Goal: Task Accomplishment & Management: Manage account settings

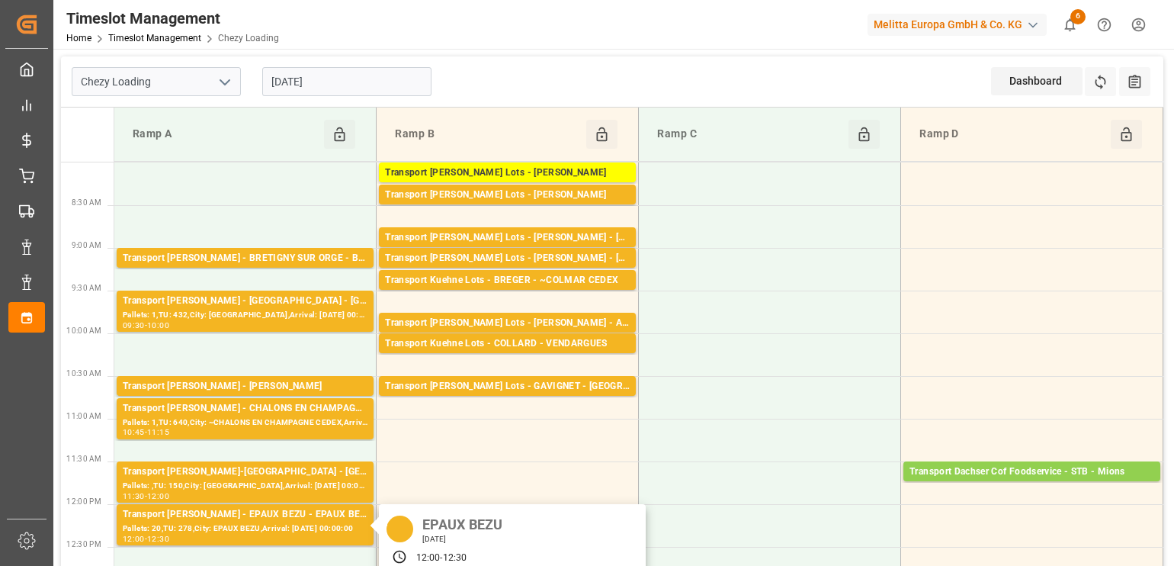
click at [447, 533] on div "[DATE]" at bounding box center [462, 538] width 91 height 11
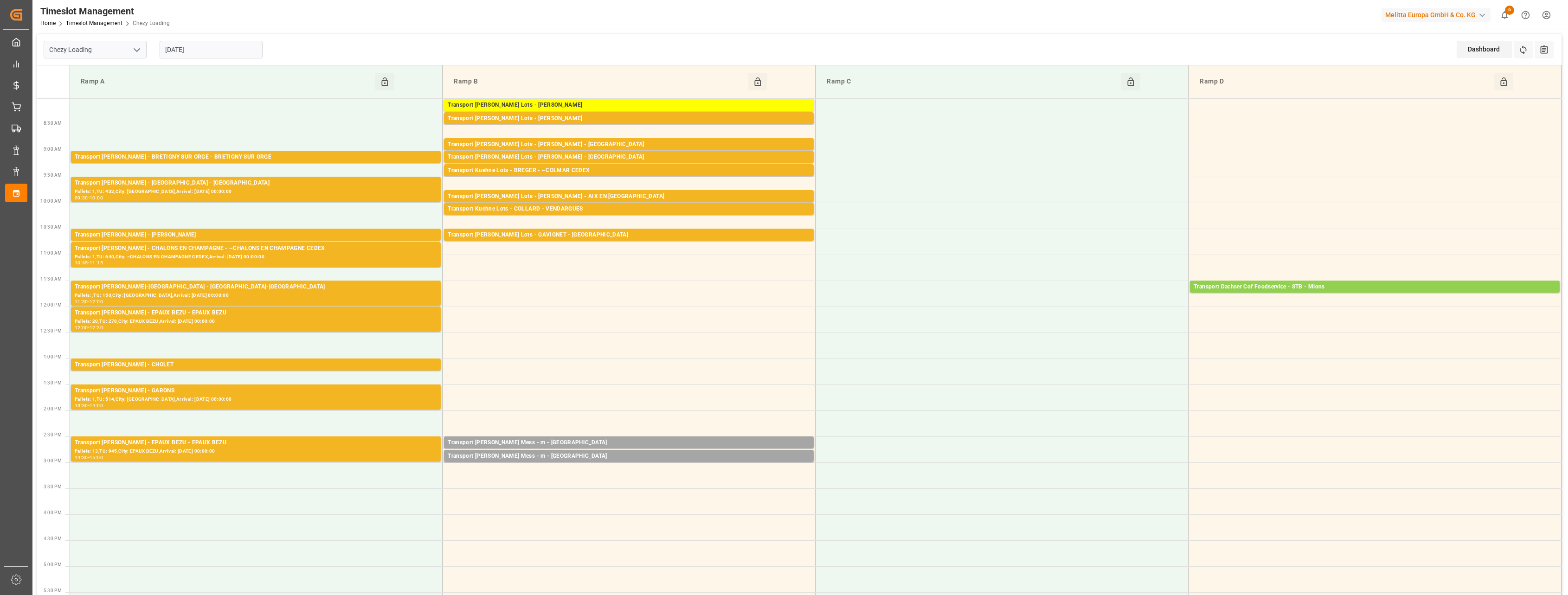
click at [141, 50] on icon "open menu" at bounding box center [137, 50] width 11 height 11
click at [113, 87] on div "Chezy Unloading" at bounding box center [95, 91] width 102 height 21
type input "Chezy Unloading"
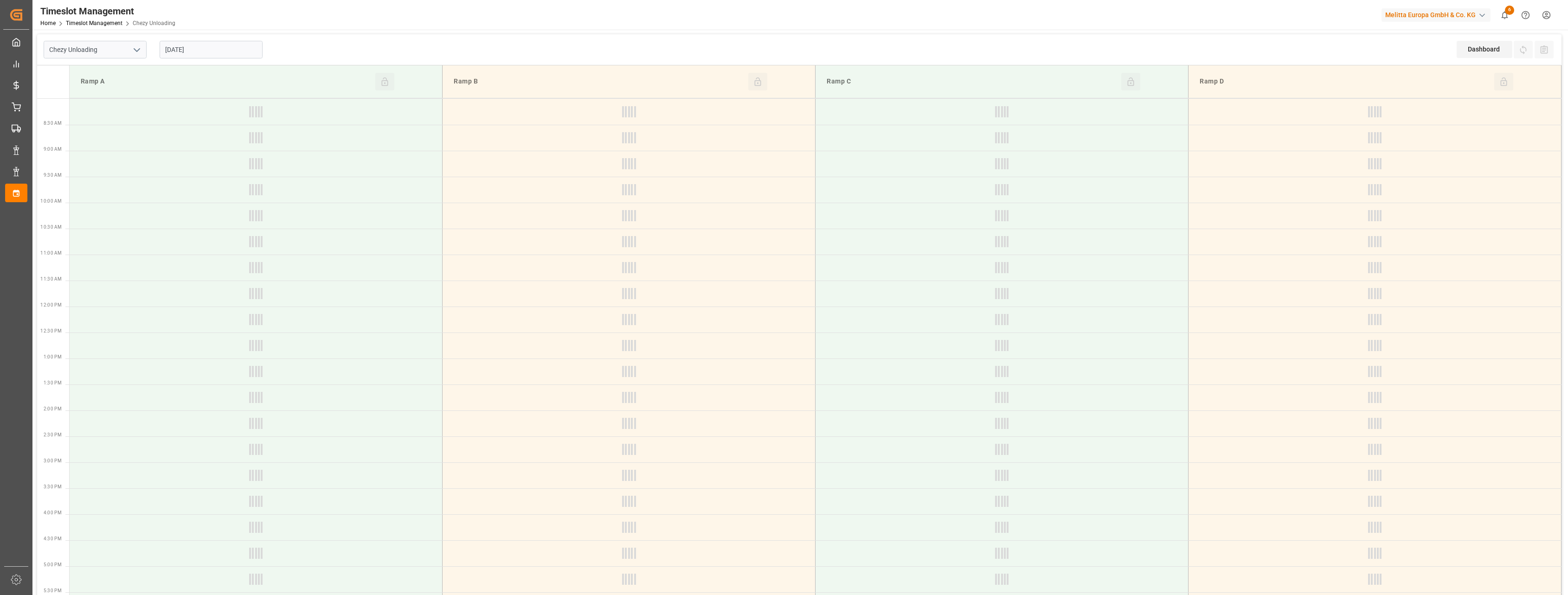
click at [213, 51] on input "[DATE]" at bounding box center [211, 49] width 103 height 18
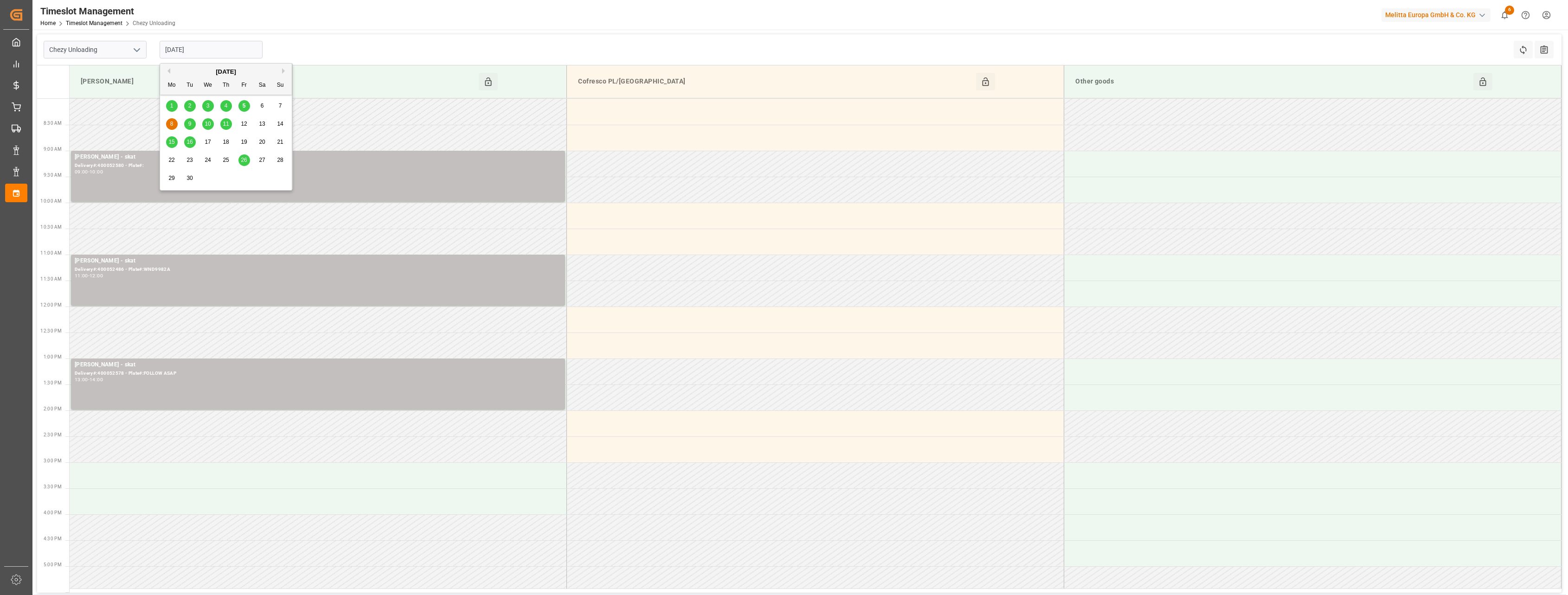
click at [242, 159] on span "26" at bounding box center [244, 160] width 6 height 7
type input "[DATE]"
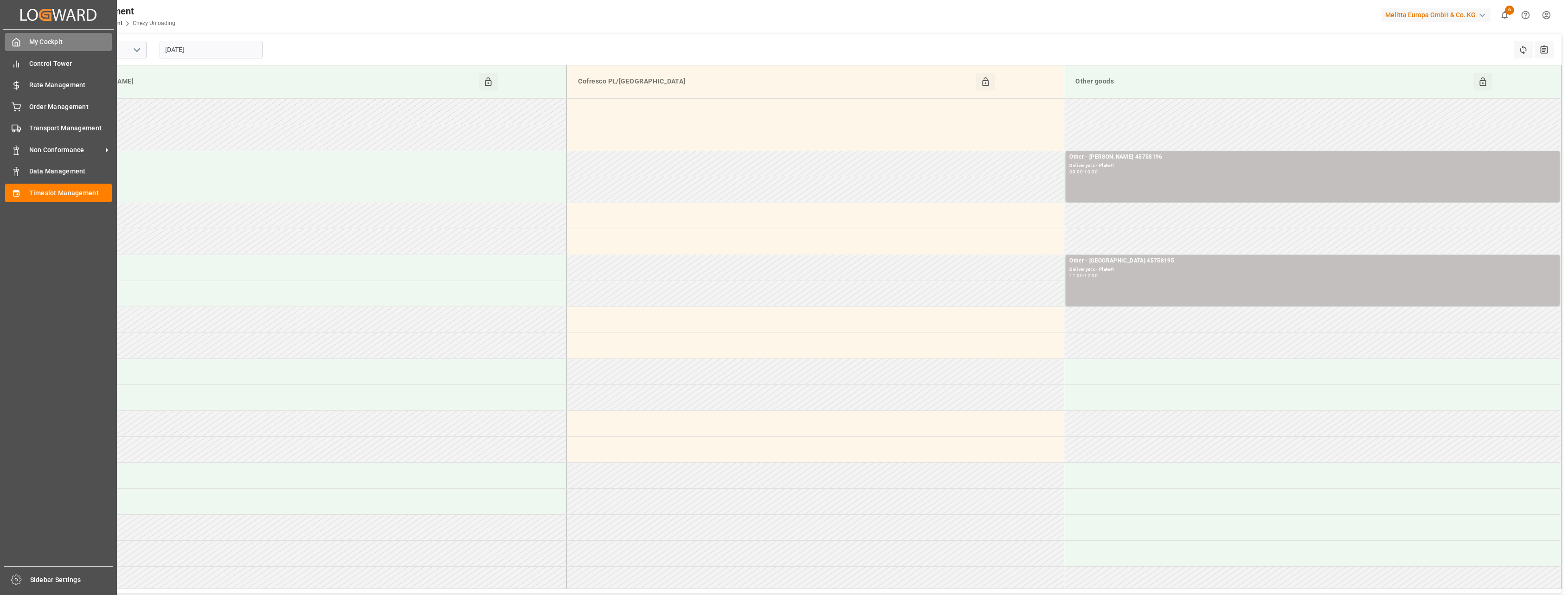
click at [37, 40] on span "My Cockpit" at bounding box center [71, 42] width 83 height 10
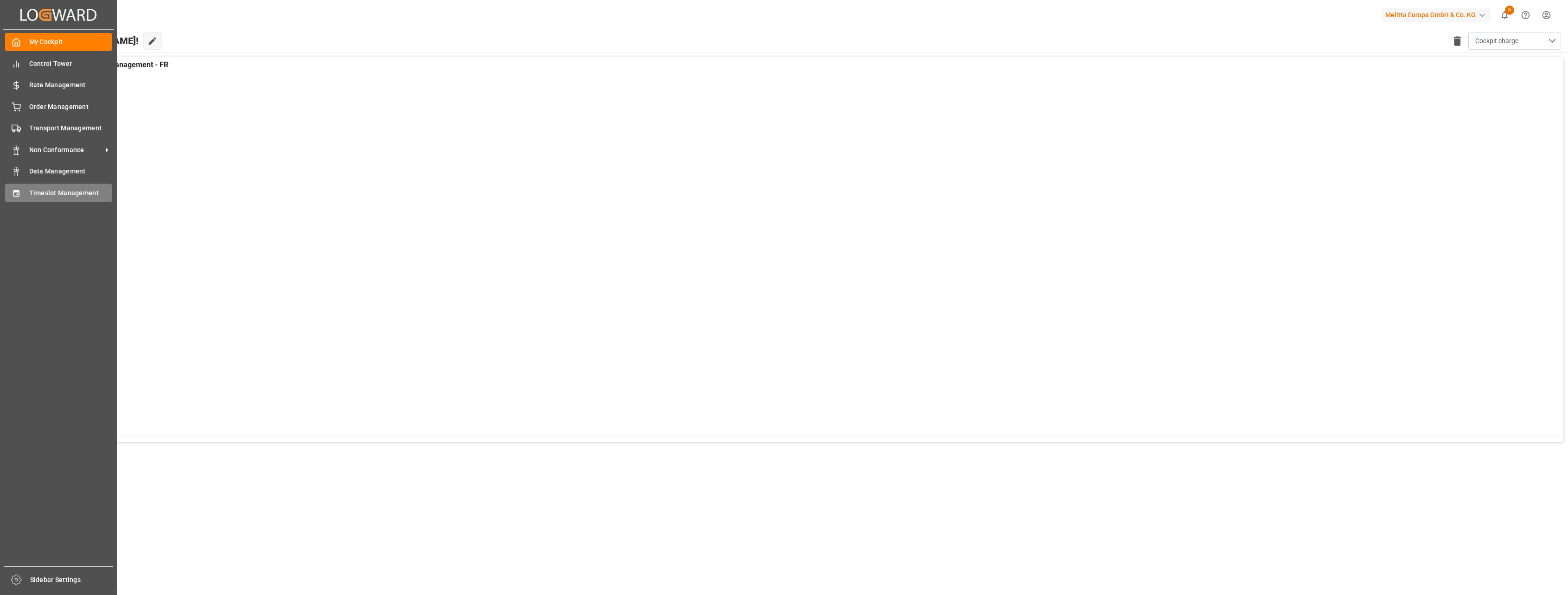
click at [27, 192] on div "Timeslot Management Timeslot Management" at bounding box center [58, 193] width 107 height 18
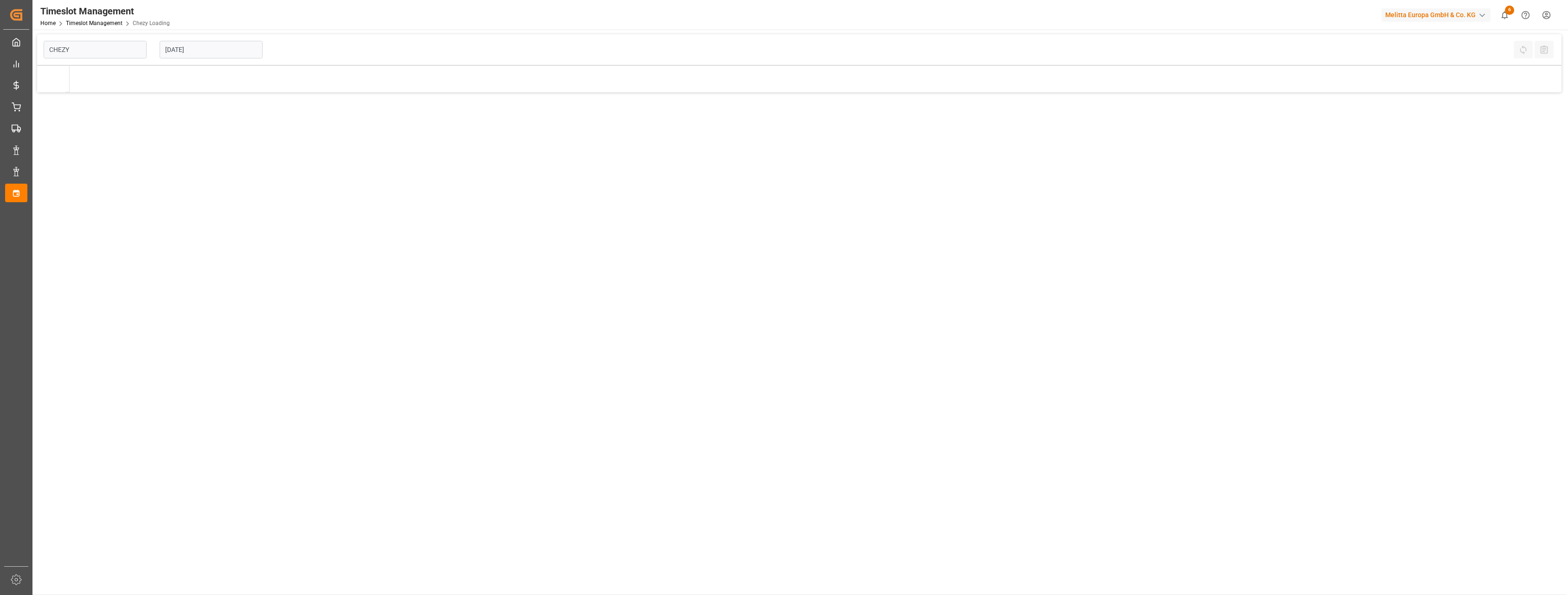
type input "Chezy Loading"
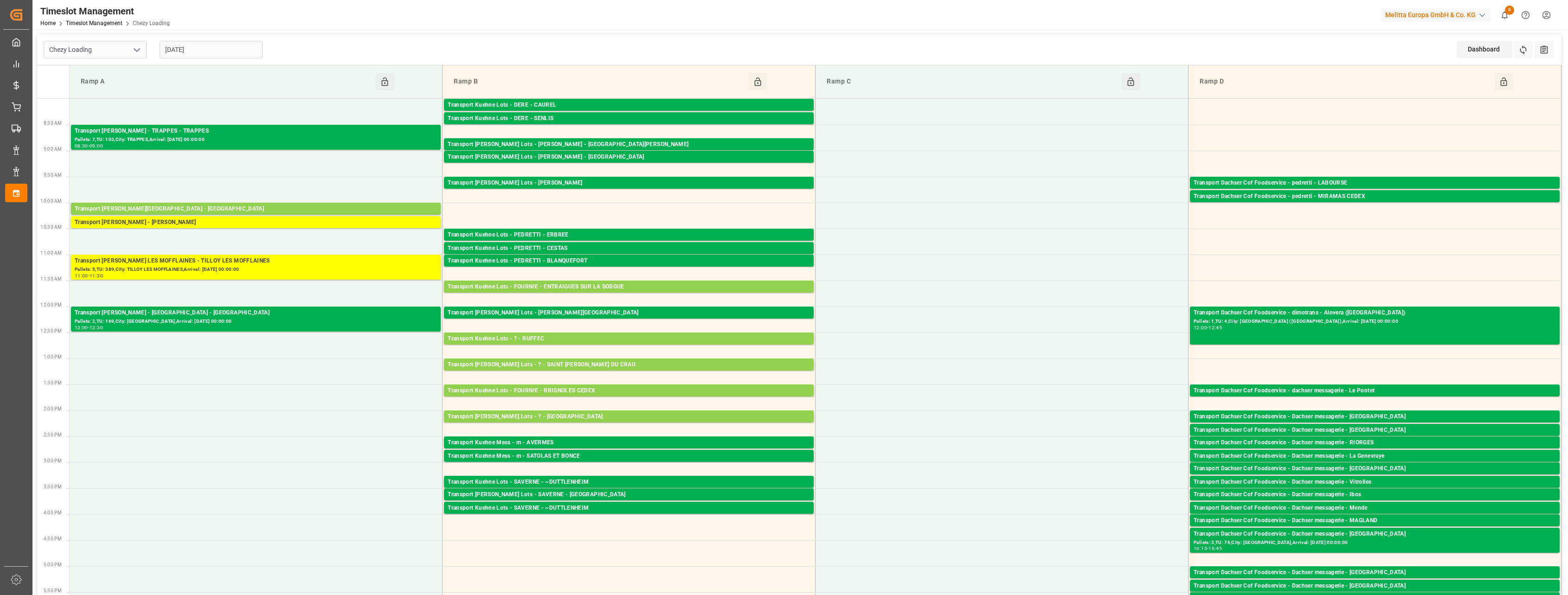
click at [215, 53] on input "[DATE]" at bounding box center [211, 49] width 103 height 18
click at [188, 125] on span "9" at bounding box center [189, 124] width 3 height 7
type input "[DATE]"
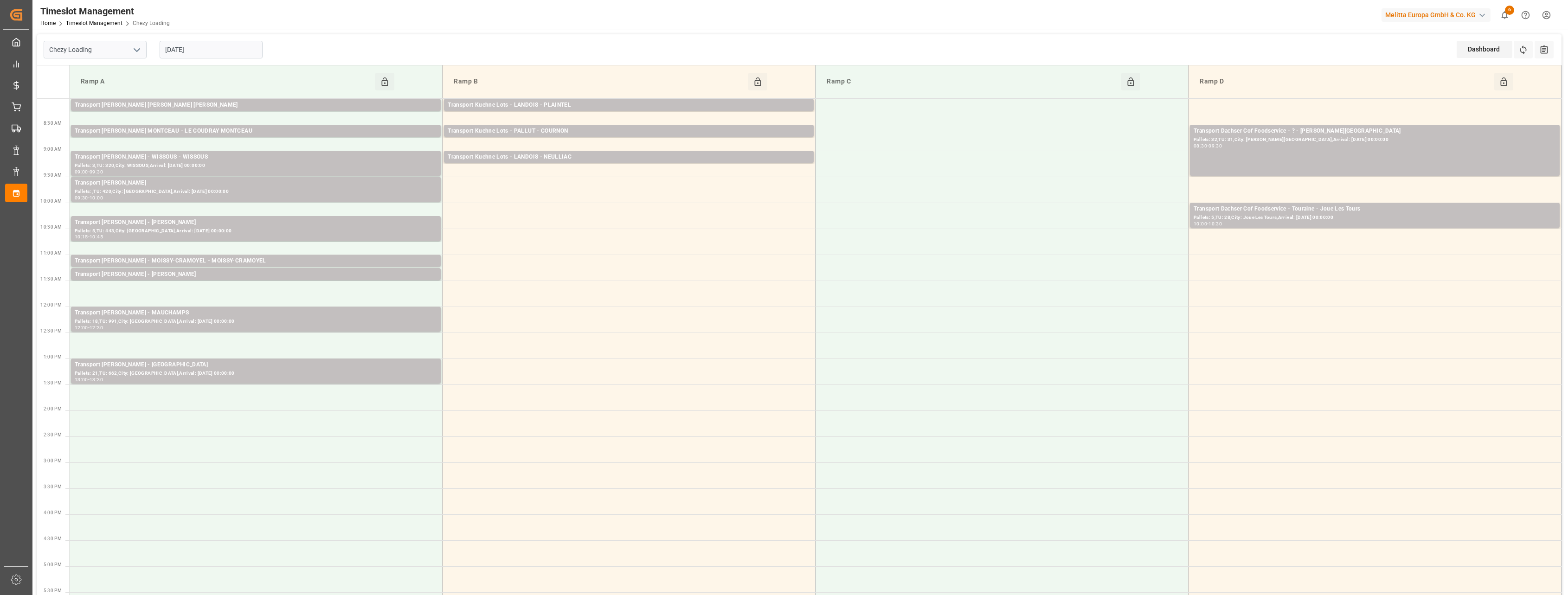
click at [133, 52] on icon "open menu" at bounding box center [137, 50] width 11 height 11
click at [117, 88] on div "Chezy Unloading" at bounding box center [95, 91] width 102 height 21
type input "Chezy Unloading"
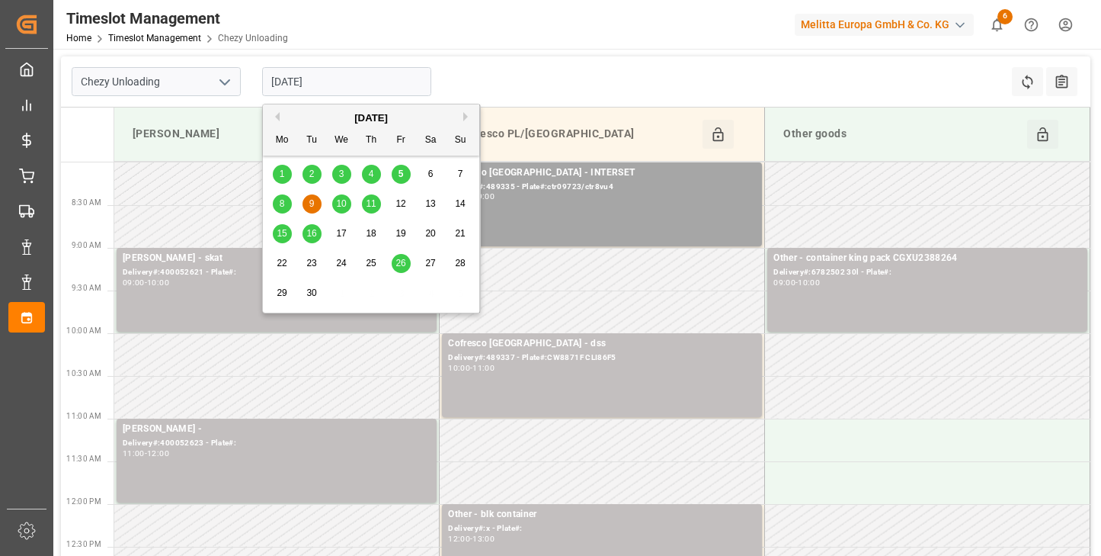
click at [354, 82] on input "[DATE]" at bounding box center [346, 81] width 169 height 29
click at [402, 175] on span "5" at bounding box center [401, 173] width 5 height 11
type input "[DATE]"
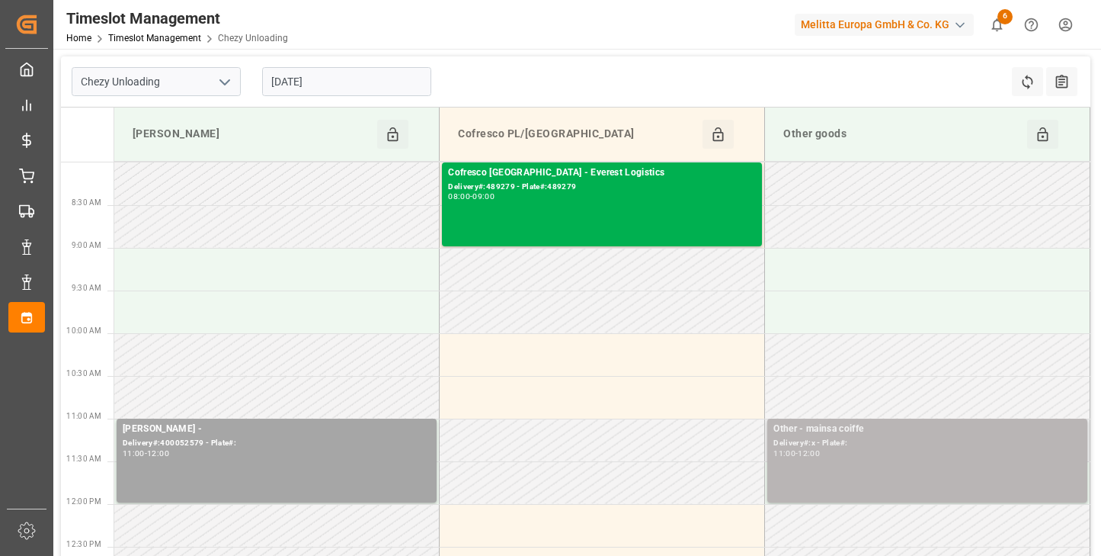
click at [913, 459] on div "Other - mainsa coiffe Delivery#:x - Plate#: 11:00 - 12:00" at bounding box center [928, 460] width 308 height 78
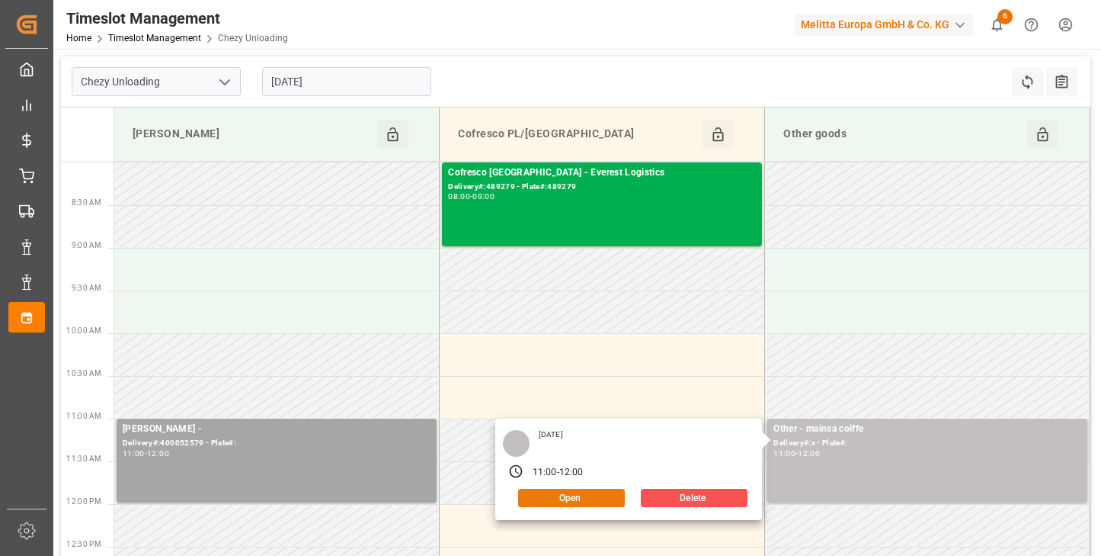
click at [598, 492] on button "Open" at bounding box center [571, 498] width 107 height 18
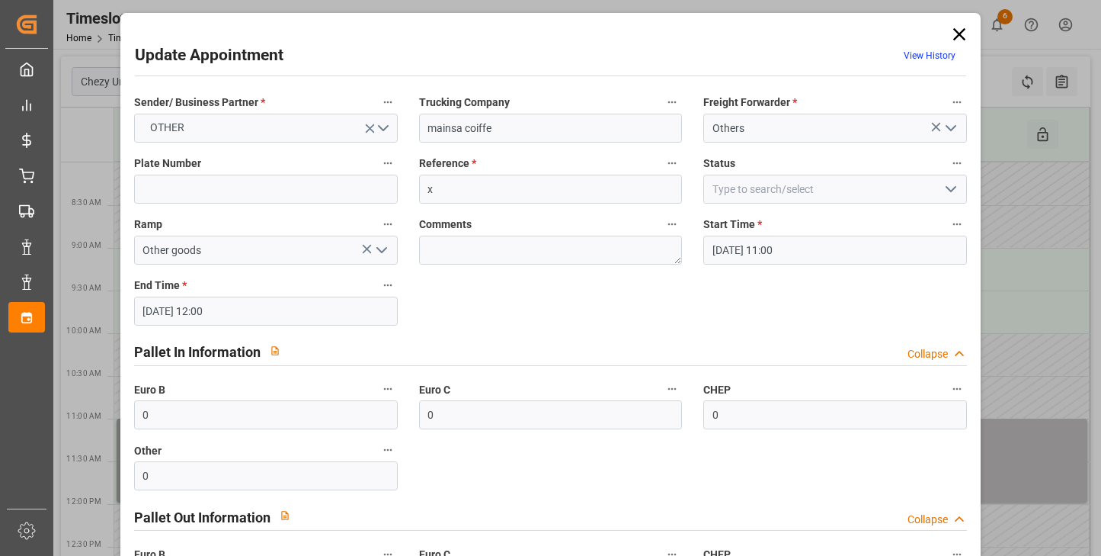
click at [950, 194] on icon "open menu" at bounding box center [951, 189] width 18 height 18
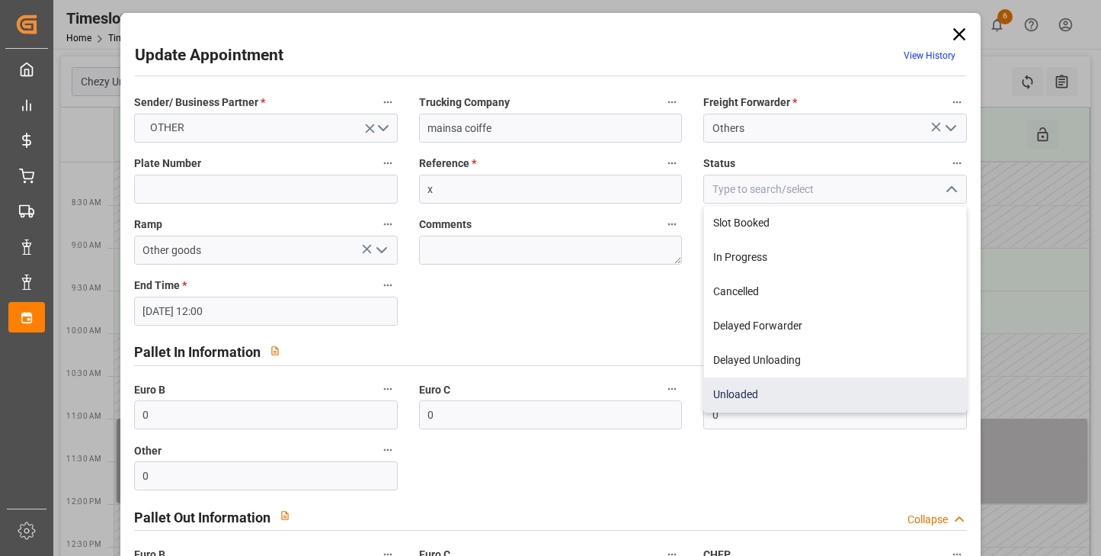
click at [806, 391] on div "Unloaded" at bounding box center [835, 394] width 262 height 34
type input "Unloaded"
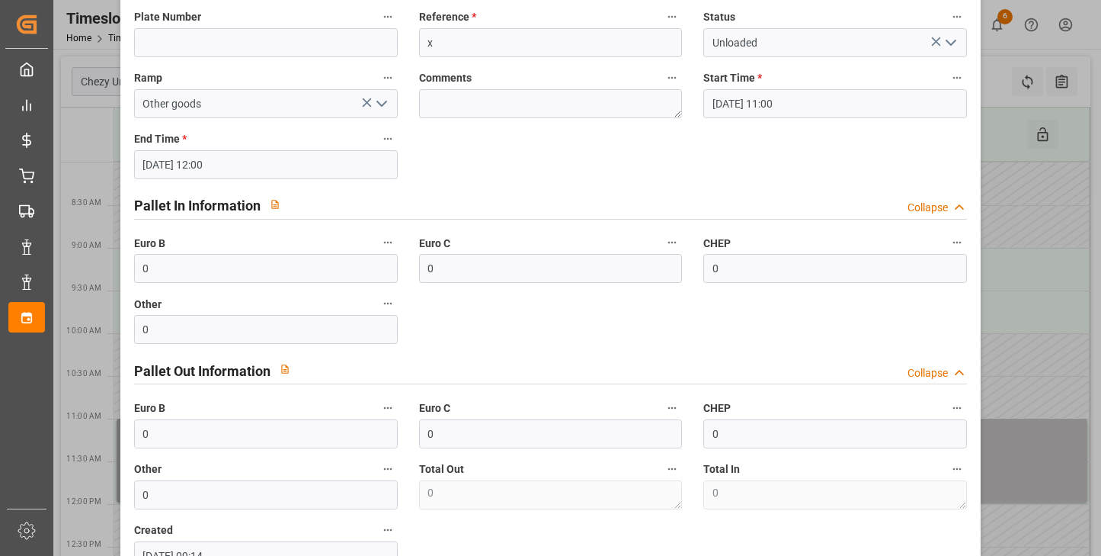
scroll to position [249, 0]
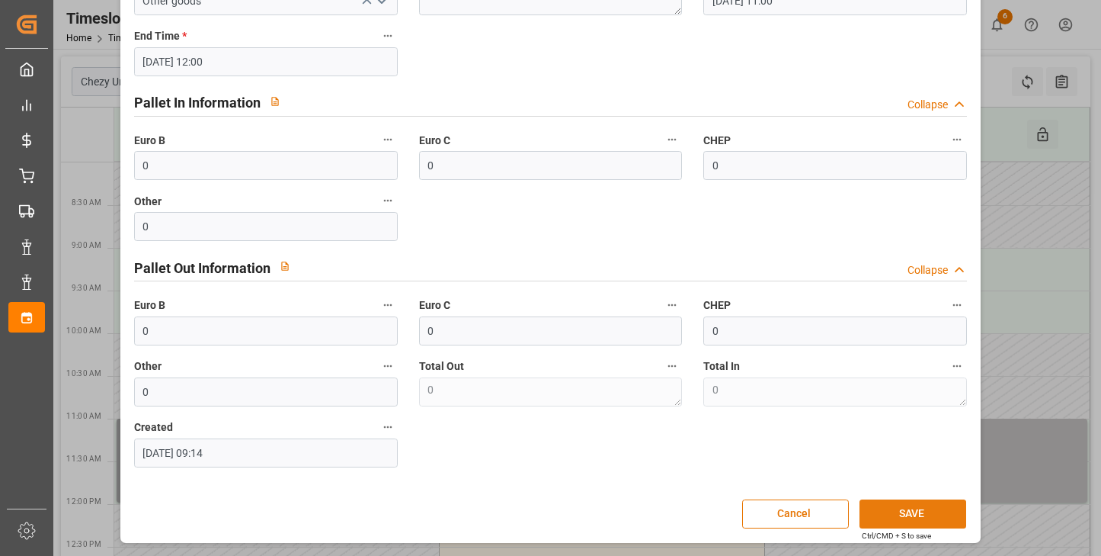
click at [869, 513] on button "SAVE" at bounding box center [913, 513] width 107 height 29
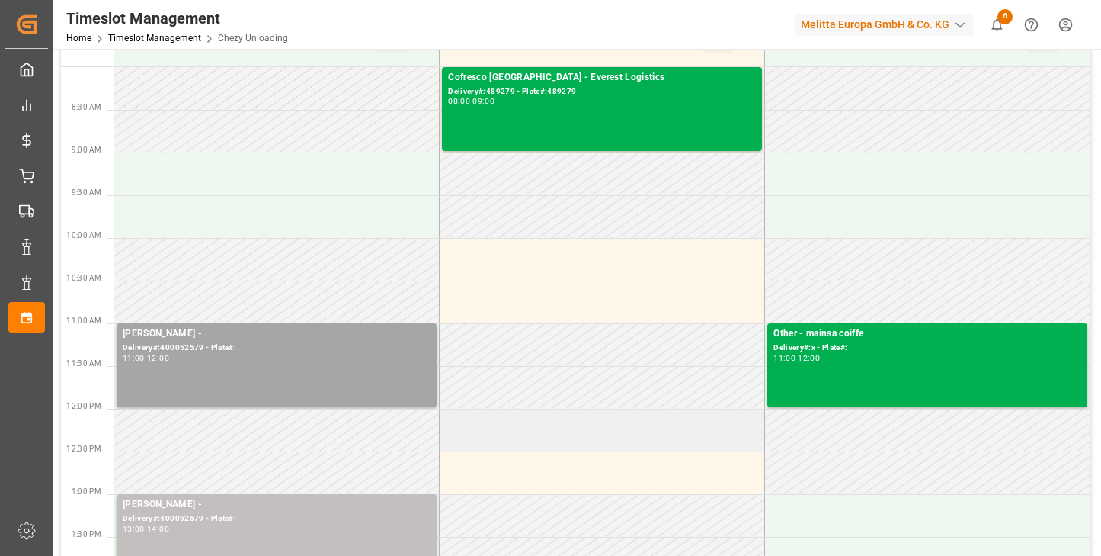
scroll to position [0, 0]
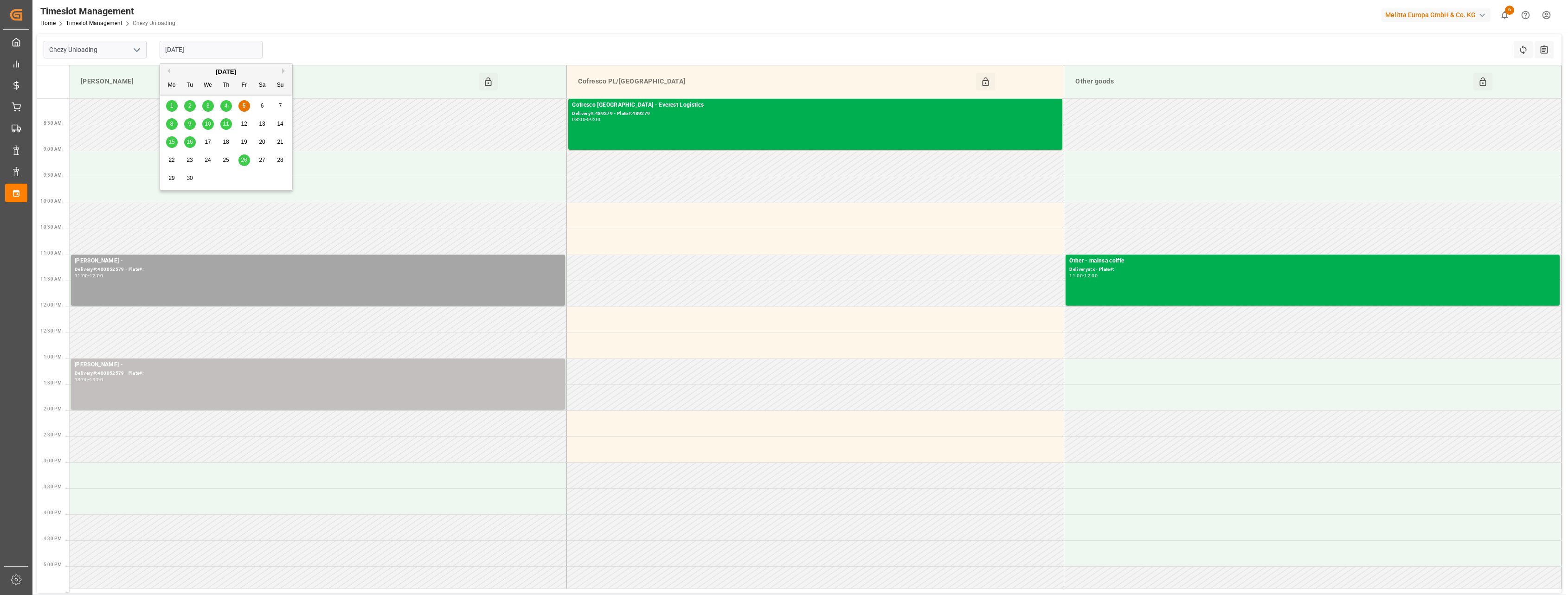
click at [233, 46] on input "[DATE]" at bounding box center [211, 49] width 103 height 18
click at [223, 110] on div "4" at bounding box center [226, 106] width 12 height 11
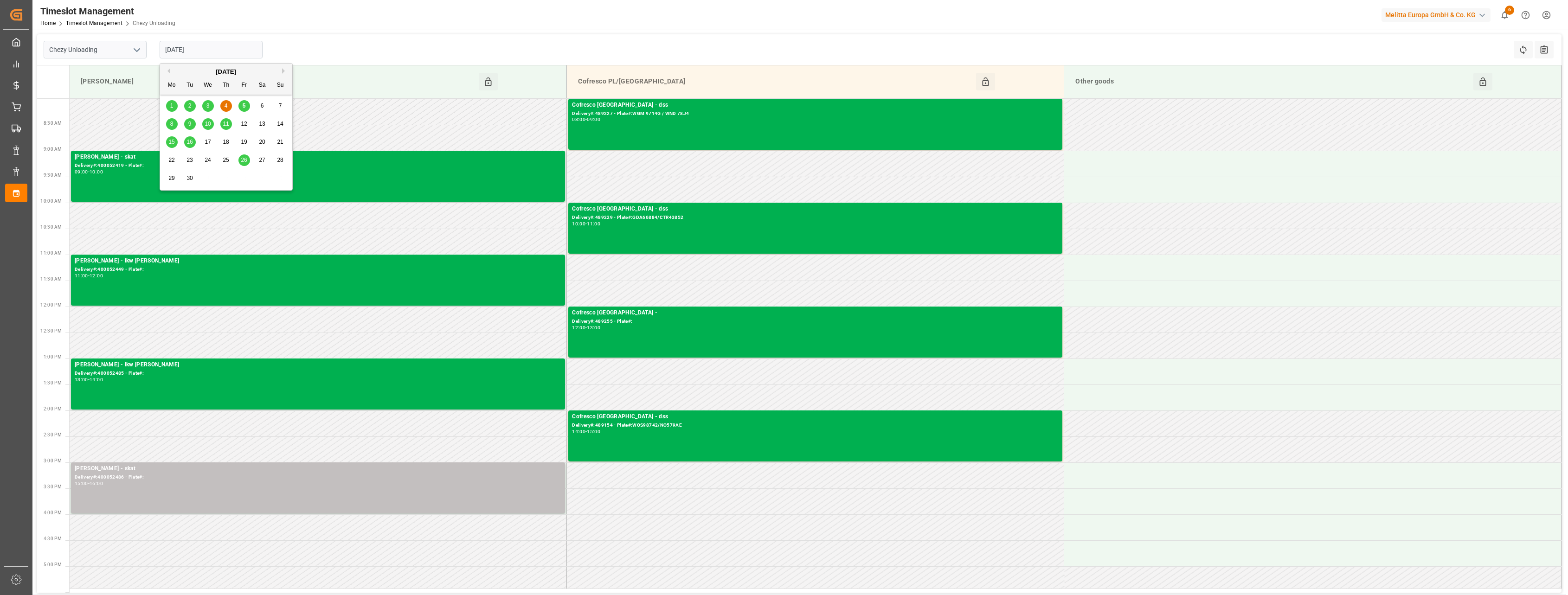
click at [246, 50] on input "[DATE]" at bounding box center [211, 49] width 103 height 18
click at [247, 108] on div "5" at bounding box center [244, 106] width 12 height 11
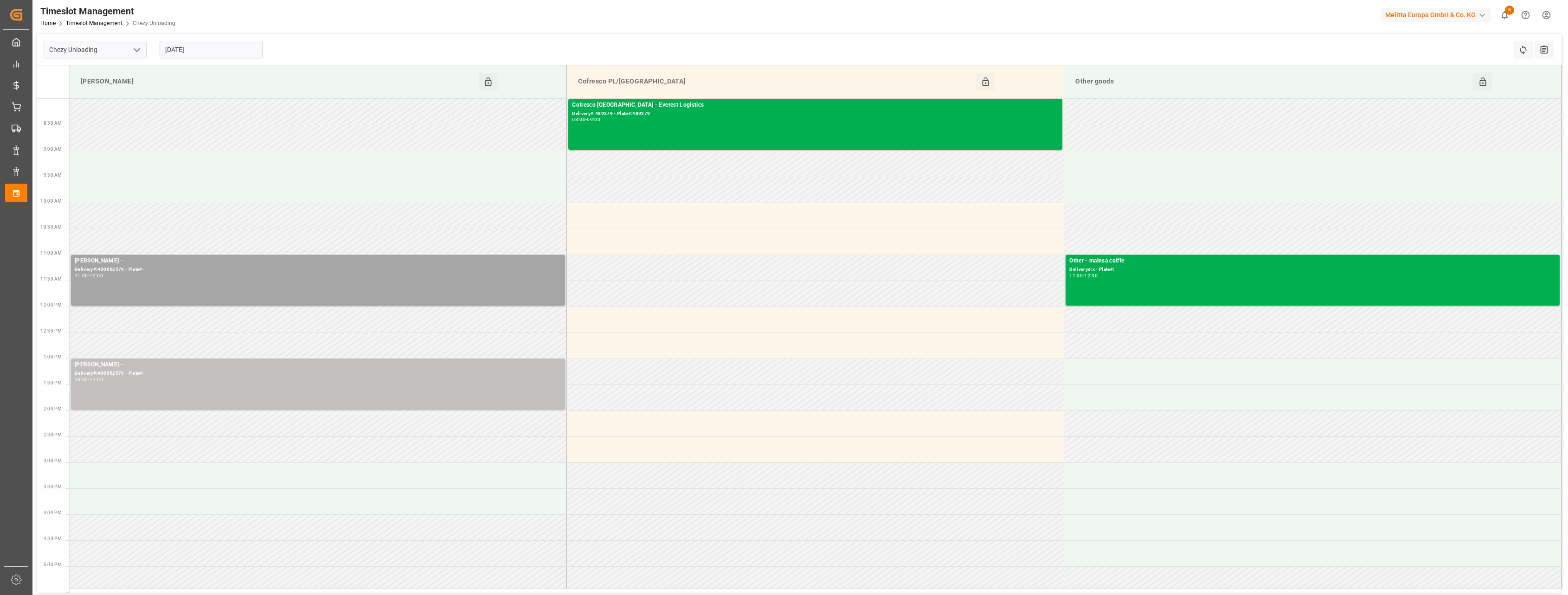
click at [212, 58] on div "[DATE]" at bounding box center [211, 49] width 116 height 30
click at [220, 49] on input "[DATE]" at bounding box center [211, 49] width 103 height 18
click at [170, 124] on span "8" at bounding box center [172, 124] width 3 height 7
type input "[DATE]"
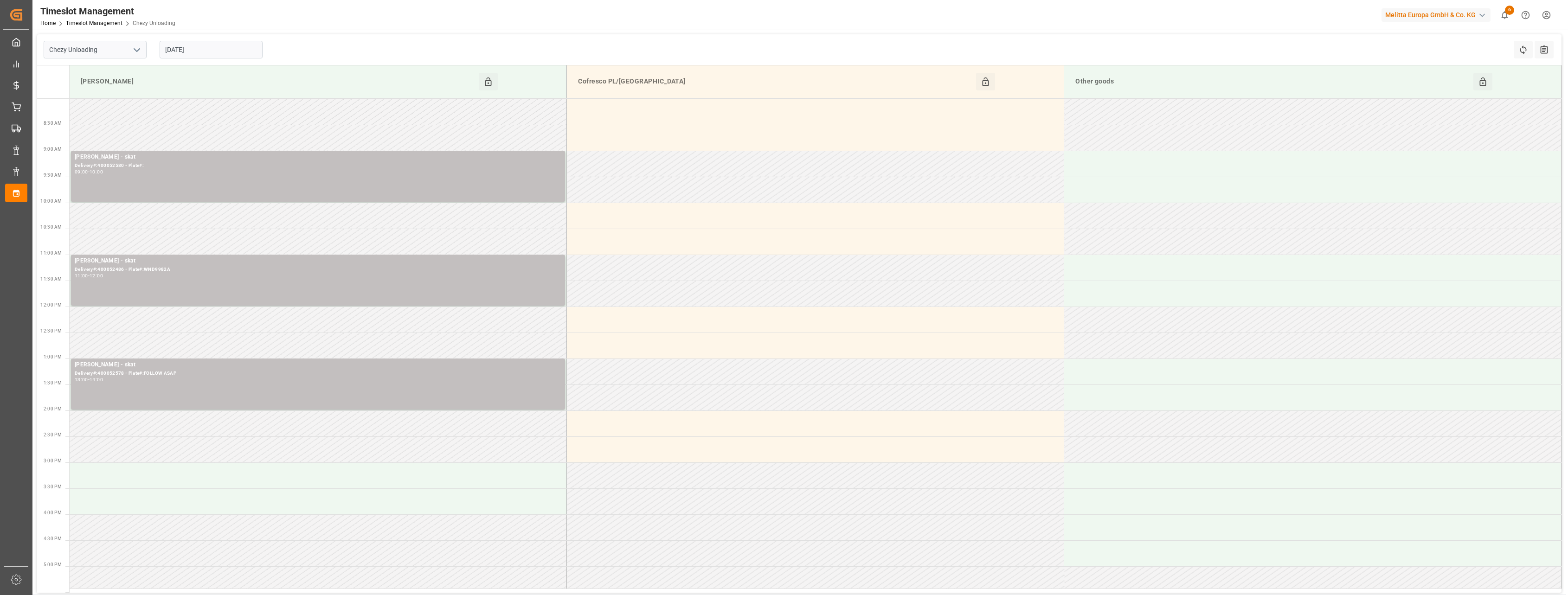
click at [138, 48] on icon "open menu" at bounding box center [137, 50] width 11 height 11
click at [117, 67] on div "Chezy Loading" at bounding box center [95, 70] width 102 height 21
type input "Chezy Loading"
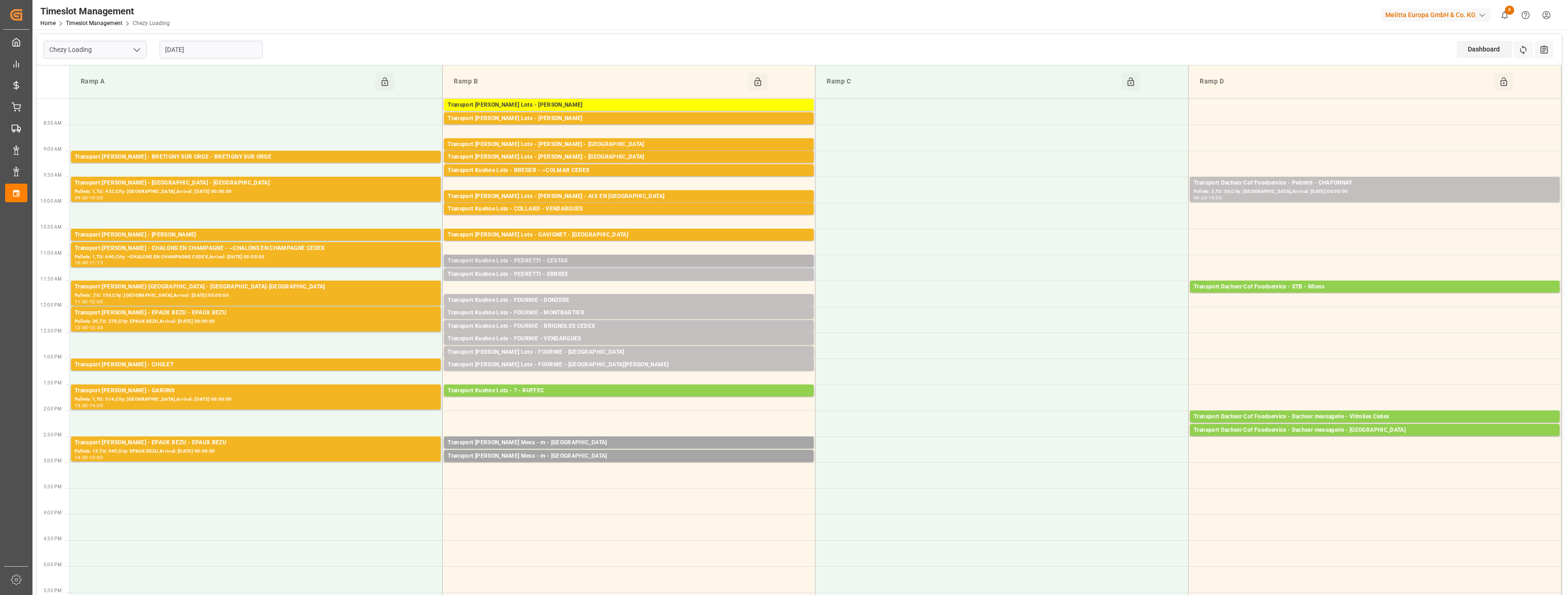
click at [643, 264] on div "Transport Kuehne Lots - PEDRETTI - CESTAS" at bounding box center [628, 260] width 362 height 9
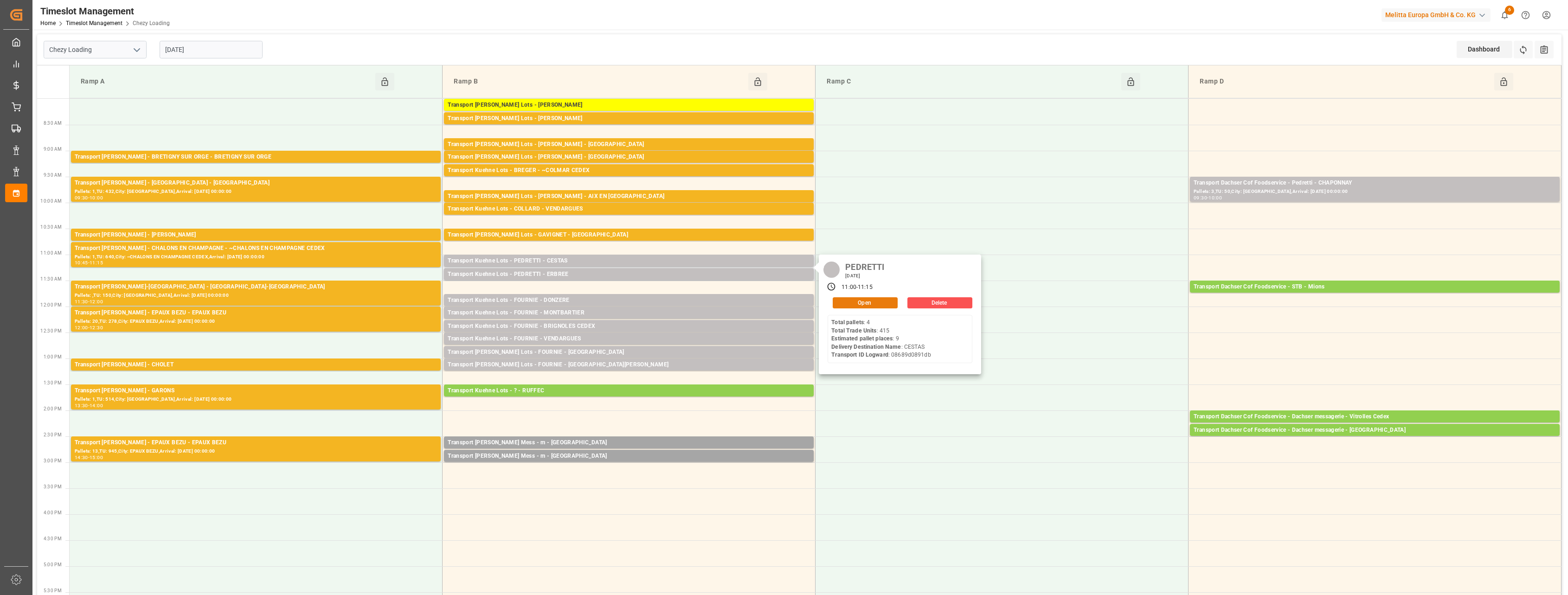
click at [714, 304] on button "Open" at bounding box center [865, 303] width 65 height 11
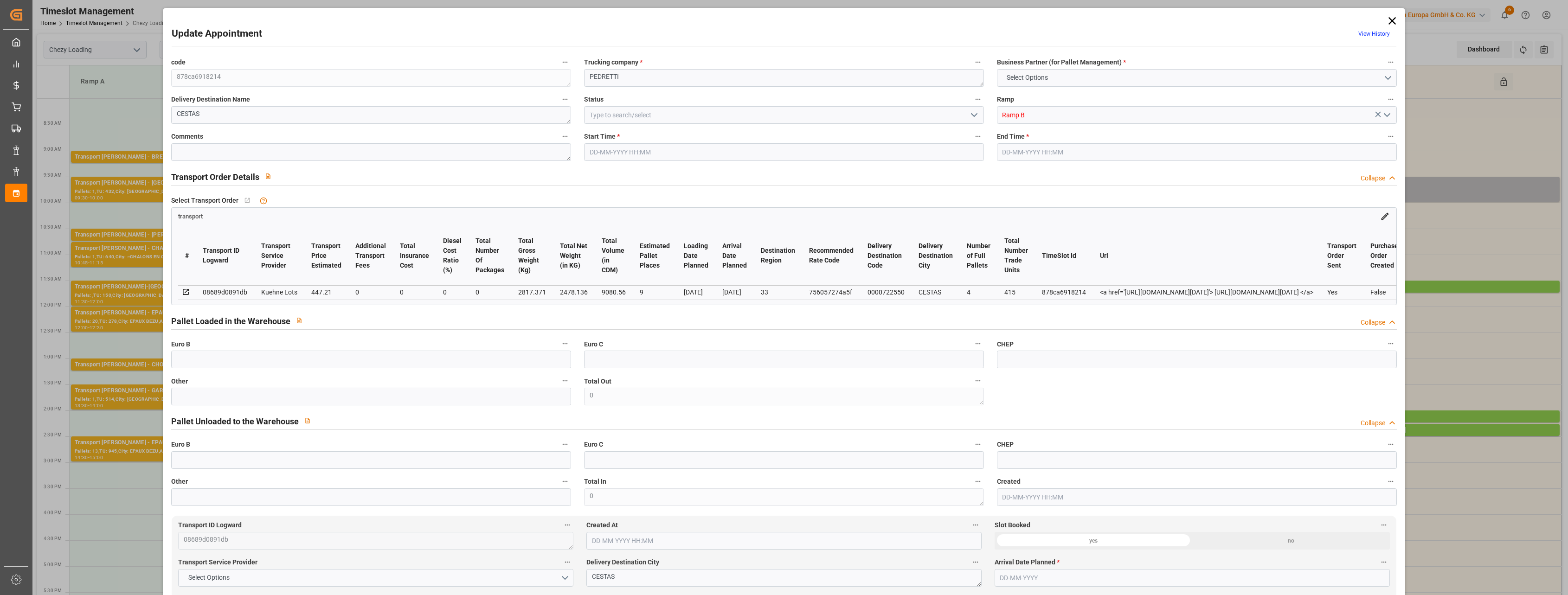
type input "9"
type input "447.21"
type input "0"
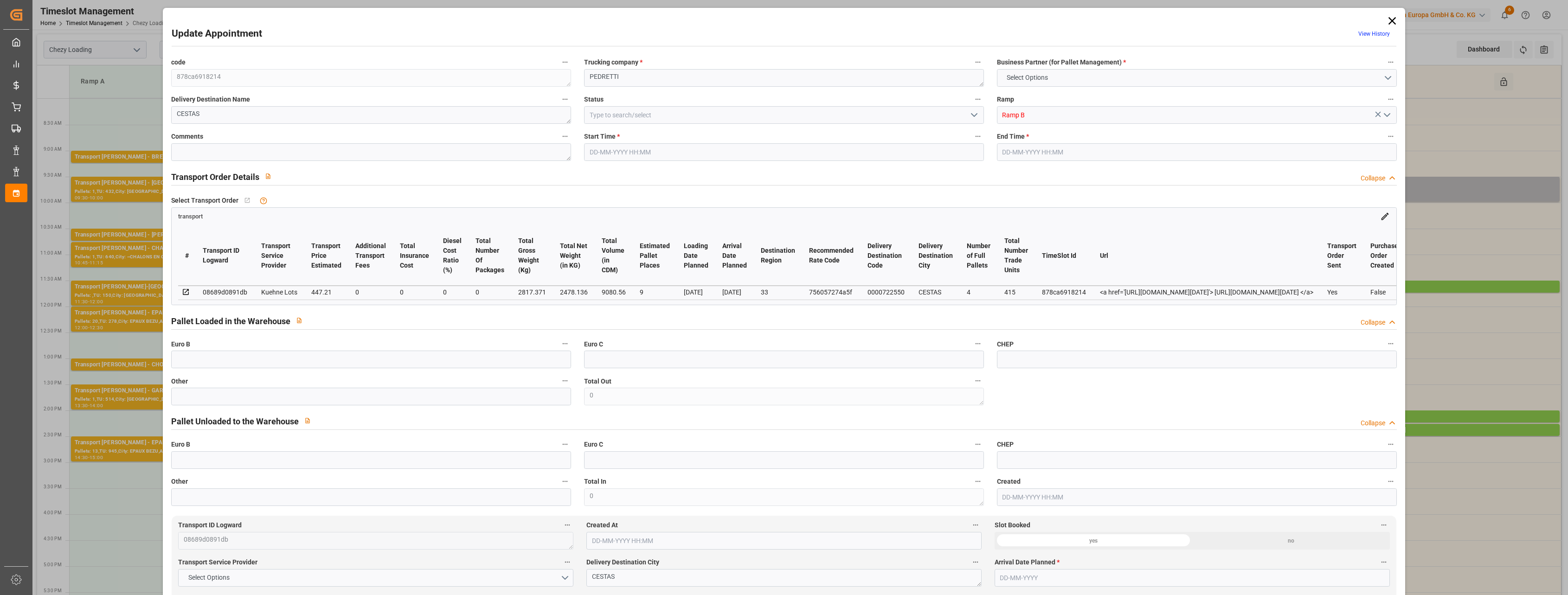
type input "447.21"
type input "0"
type input "2478.136"
type input "3273.072"
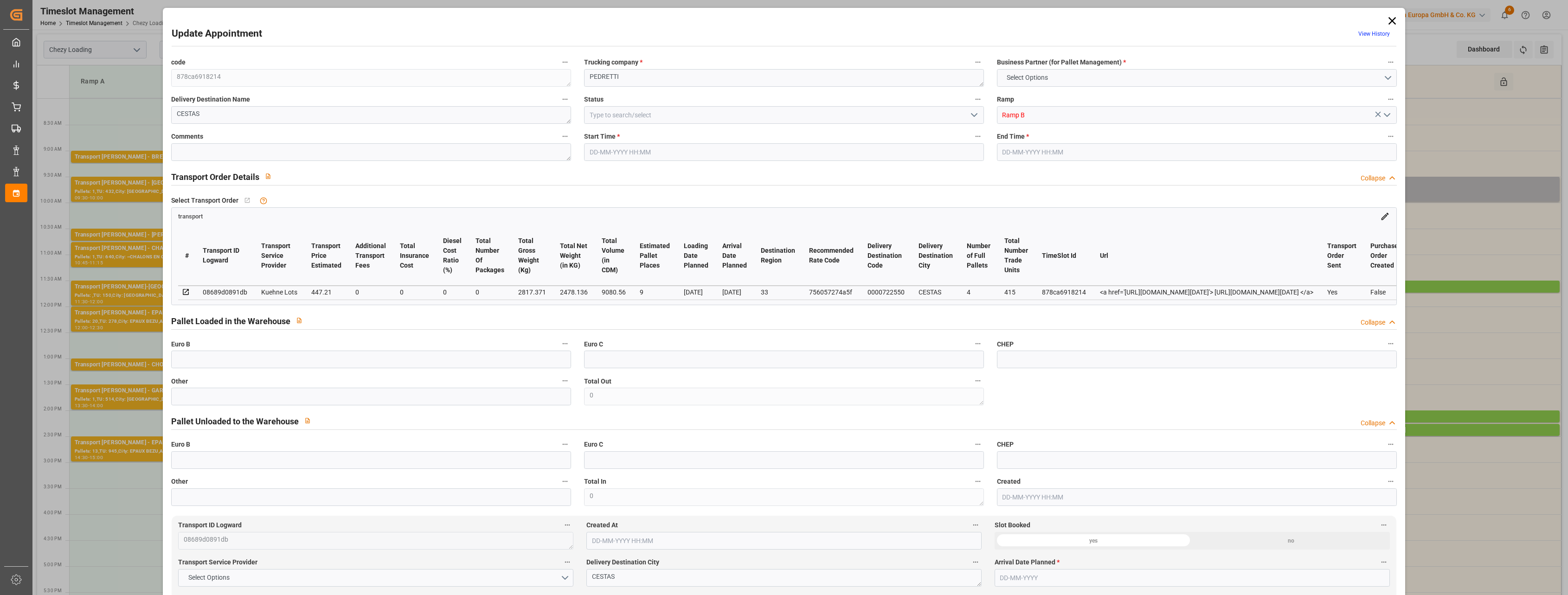
type input "9080.56"
type input "33"
type input "4"
type input "415"
type input "16"
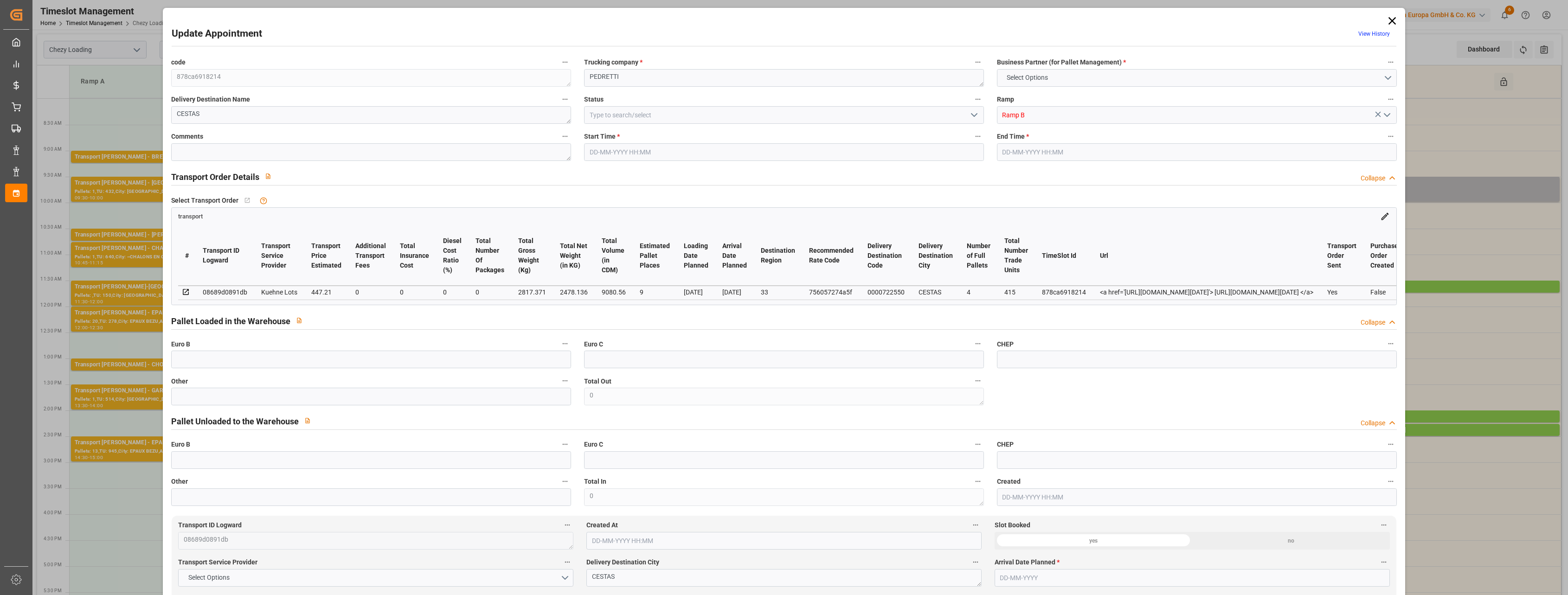
type input "101"
type input "2817.371"
type input "0"
type input "4710.8598"
type input "0"
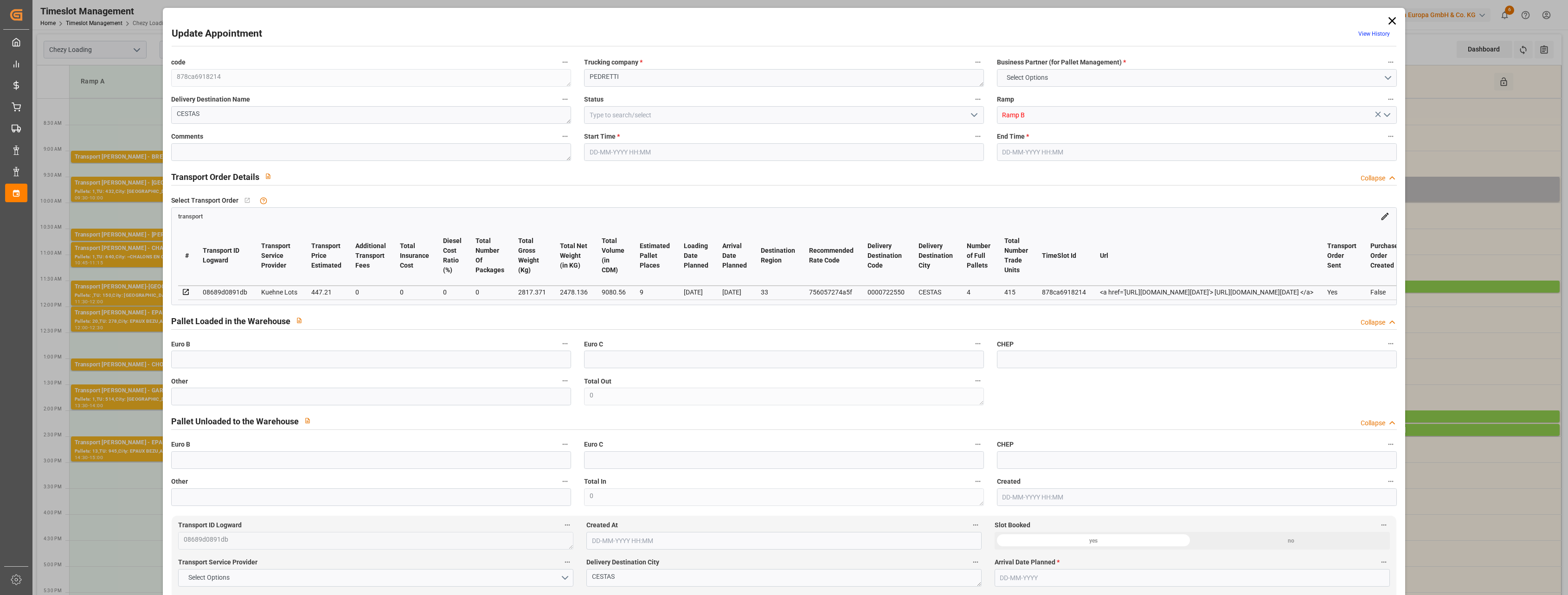
type input "0"
type input "21"
type input "35"
type input "[DATE] 11:00"
type input "[DATE] 11:15"
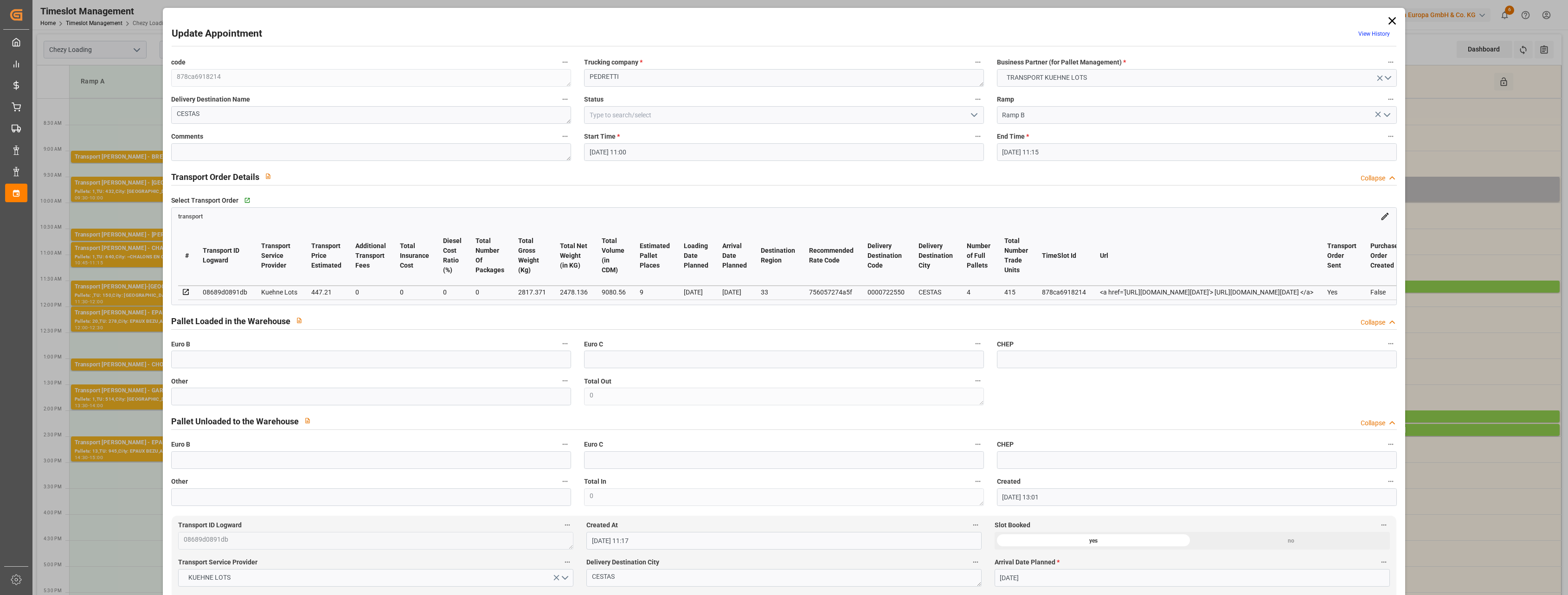
type input "[DATE] 13:01"
type input "[DATE] 11:17"
type input "[DATE]"
click at [121, 127] on div "Update Appointment View History code 878ca6918214 Trucking company * [PERSON_NA…" at bounding box center [784, 298] width 1568 height 595
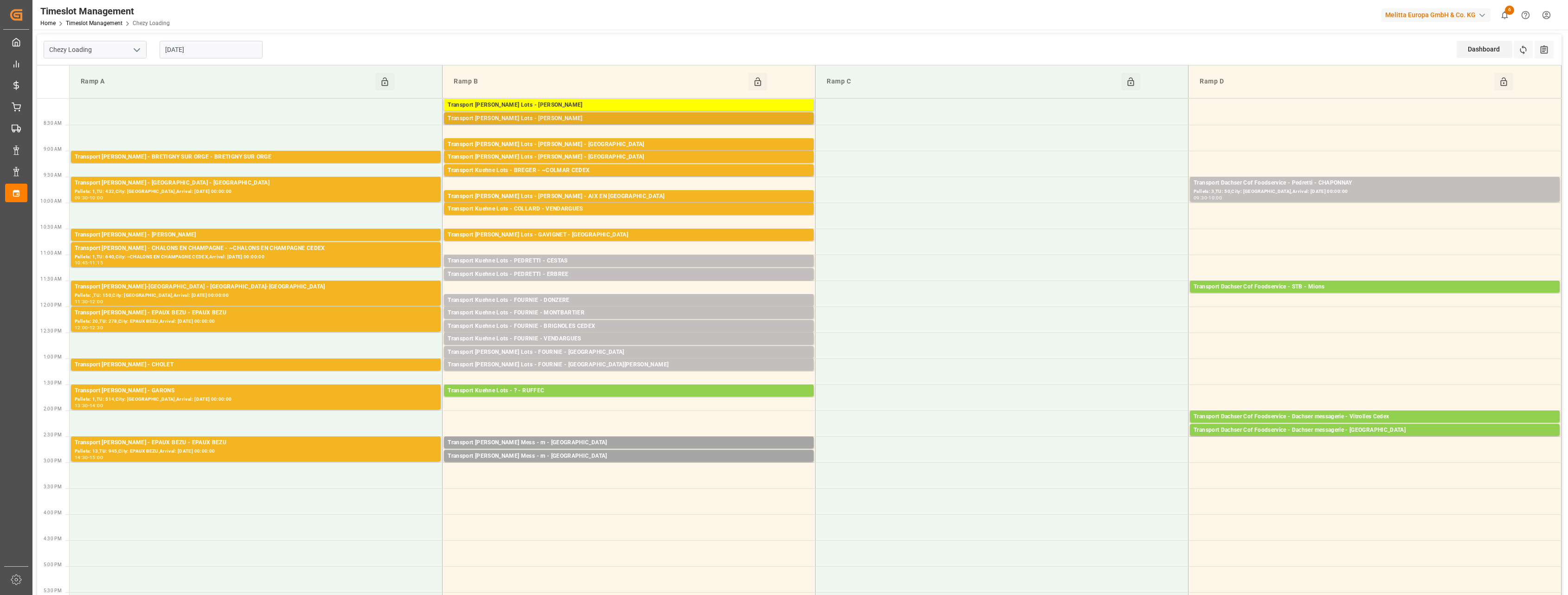
click at [570, 118] on div "Transport [PERSON_NAME] Lots - [PERSON_NAME]" at bounding box center [628, 118] width 362 height 9
click at [642, 272] on div "Transport Kuehne Lots - PEDRETTI - ERBREE" at bounding box center [628, 274] width 362 height 9
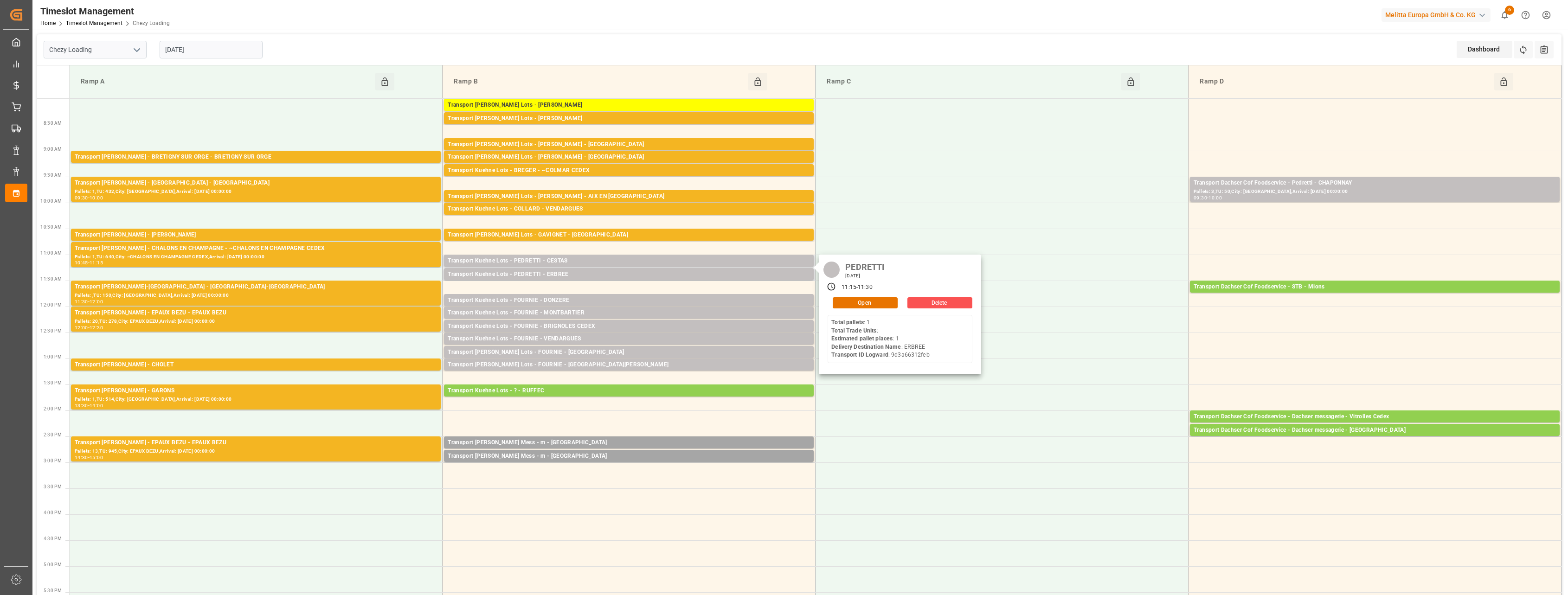
click at [714, 309] on div "[PERSON_NAME] [DATE] 11:15 - 11:30 Open Delete Total pallets : 1 Total Trade Un…" at bounding box center [900, 314] width 163 height 120
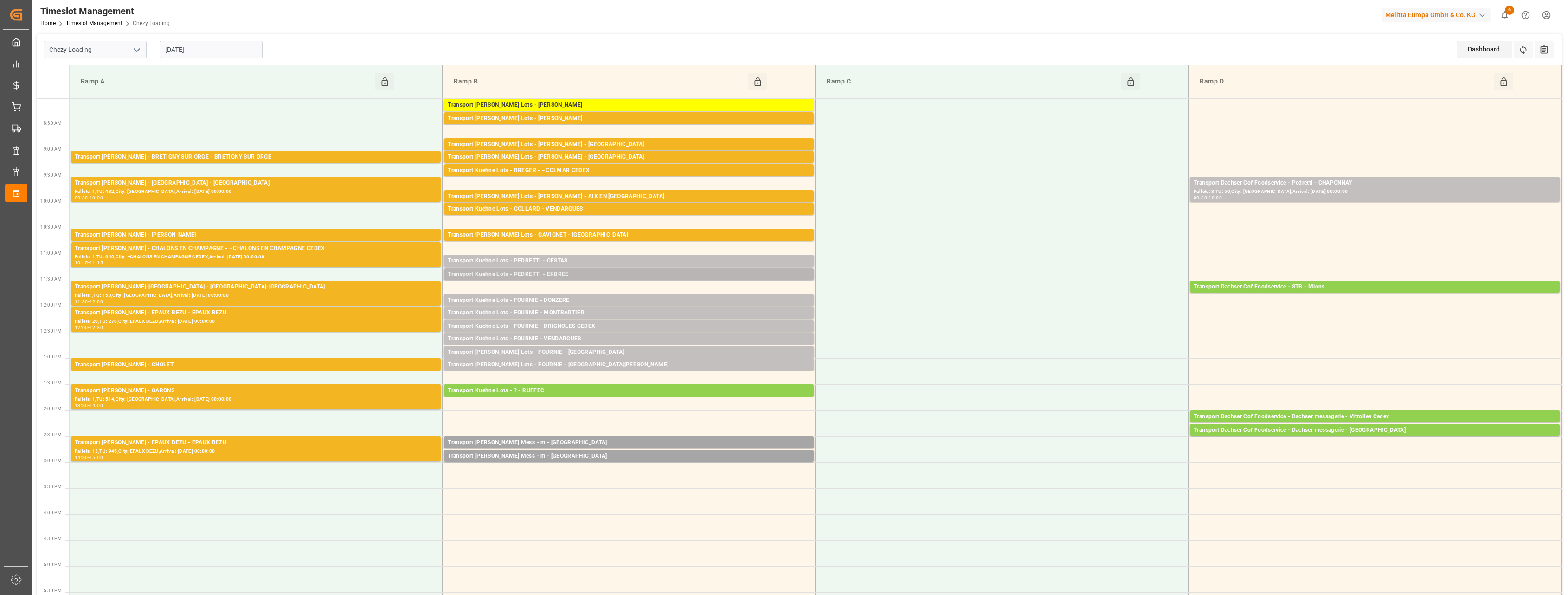
click at [649, 276] on div "Transport Kuehne Lots - PEDRETTI - ERBREE" at bounding box center [628, 274] width 362 height 9
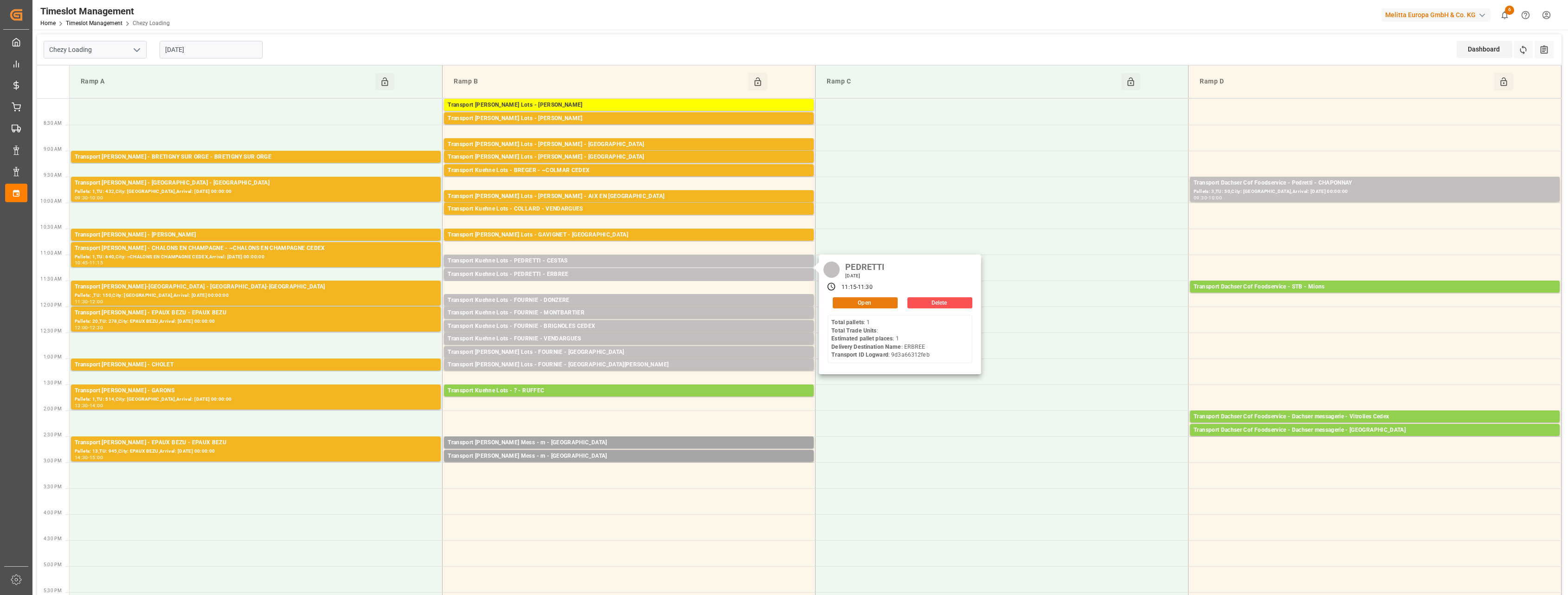
click at [714, 304] on button "Open" at bounding box center [865, 303] width 65 height 11
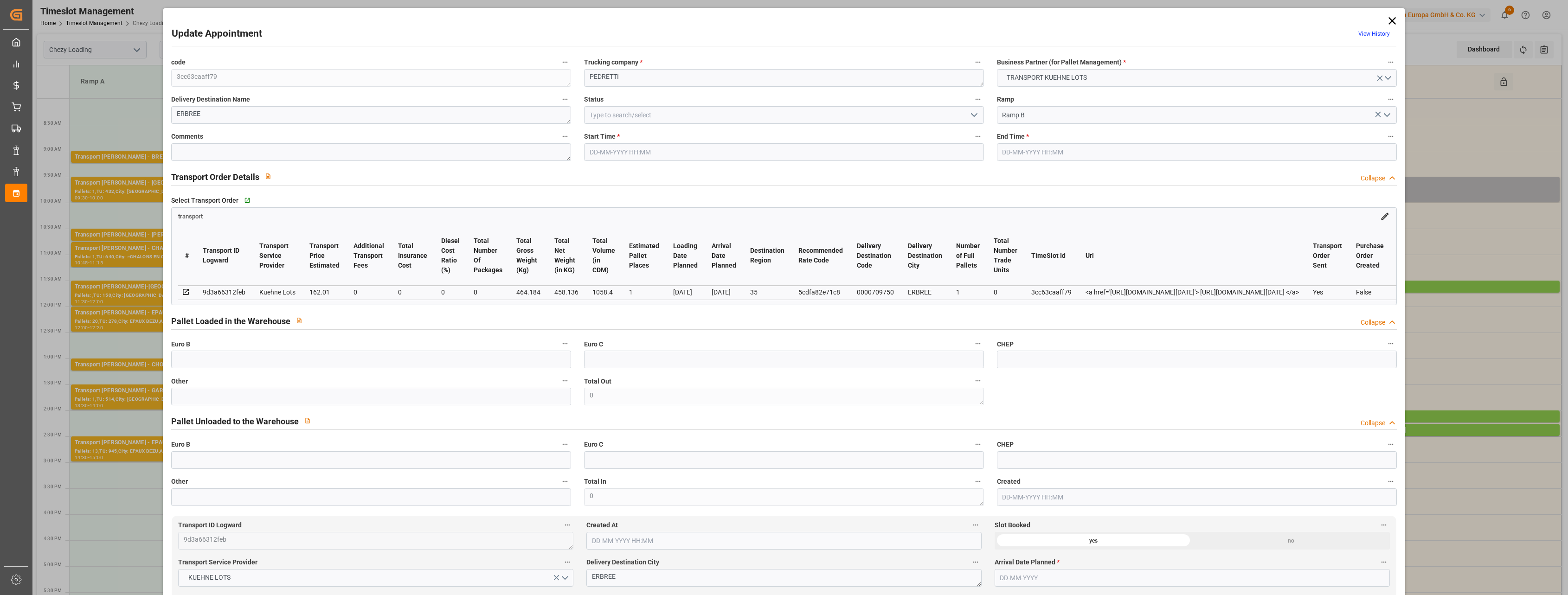
type input "[DATE] 11:15"
type input "[DATE] 11:30"
type input "[DATE] 13:01"
type input "[DATE] 11:18"
type input "[DATE]"
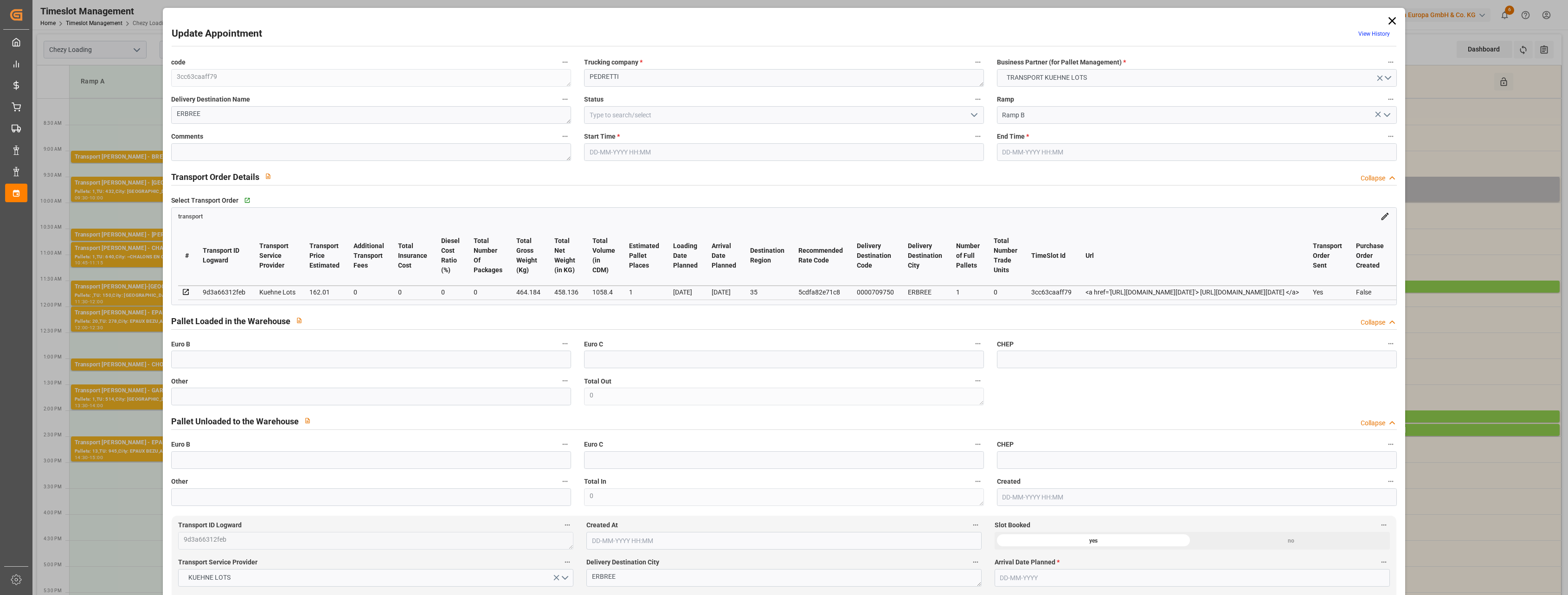
type input "[DATE]"
click at [124, 209] on div "Update Appointment View History code 3cc63caaff79 Trucking company * [PERSON_NA…" at bounding box center [784, 298] width 1568 height 595
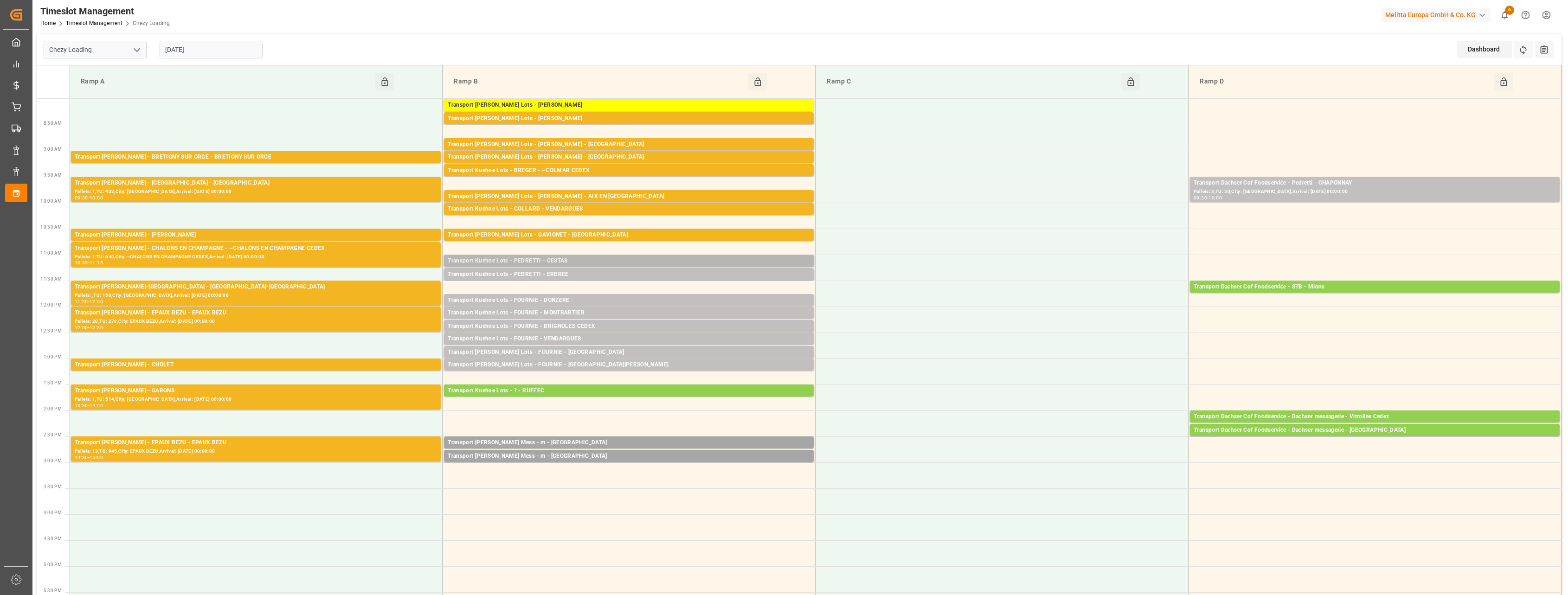
click at [621, 255] on div "Transport [PERSON_NAME] Lots - [PERSON_NAME] - CESTAS Pallets: 4,TU: 415,City: …" at bounding box center [628, 260] width 369 height 12
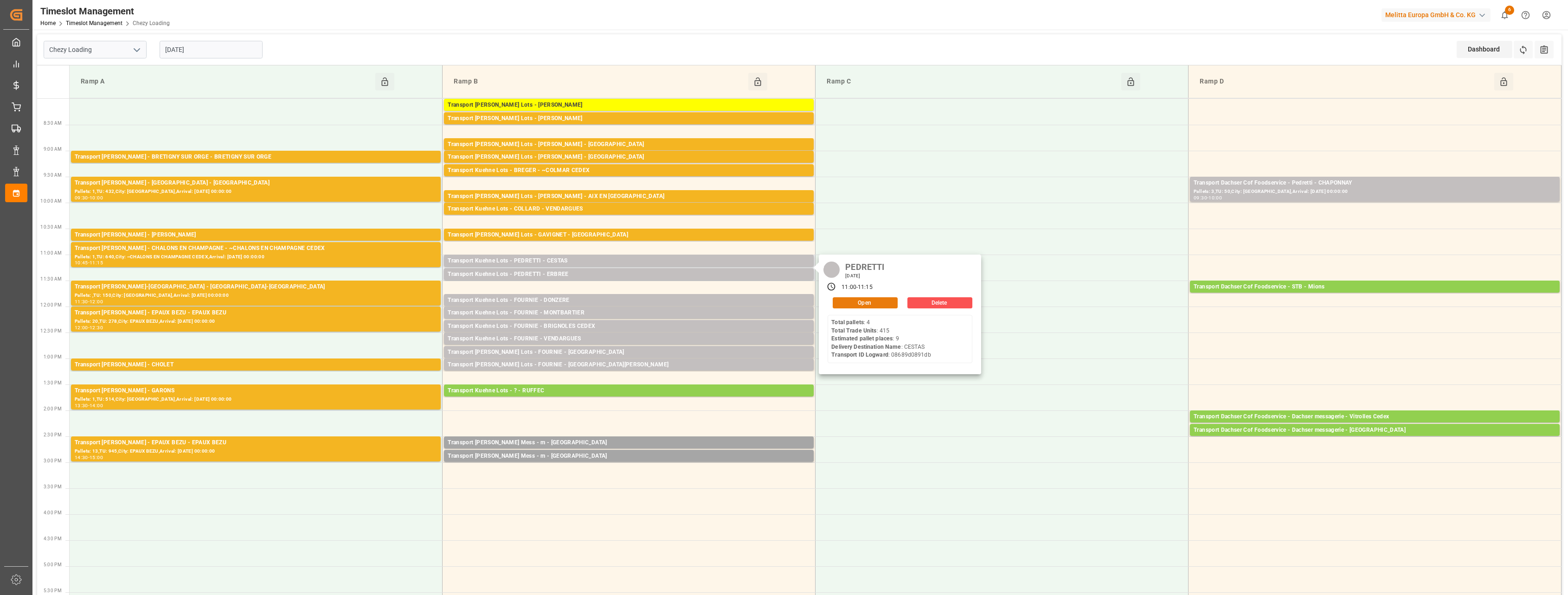
click at [714, 299] on button "Open" at bounding box center [865, 303] width 65 height 11
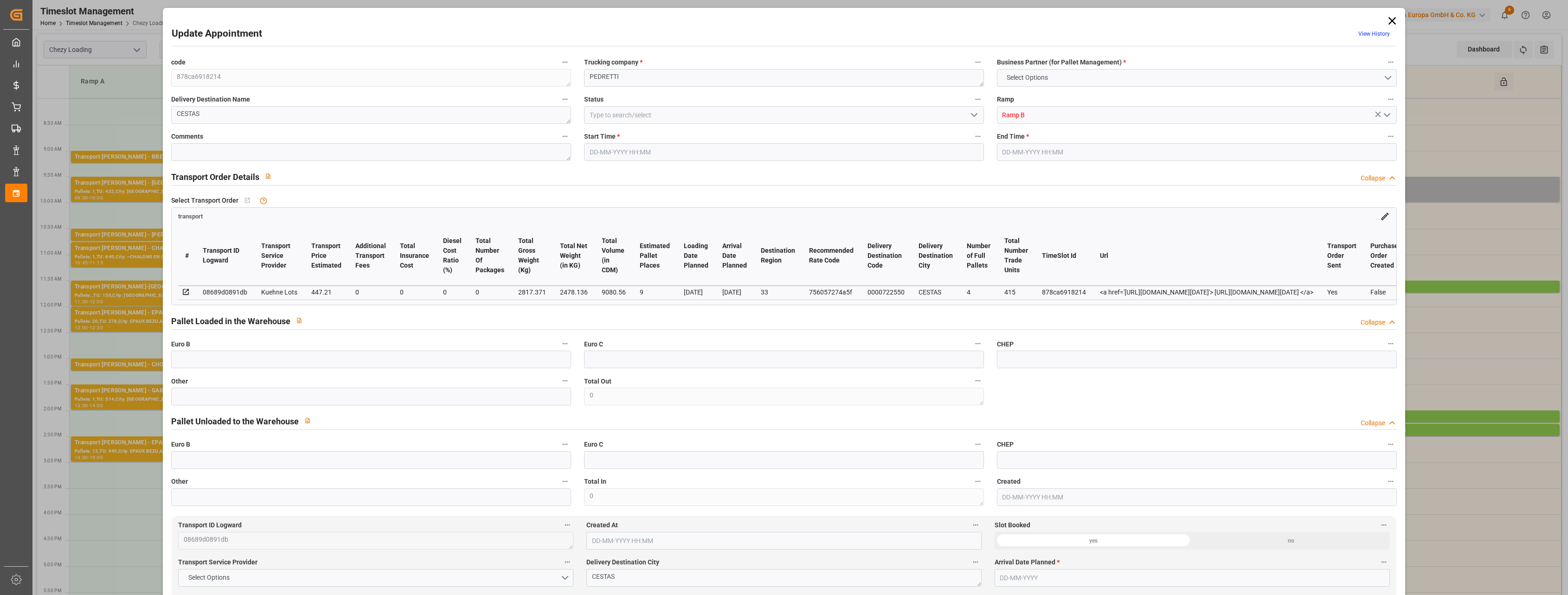
type input "9"
type input "447.21"
type input "0"
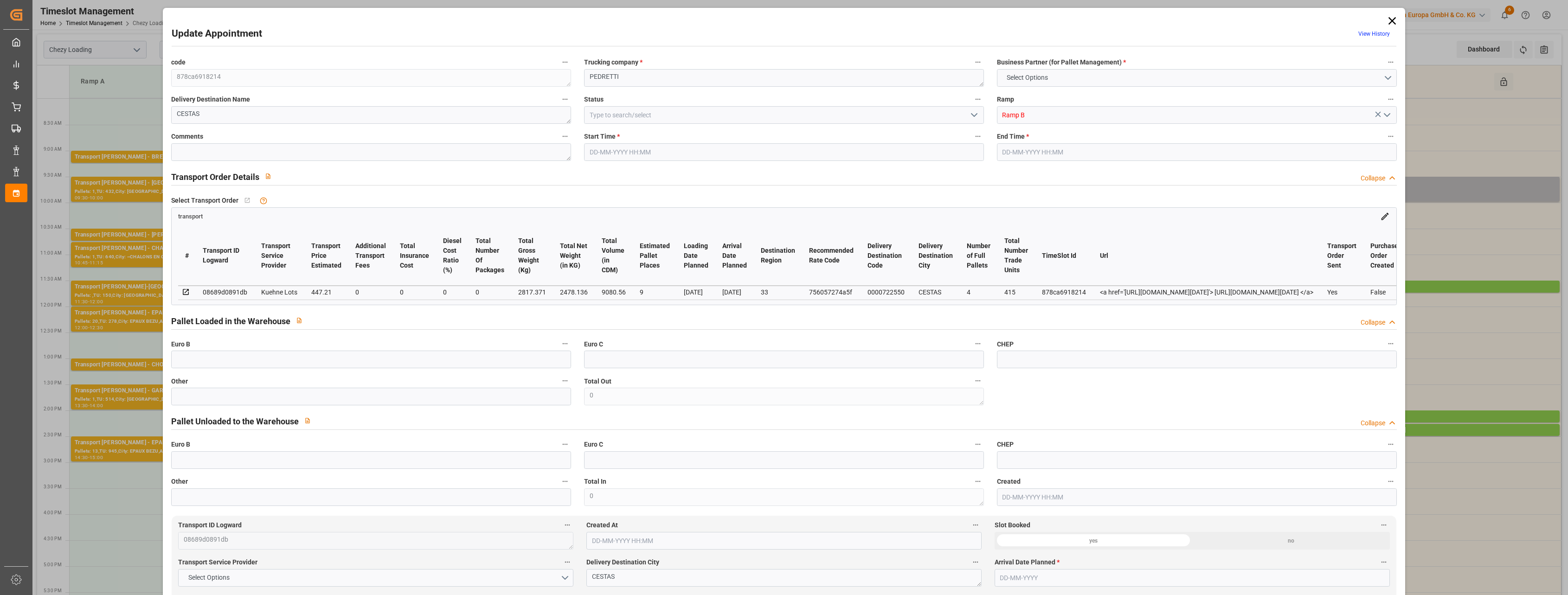
type input "447.21"
type input "0"
type input "2478.136"
type input "3273.072"
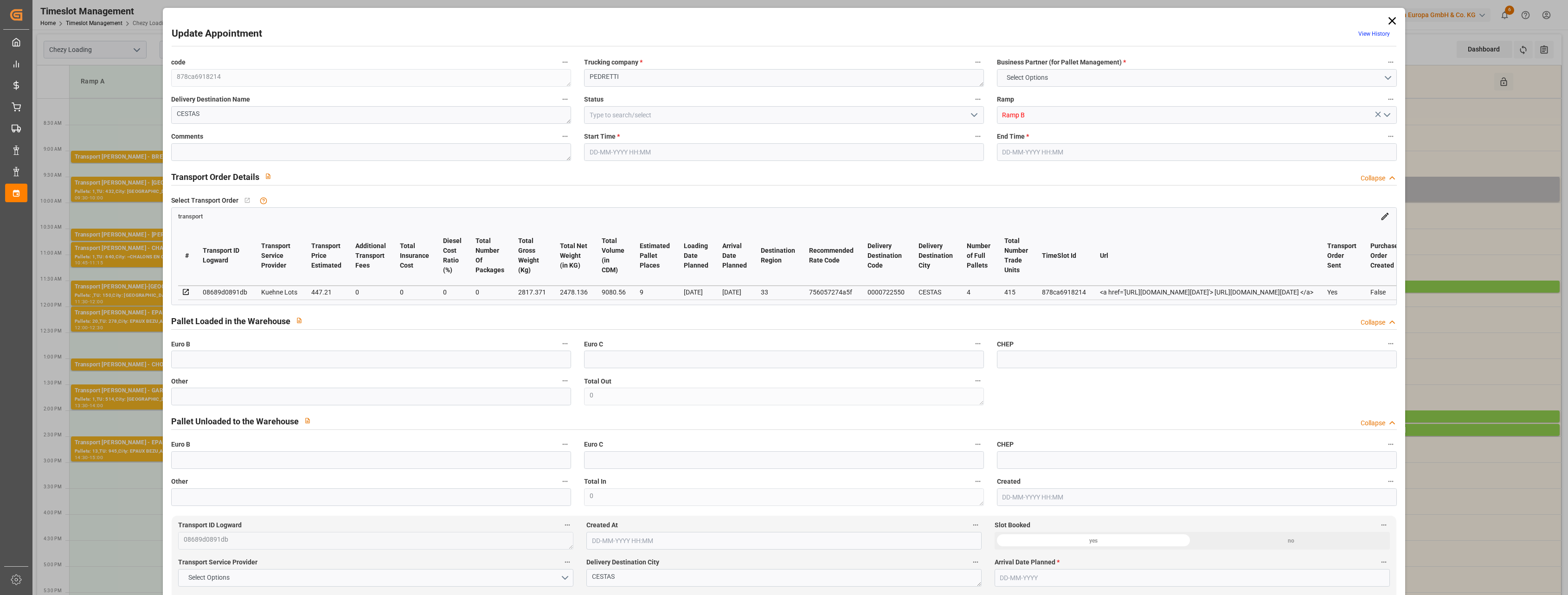
type input "9080.56"
type input "33"
type input "4"
type input "415"
type input "16"
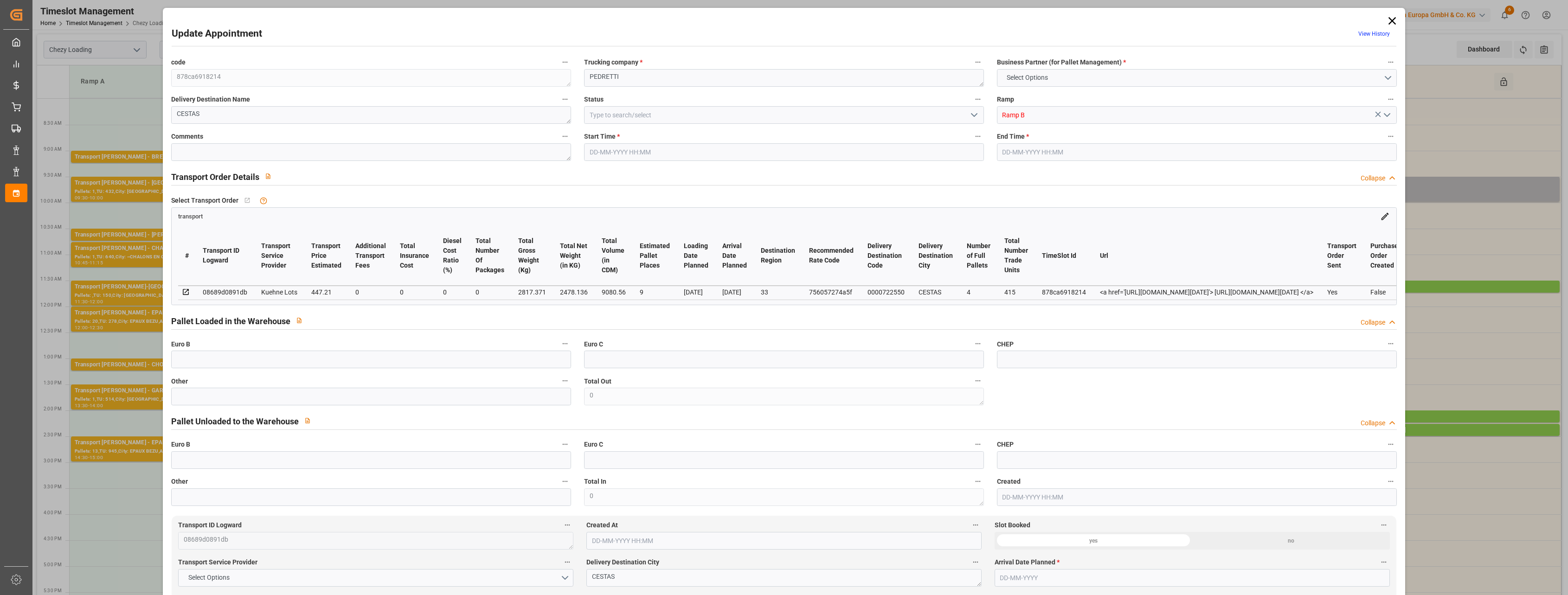
type input "101"
type input "2817.371"
type input "0"
type input "4710.8598"
type input "0"
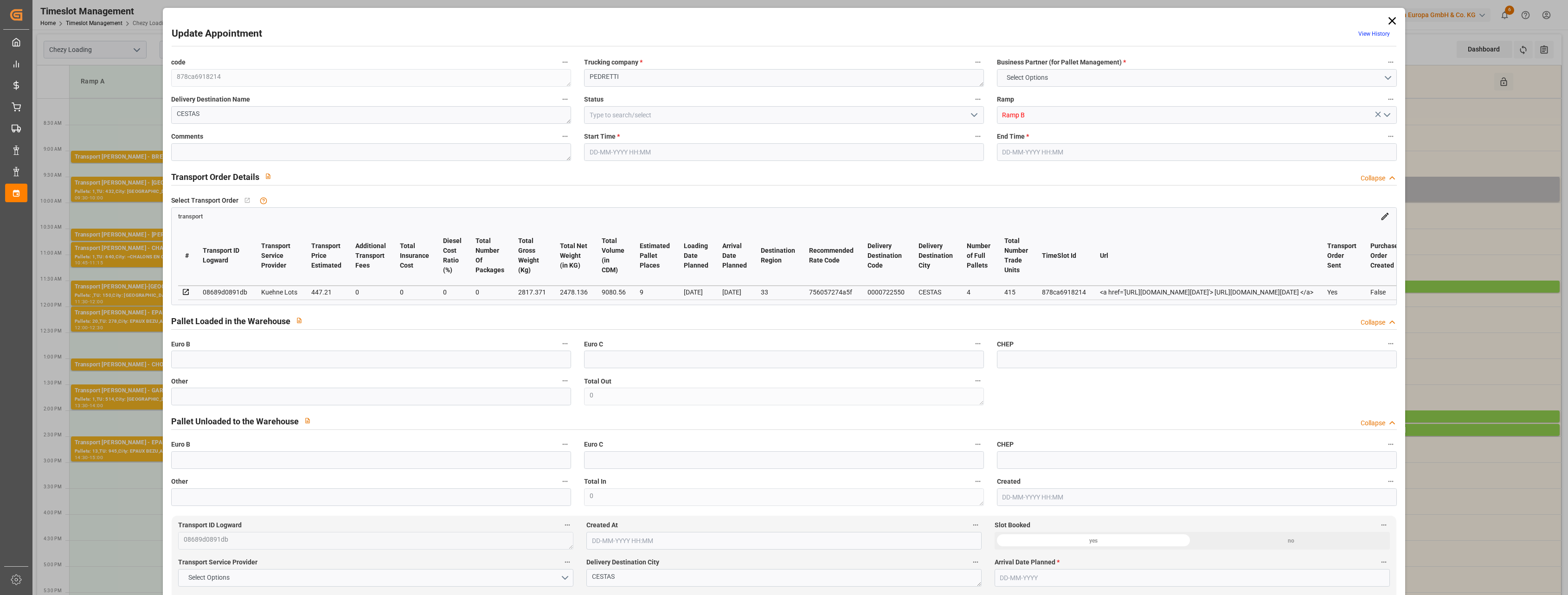
type input "0"
type input "21"
type input "35"
type input "[DATE] 11:00"
type input "[DATE] 11:15"
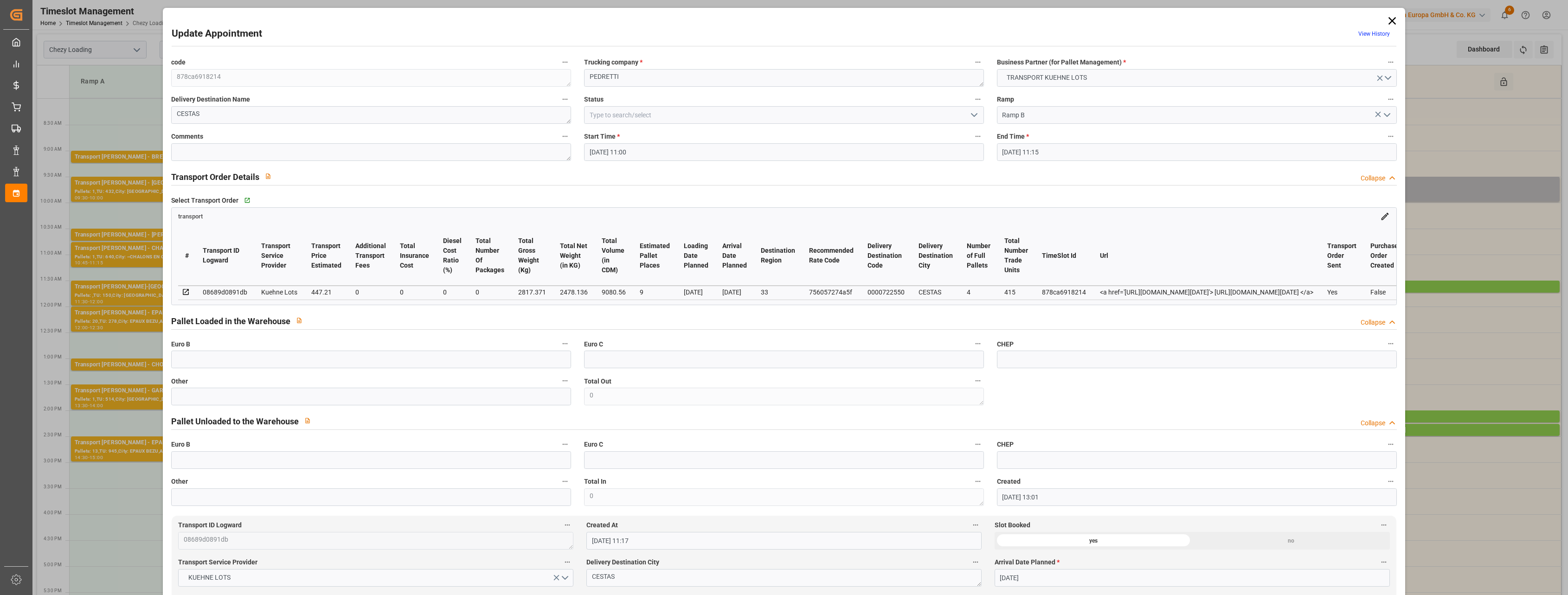
type input "[DATE] 13:01"
type input "[DATE] 11:17"
type input "[DATE]"
click at [714, 139] on div "Update Appointment View History code 878ca6918214 Trucking company * [PERSON_NA…" at bounding box center [784, 298] width 1568 height 595
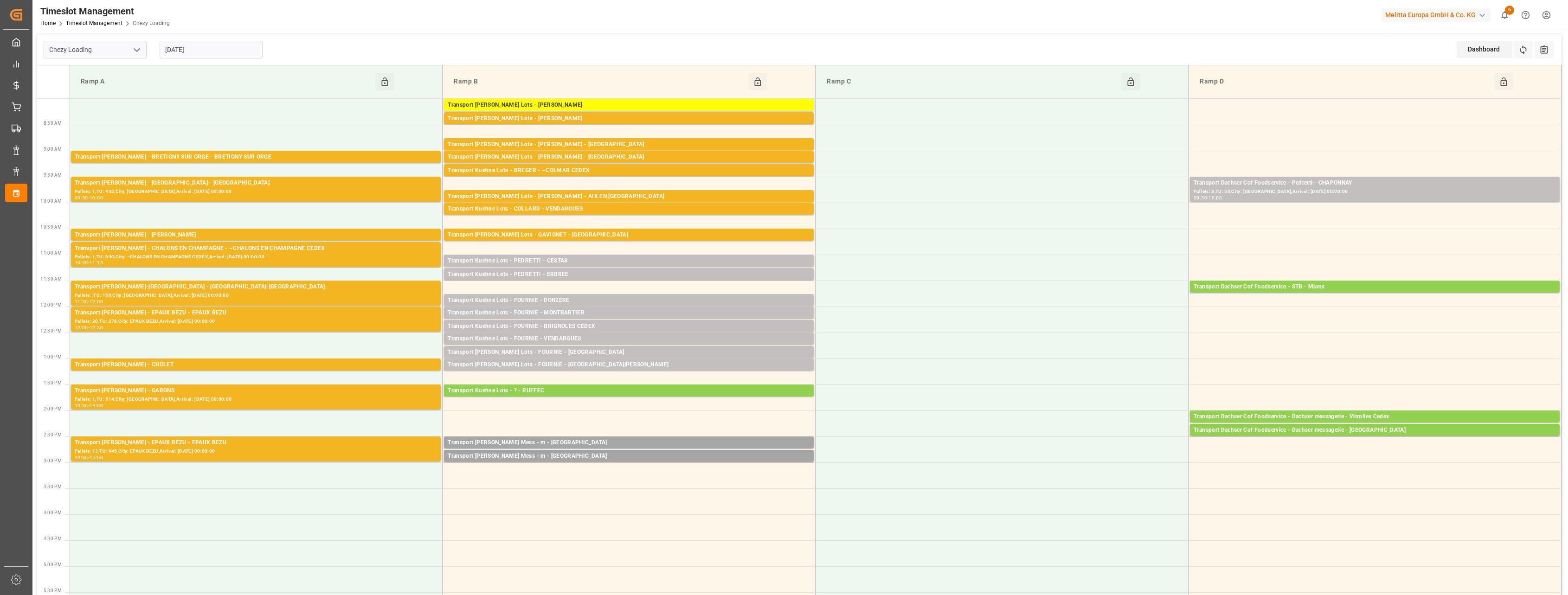
click at [214, 52] on input "[DATE]" at bounding box center [211, 49] width 103 height 18
click at [139, 54] on icon "open menu" at bounding box center [137, 50] width 11 height 11
click at [579, 119] on div "Transport [PERSON_NAME] Lots - [PERSON_NAME]" at bounding box center [628, 118] width 362 height 9
click at [574, 141] on div "Transport [PERSON_NAME] Lots - [PERSON_NAME] - [GEOGRAPHIC_DATA]" at bounding box center [628, 144] width 362 height 9
click at [584, 153] on div "Transport [PERSON_NAME] Lots - [PERSON_NAME] - [GEOGRAPHIC_DATA]" at bounding box center [628, 157] width 362 height 9
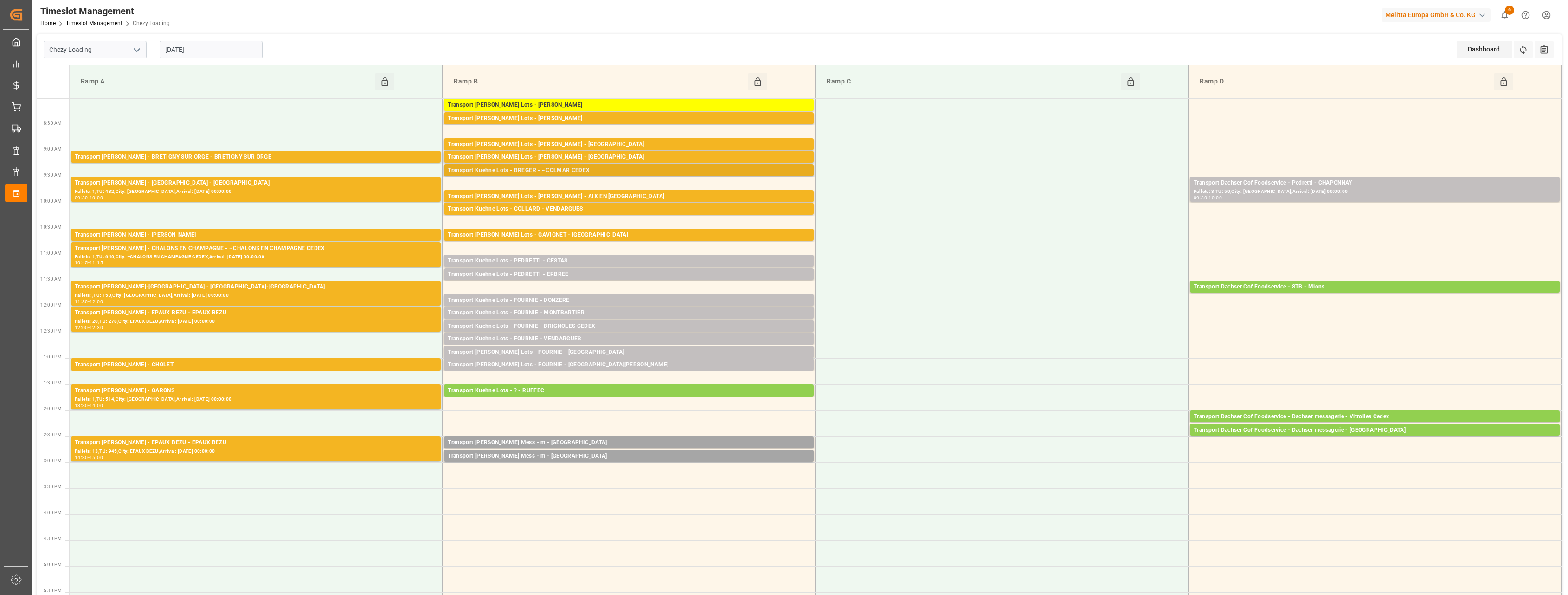
click at [588, 167] on div "Transport Kuehne Lots - BREGER - ~COLMAR CEDEX" at bounding box center [628, 170] width 362 height 9
click at [600, 194] on div "Transport [PERSON_NAME] Lots - [PERSON_NAME] - AIX EN [GEOGRAPHIC_DATA]" at bounding box center [628, 197] width 362 height 9
click at [600, 206] on div "Transport Kuehne Lots - COLLARD - VENDARGUES" at bounding box center [628, 209] width 362 height 9
click at [600, 233] on div "Transport [PERSON_NAME] Lots - GAVIGNET - [GEOGRAPHIC_DATA]" at bounding box center [628, 235] width 362 height 9
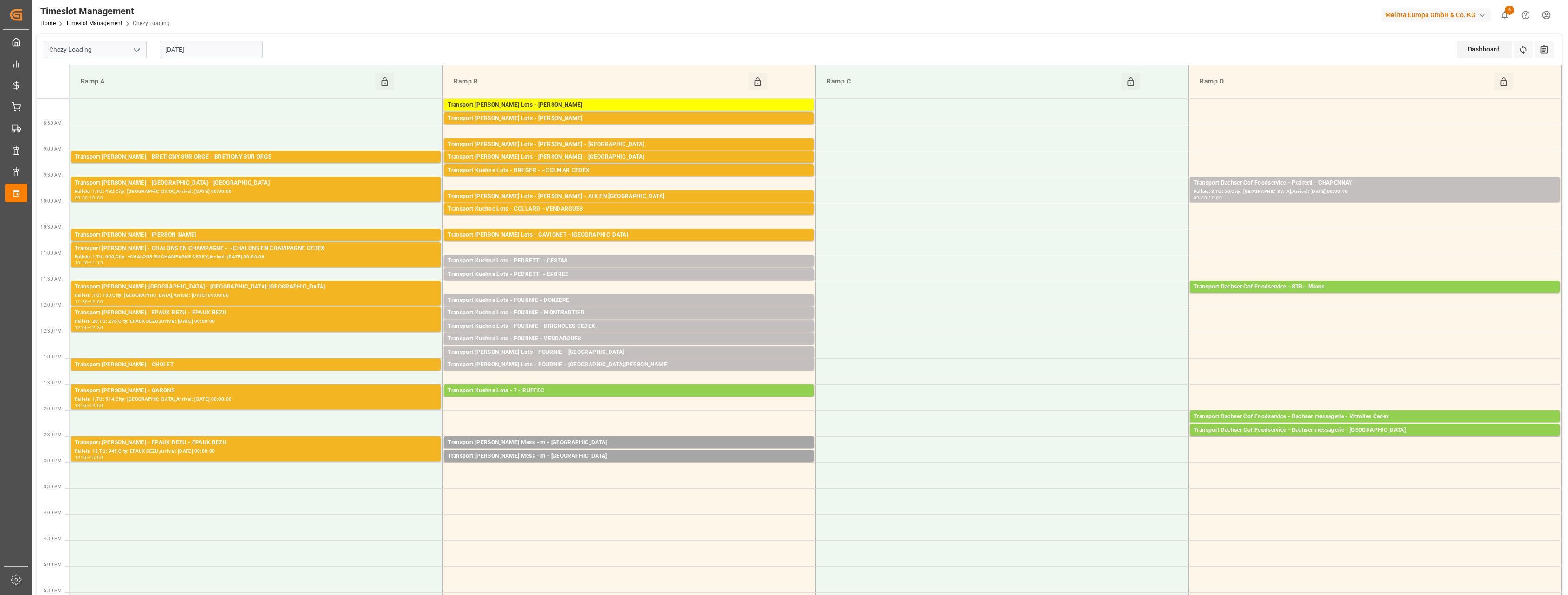
click at [654, 116] on div "Transport [PERSON_NAME] Lots - [PERSON_NAME]" at bounding box center [628, 118] width 362 height 9
click at [621, 108] on div "Transport [PERSON_NAME] Lots - [PERSON_NAME]" at bounding box center [628, 105] width 362 height 9
click at [562, 167] on div "Transport Kuehne Lots - BREGER - ~COLMAR CEDEX" at bounding box center [628, 170] width 362 height 9
click at [564, 156] on div "Transport [PERSON_NAME] Lots - [PERSON_NAME] - [GEOGRAPHIC_DATA]" at bounding box center [628, 157] width 362 height 9
click at [578, 141] on div "Transport [PERSON_NAME] Lots - [PERSON_NAME] - [GEOGRAPHIC_DATA]" at bounding box center [628, 144] width 362 height 9
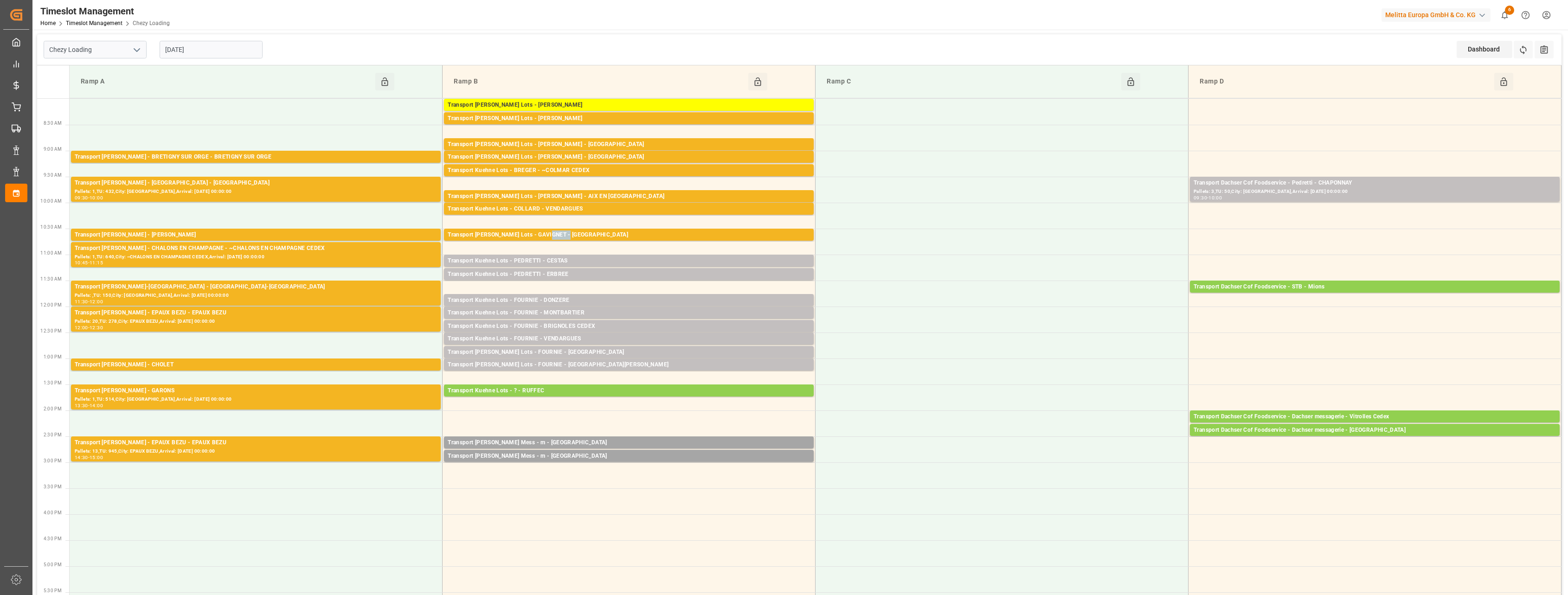
click at [548, 237] on div "Transport [PERSON_NAME] Lots - GAVIGNET - [GEOGRAPHIC_DATA]" at bounding box center [628, 235] width 362 height 9
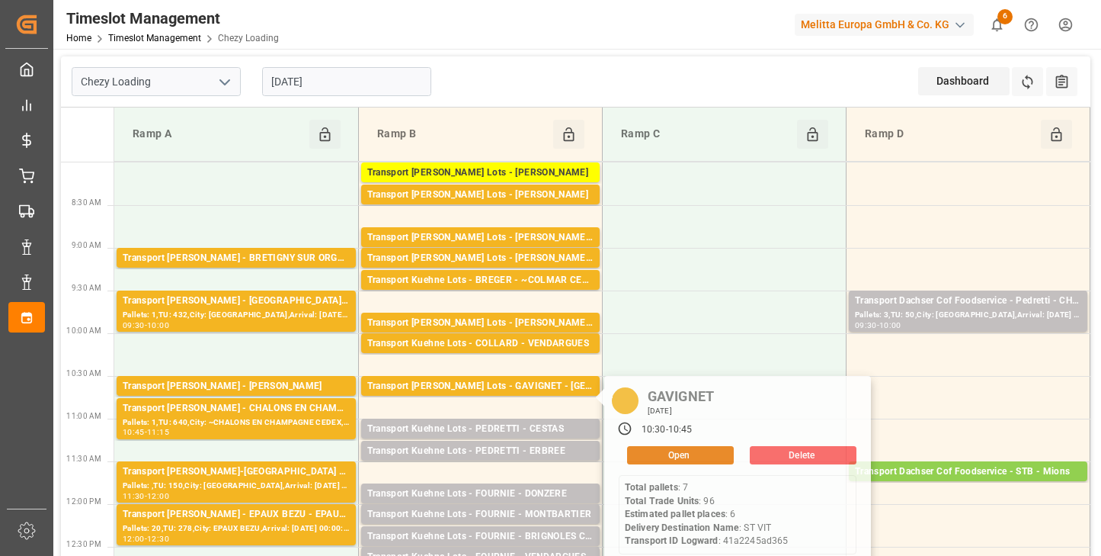
click at [353, 74] on input "[DATE]" at bounding box center [346, 81] width 169 height 29
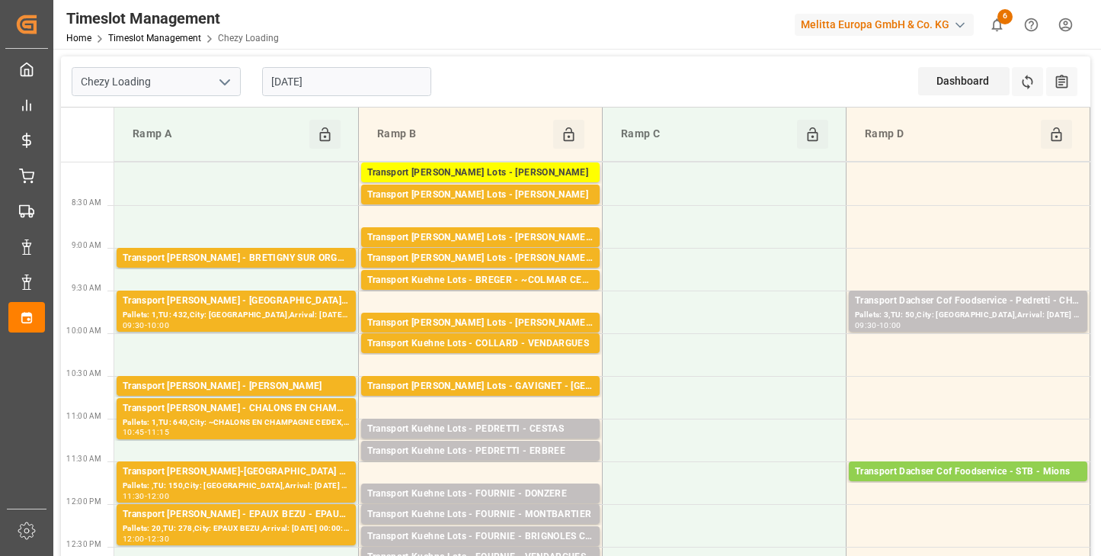
click at [224, 80] on icon "open menu" at bounding box center [225, 82] width 18 height 18
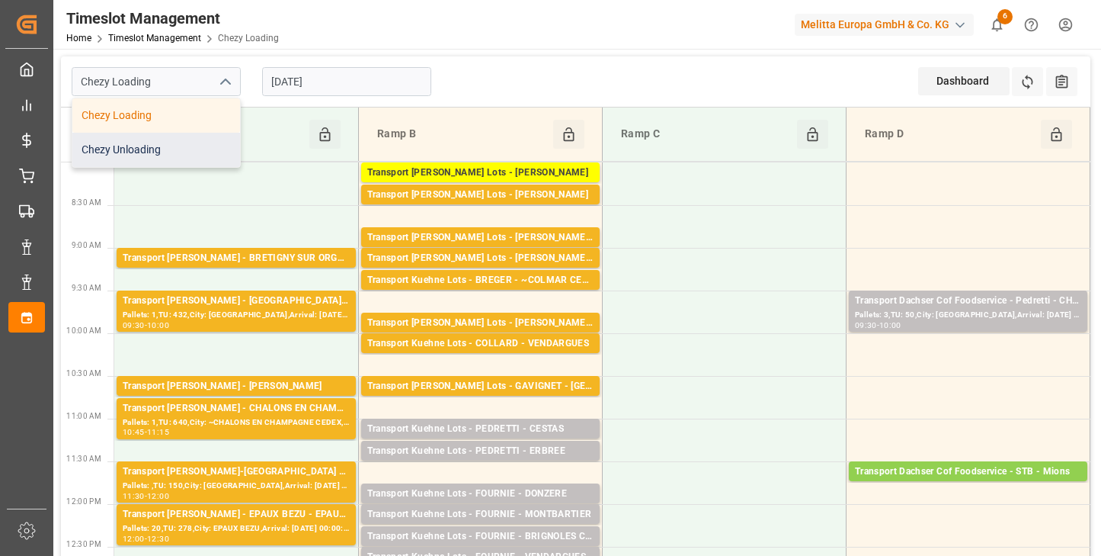
click at [190, 136] on div "Chezy Unloading" at bounding box center [156, 150] width 168 height 34
type input "Chezy Unloading"
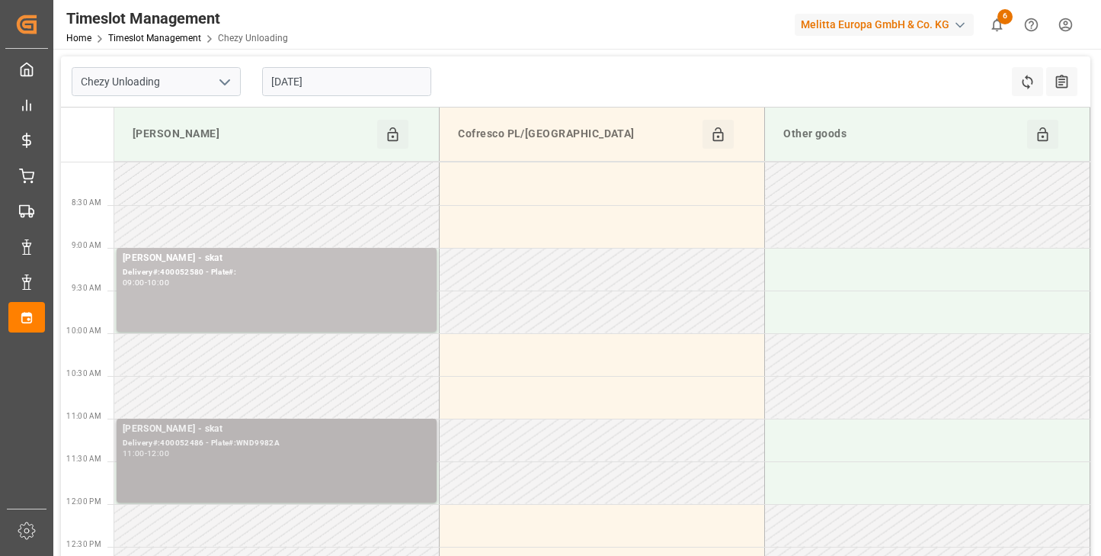
click at [348, 450] on div "11:00 - 12:00" at bounding box center [277, 454] width 308 height 8
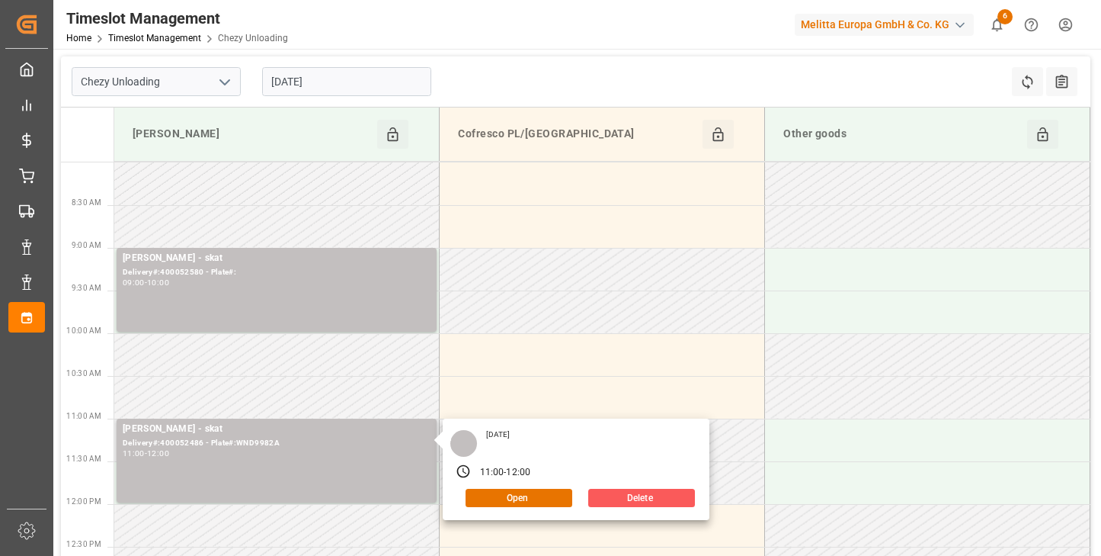
drag, startPoint x: 546, startPoint y: 496, endPoint x: 622, endPoint y: 501, distance: 76.4
click at [622, 501] on div "Open Delete" at bounding box center [576, 498] width 238 height 18
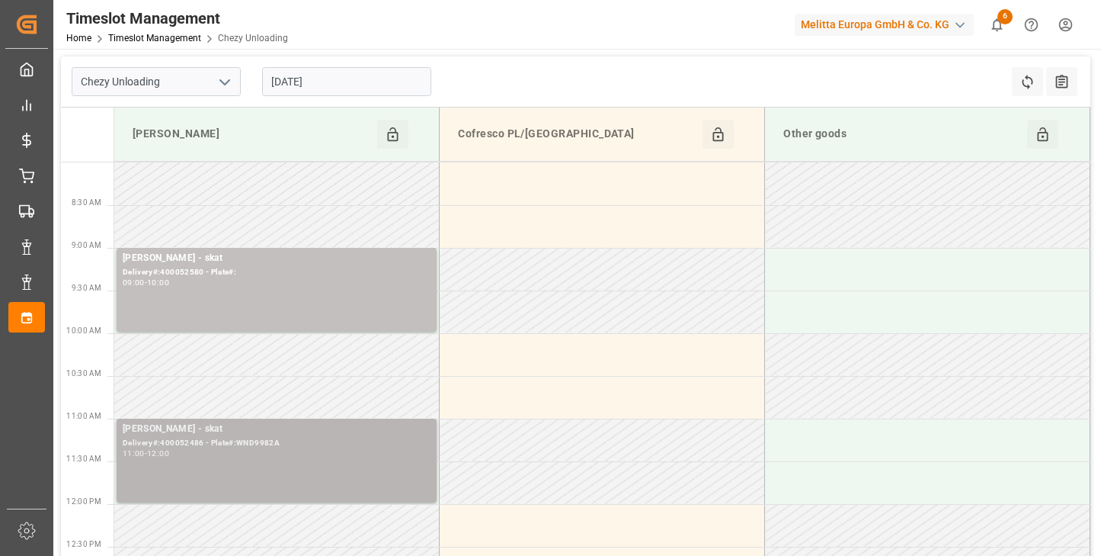
click at [334, 444] on div "Delivery#:400052486 - Plate#:WND9982A" at bounding box center [277, 443] width 308 height 13
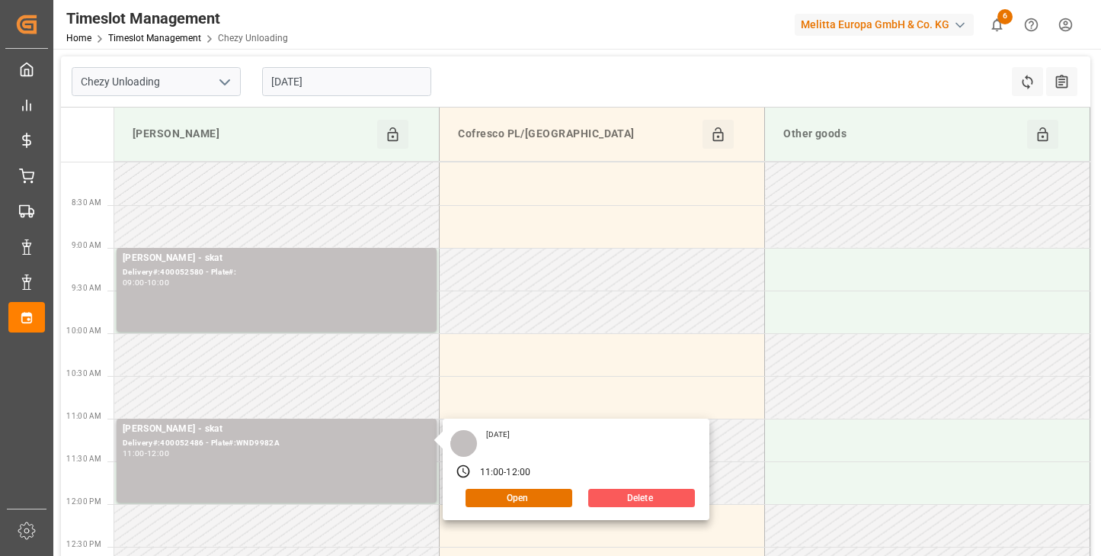
click at [626, 499] on button "Delete" at bounding box center [641, 498] width 107 height 18
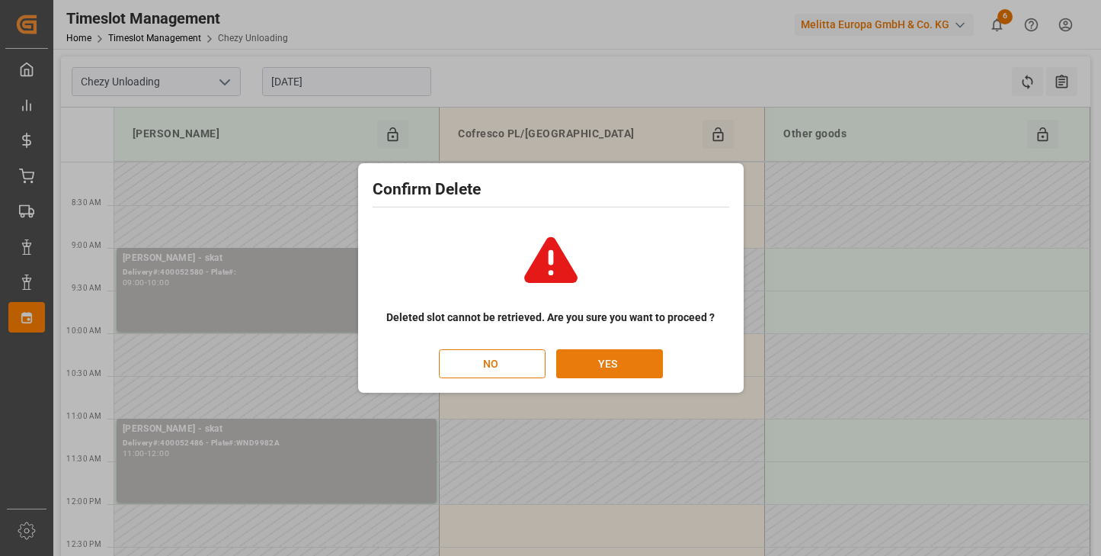
click at [582, 357] on button "YES" at bounding box center [609, 363] width 107 height 29
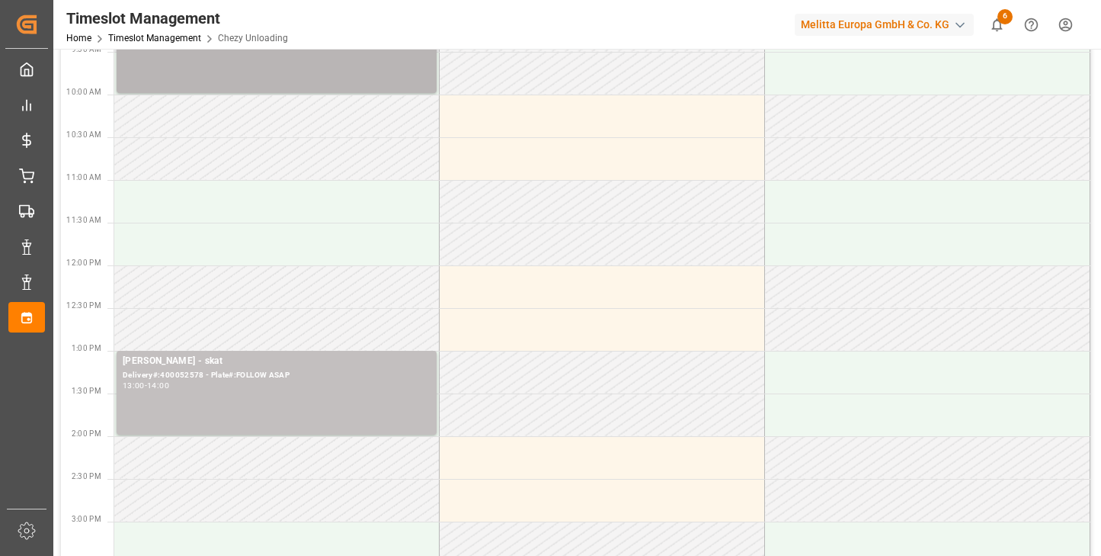
scroll to position [286, 0]
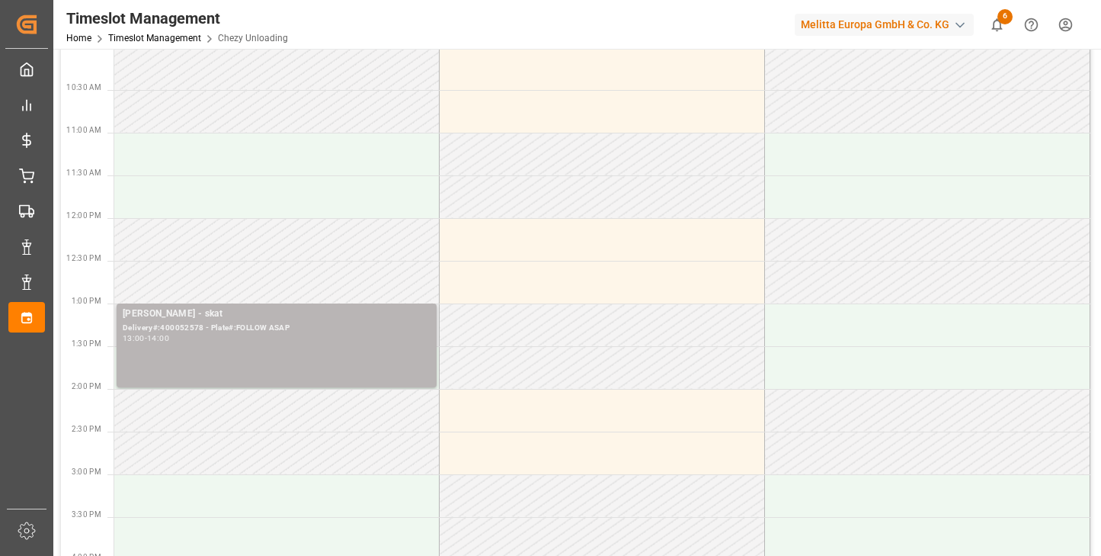
click at [302, 343] on div "[PERSON_NAME] - skat Delivery#:400052578 - Plate#:FOLLOW ASAP 13:00 - 14:00" at bounding box center [277, 345] width 308 height 78
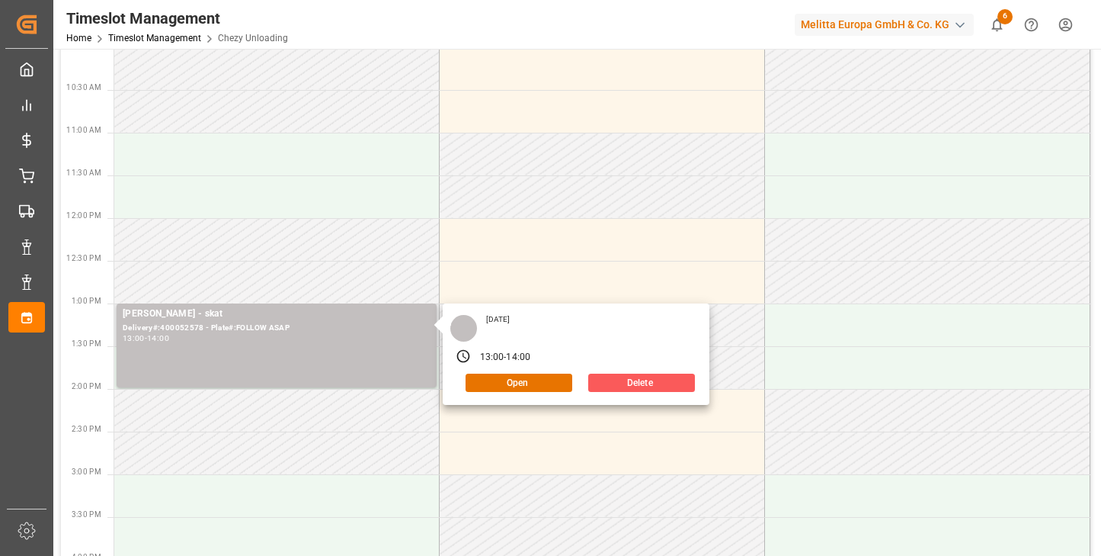
click at [600, 374] on button "Delete" at bounding box center [641, 382] width 107 height 18
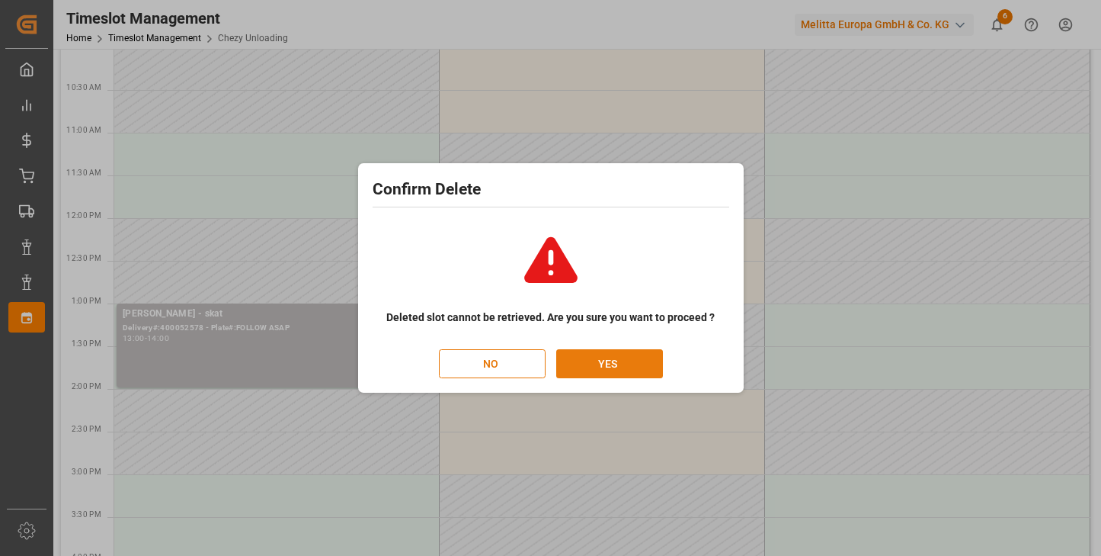
click at [642, 367] on button "YES" at bounding box center [609, 363] width 107 height 29
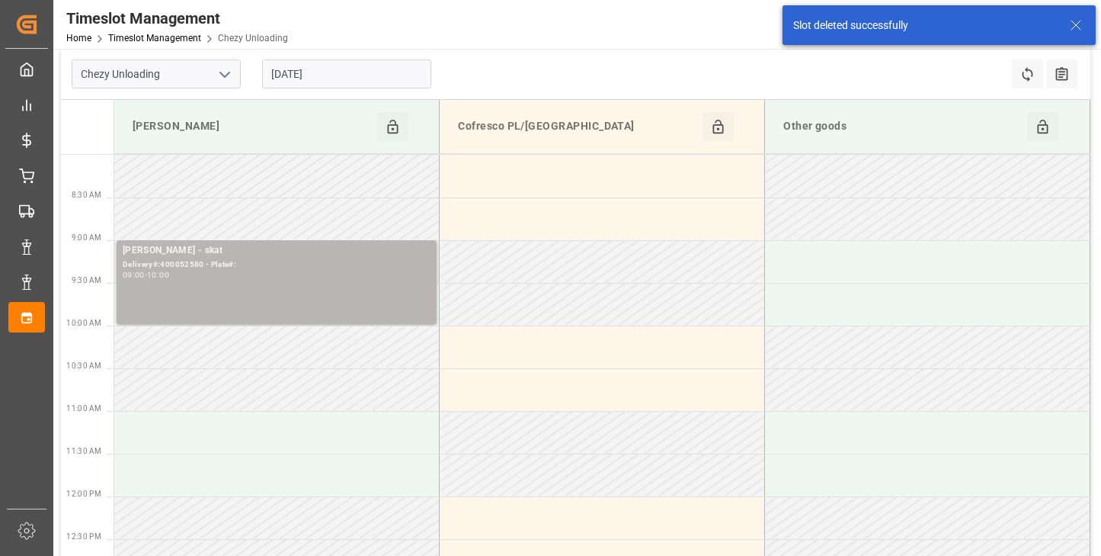
scroll to position [0, 0]
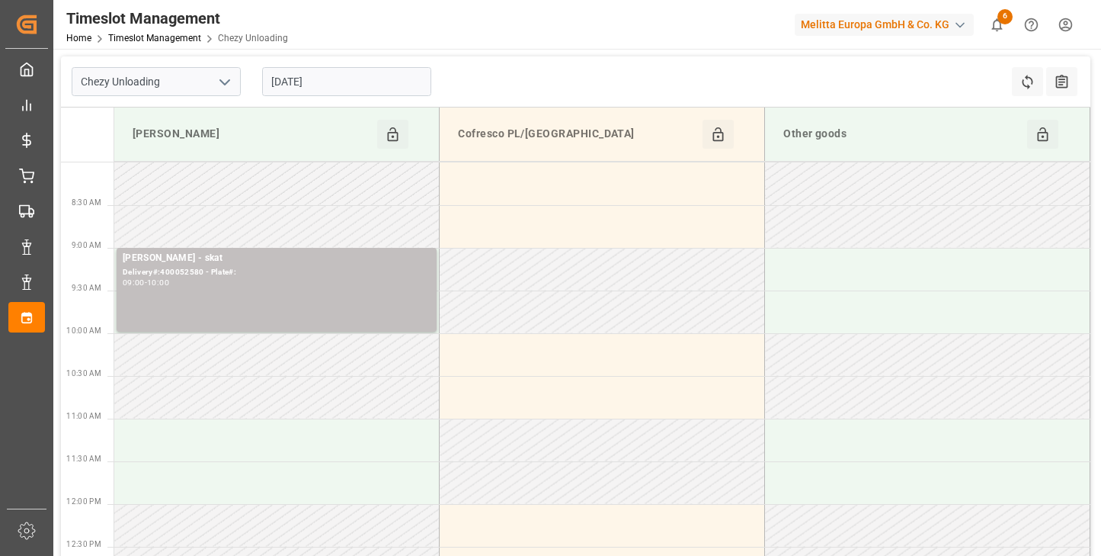
click at [381, 91] on input "[DATE]" at bounding box center [346, 81] width 169 height 29
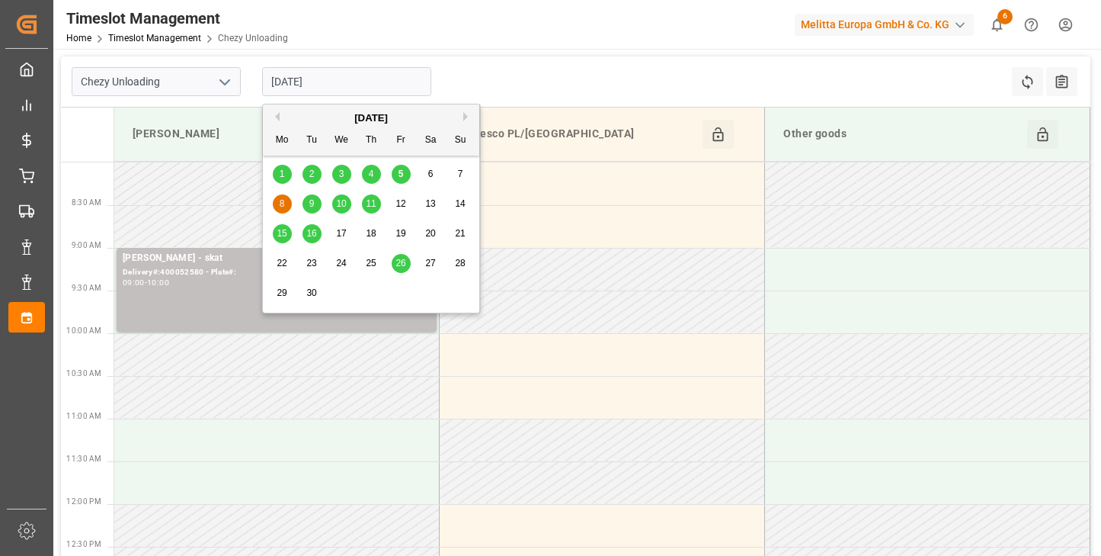
click at [414, 166] on div "1 2 3 4 5 6 7" at bounding box center [372, 174] width 208 height 30
click at [397, 167] on div "5" at bounding box center [401, 174] width 19 height 18
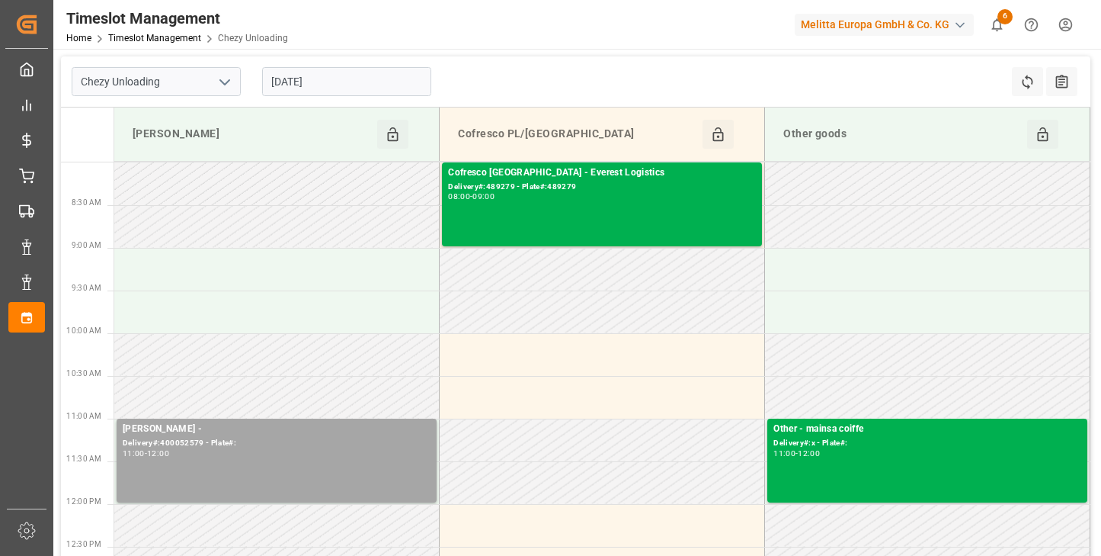
click at [338, 82] on input "[DATE]" at bounding box center [346, 81] width 169 height 29
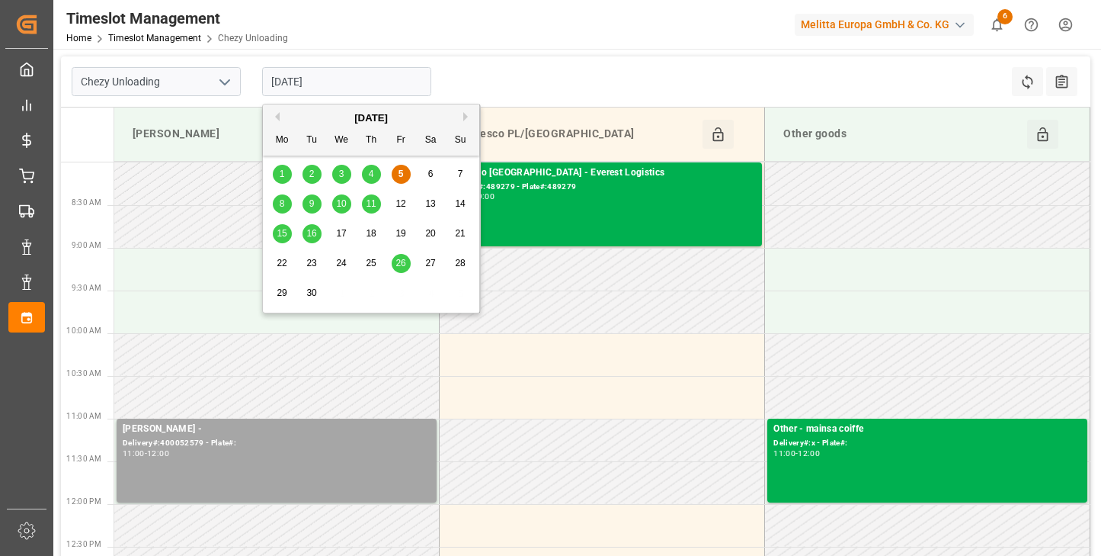
click at [369, 174] on span "4" at bounding box center [371, 173] width 5 height 11
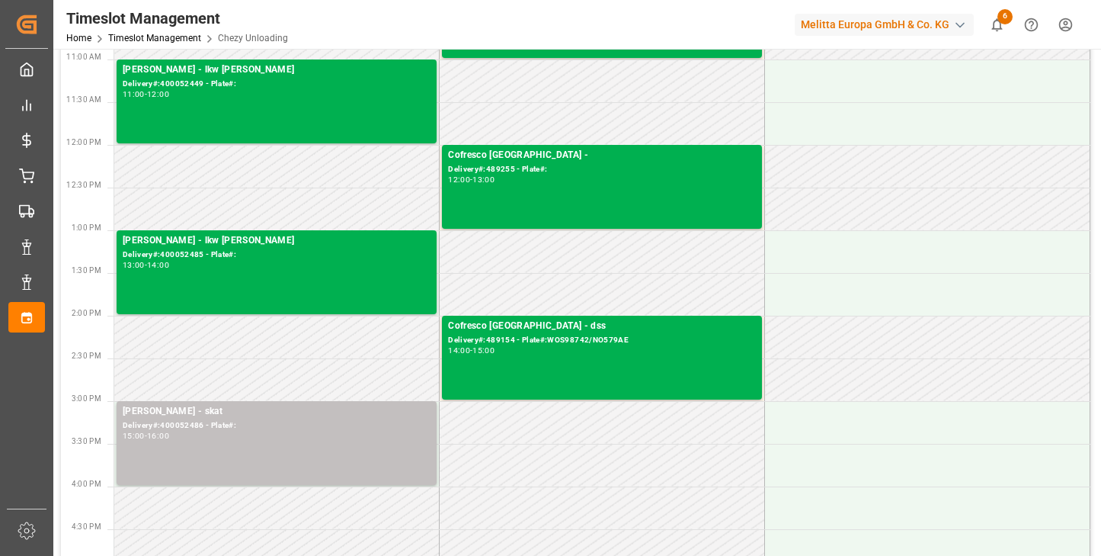
scroll to position [381, 0]
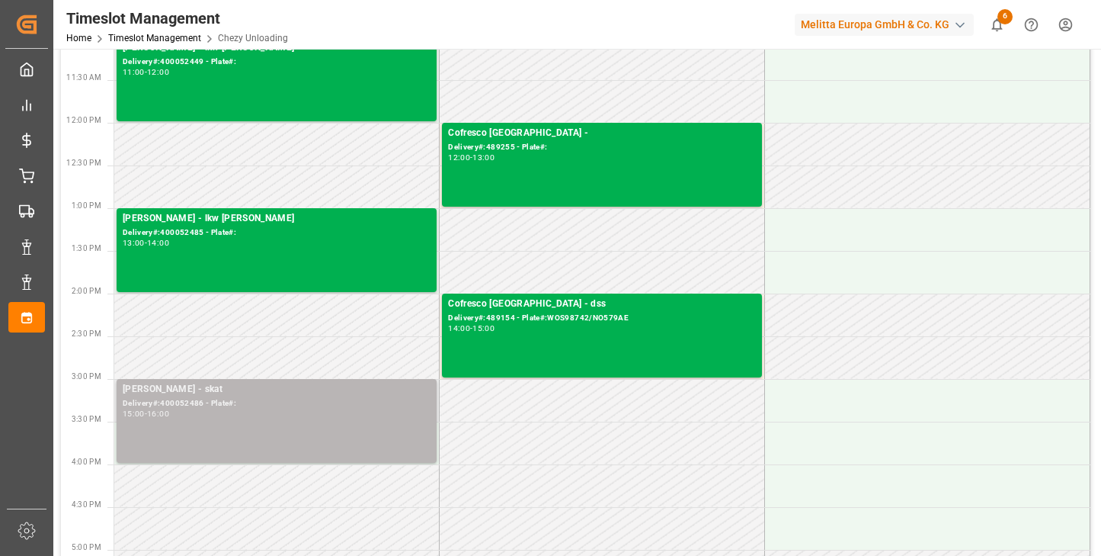
click at [293, 397] on div "Delivery#:400052486 - Plate#:" at bounding box center [277, 403] width 308 height 13
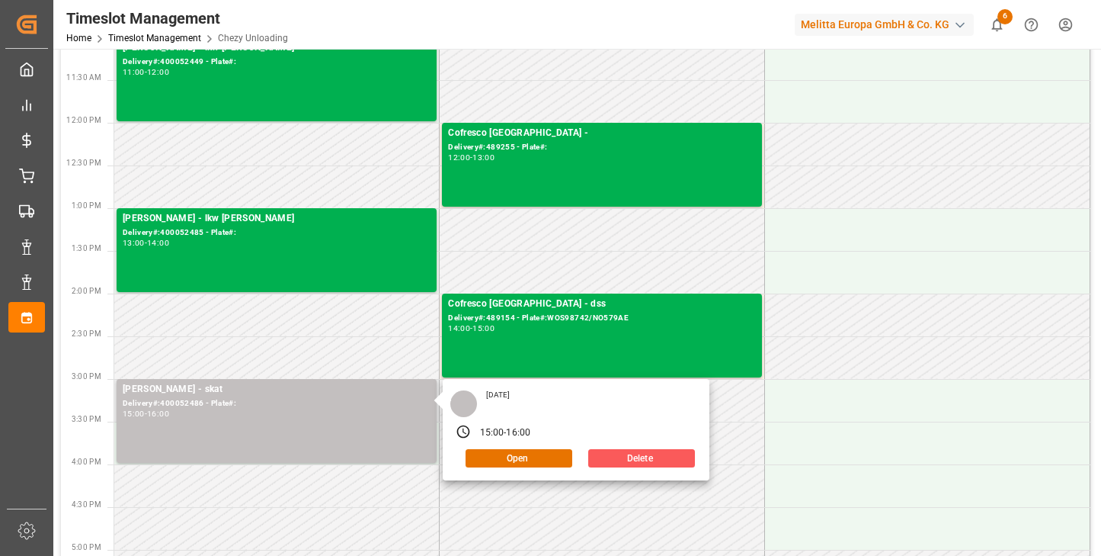
click at [607, 455] on button "Delete" at bounding box center [641, 458] width 107 height 18
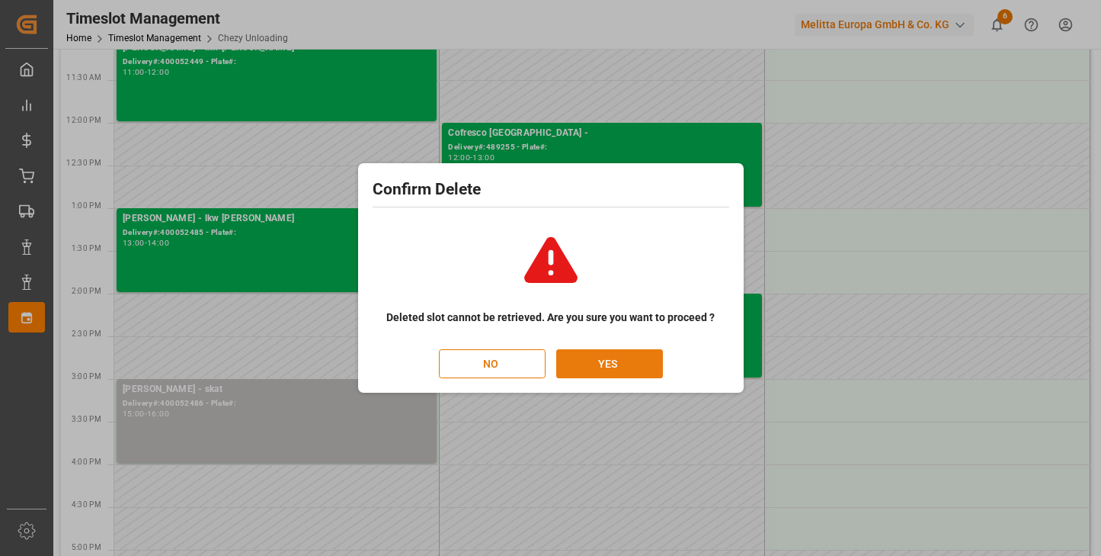
click at [615, 357] on button "YES" at bounding box center [609, 363] width 107 height 29
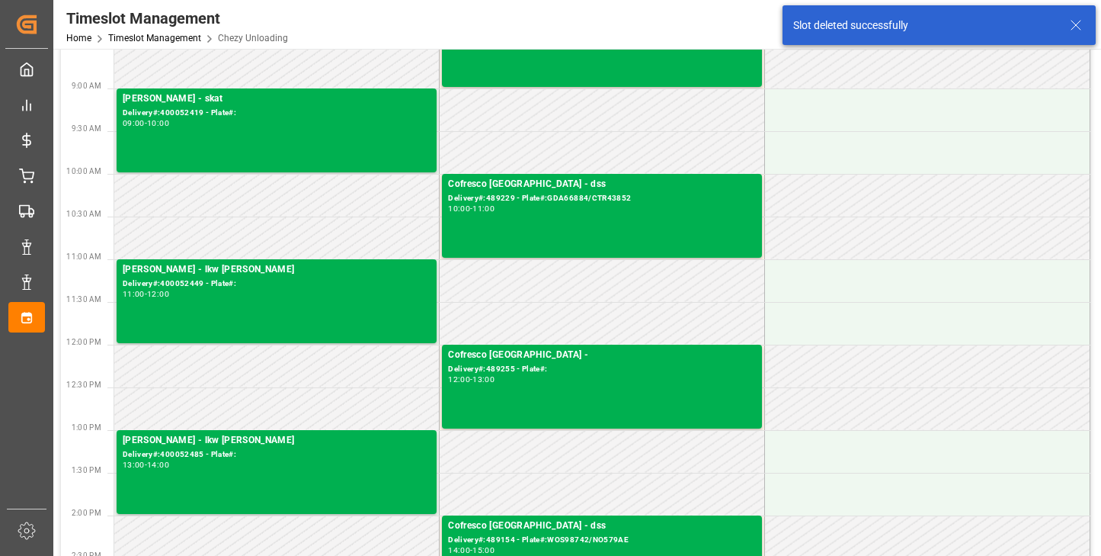
scroll to position [0, 0]
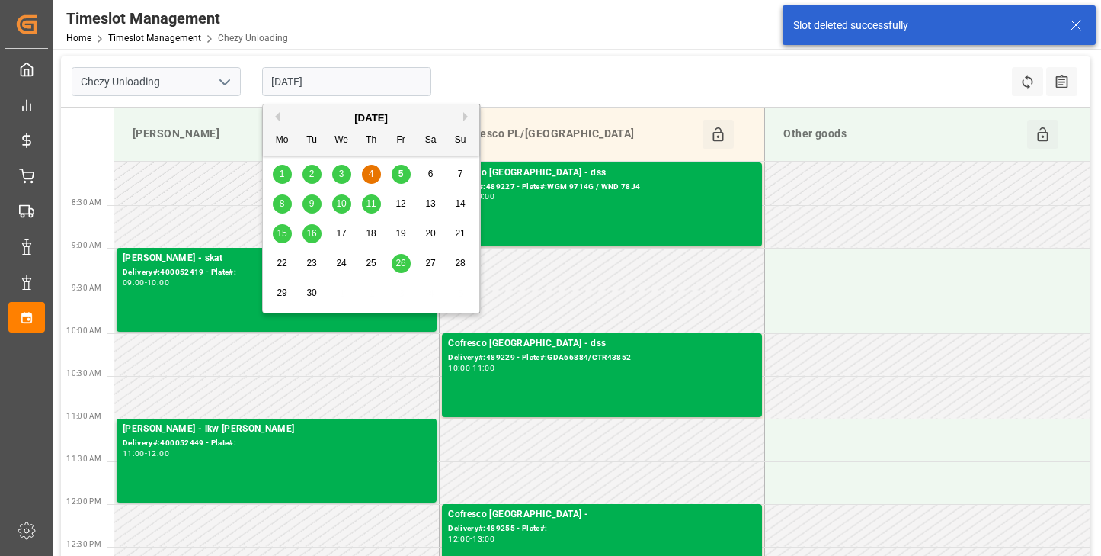
click at [372, 68] on input "[DATE]" at bounding box center [346, 81] width 169 height 29
click at [277, 202] on div "8" at bounding box center [282, 204] width 19 height 18
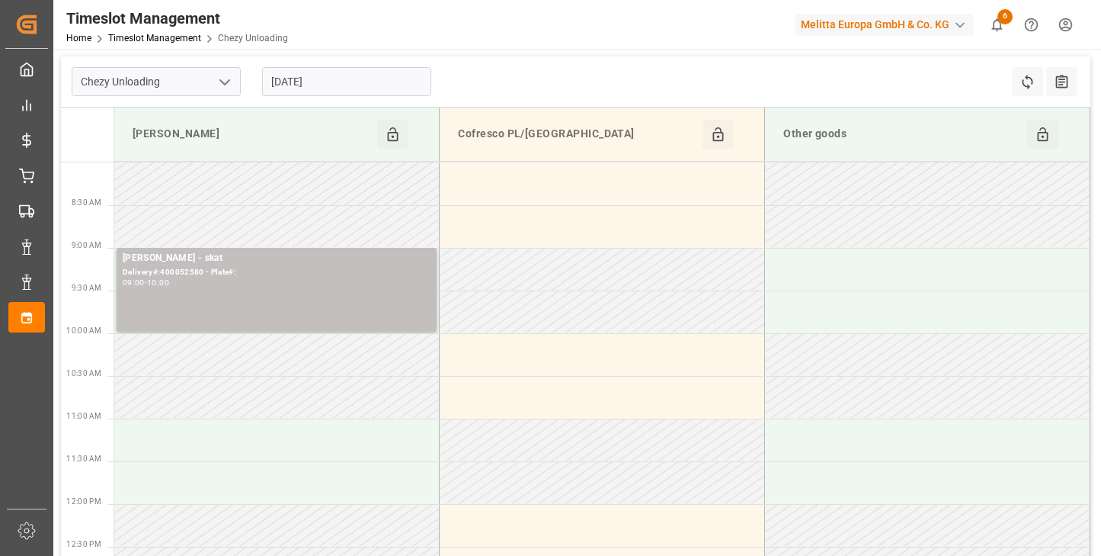
click at [343, 88] on input "[DATE]" at bounding box center [346, 81] width 169 height 29
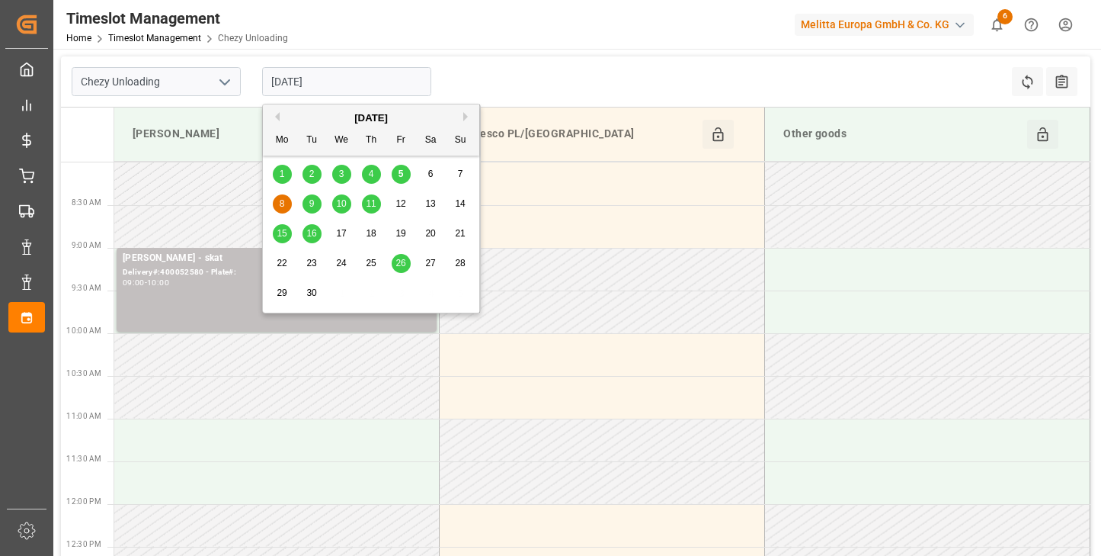
click at [313, 201] on span "9" at bounding box center [311, 203] width 5 height 11
type input "[DATE]"
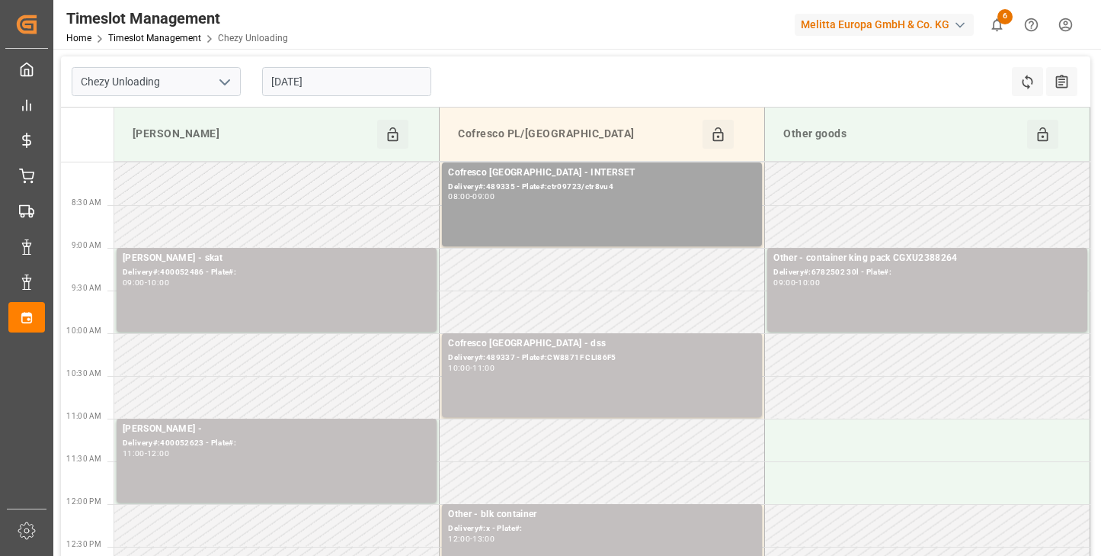
click at [200, 137] on div "[PERSON_NAME]" at bounding box center [252, 134] width 251 height 29
click at [227, 80] on icon "open menu" at bounding box center [225, 82] width 18 height 18
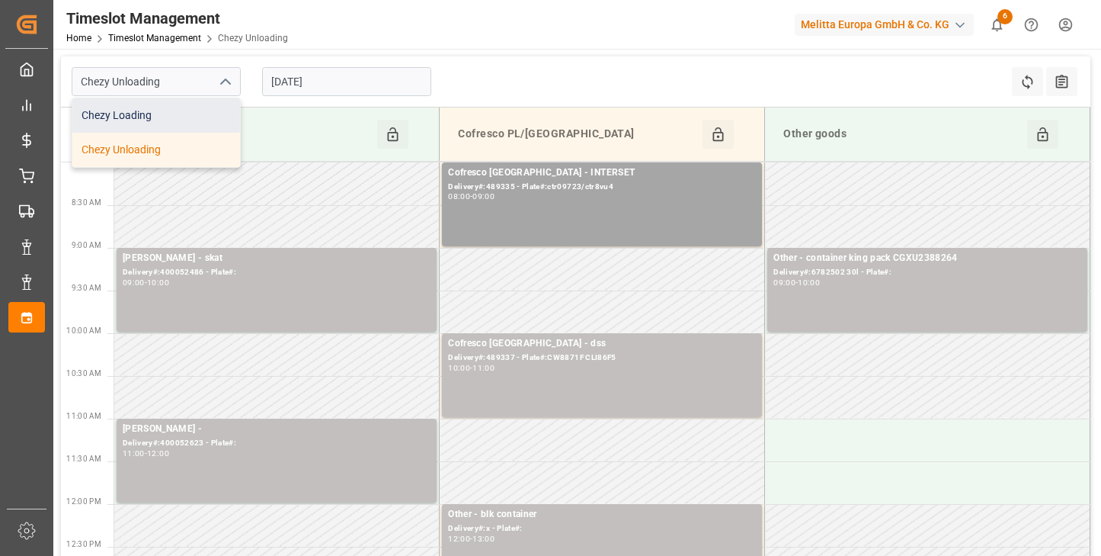
click at [200, 111] on div "Chezy Loading" at bounding box center [156, 115] width 168 height 34
type input "Chezy Loading"
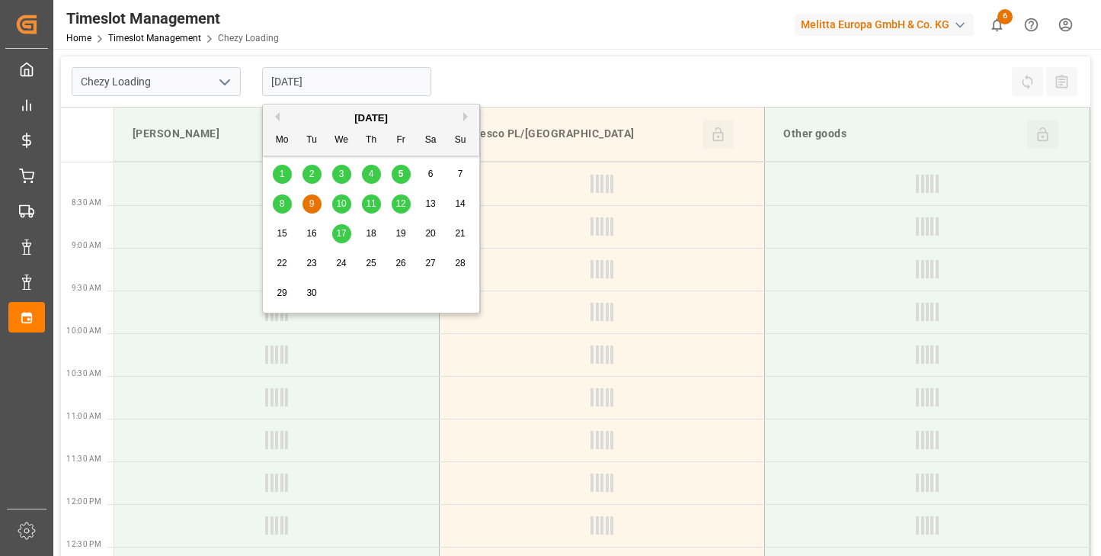
click at [376, 80] on input "[DATE]" at bounding box center [346, 81] width 169 height 29
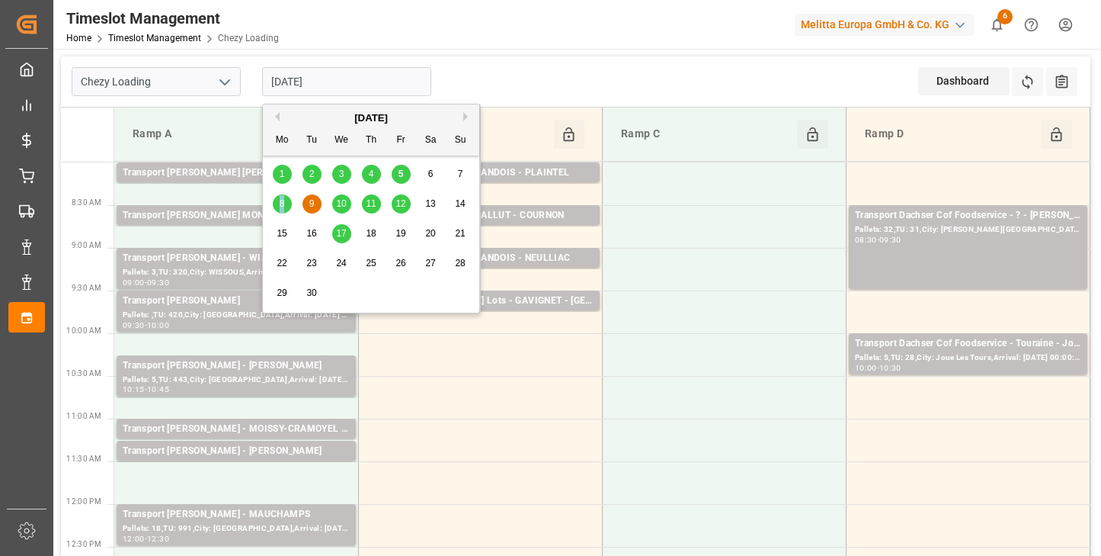
click at [282, 199] on span "8" at bounding box center [282, 203] width 5 height 11
type input "[DATE]"
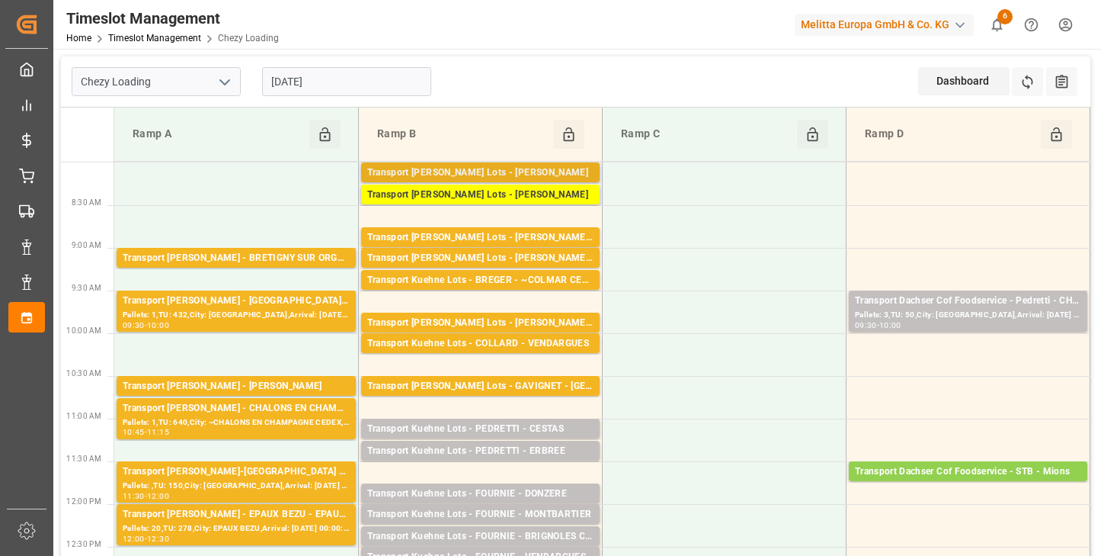
click at [546, 167] on div "Transport [PERSON_NAME] Lots - [PERSON_NAME]" at bounding box center [480, 172] width 226 height 15
click at [513, 428] on div "Transport Kuehne Lots - PEDRETTI - CESTAS" at bounding box center [480, 428] width 226 height 15
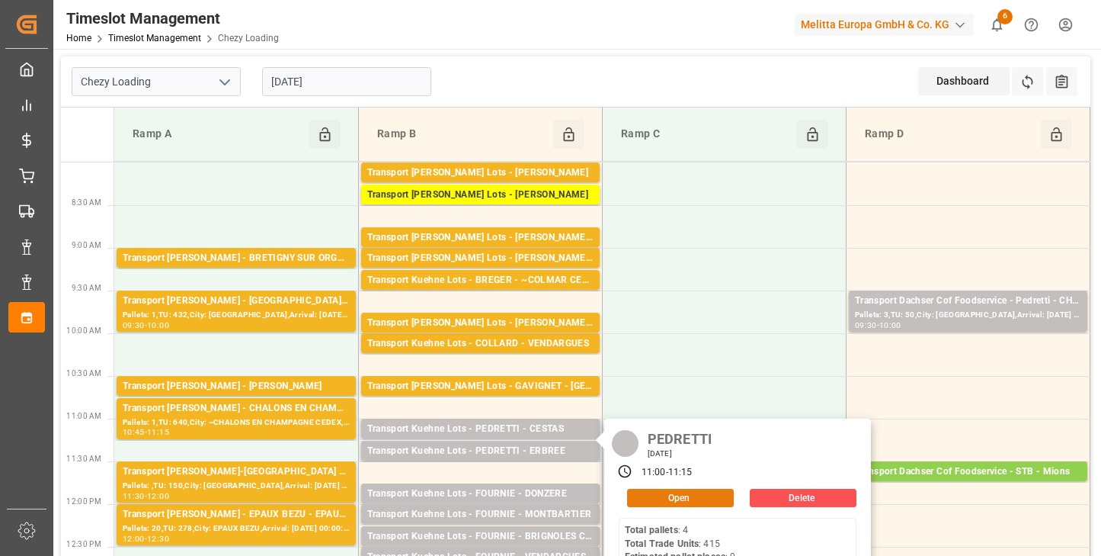
click at [692, 497] on button "Open" at bounding box center [680, 498] width 107 height 18
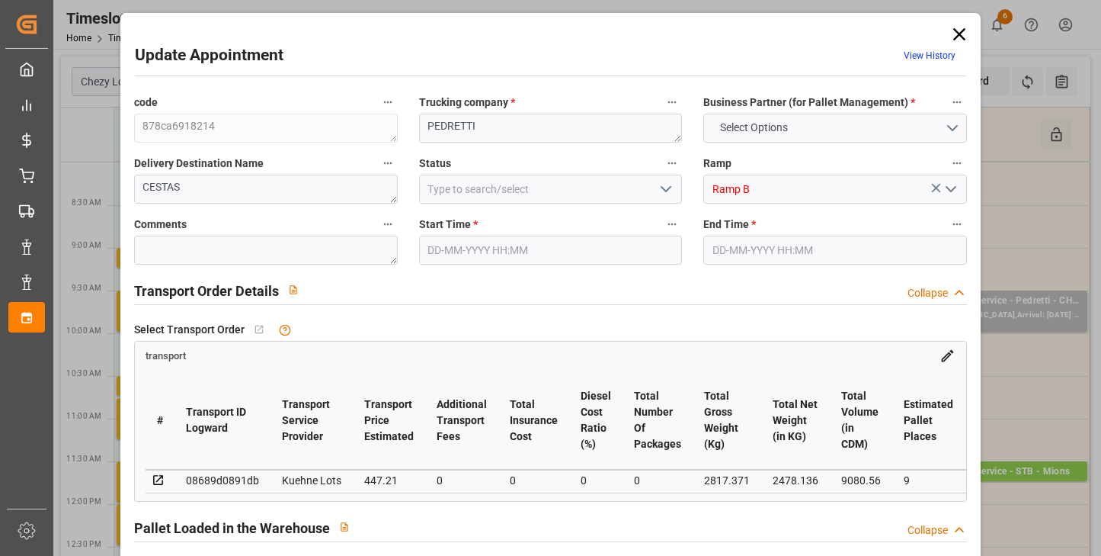
type input "9"
type input "447.21"
type input "0"
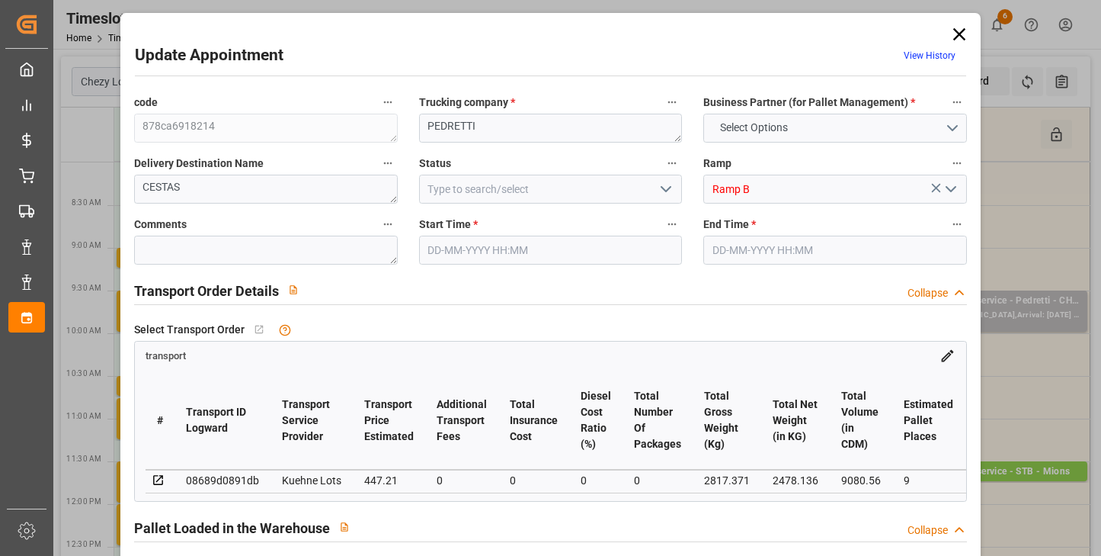
type input "447.21"
type input "0"
type input "2478.136"
type input "3273.072"
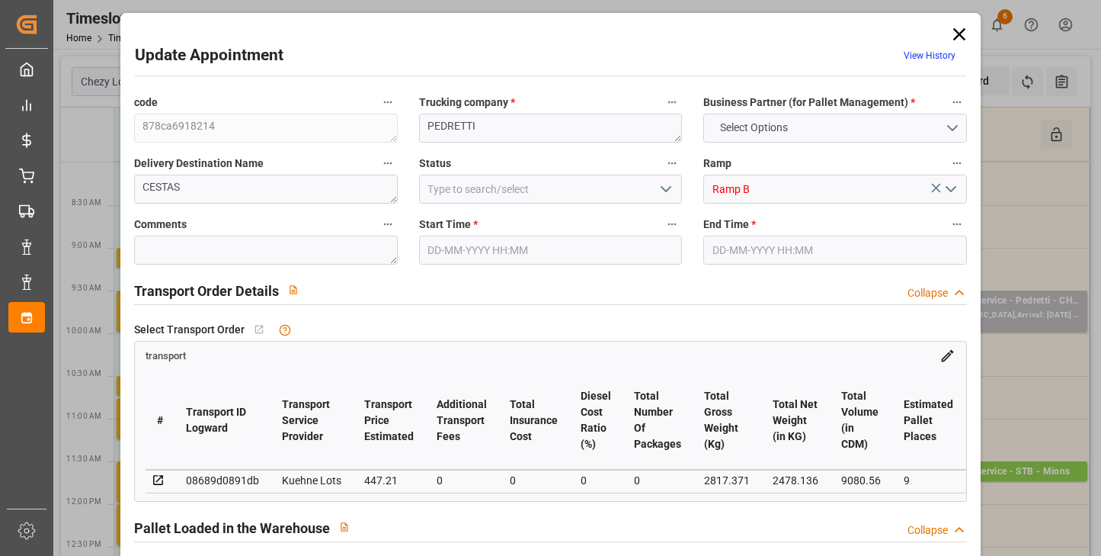
type input "9080.56"
type input "33"
type input "4"
type input "415"
type input "16"
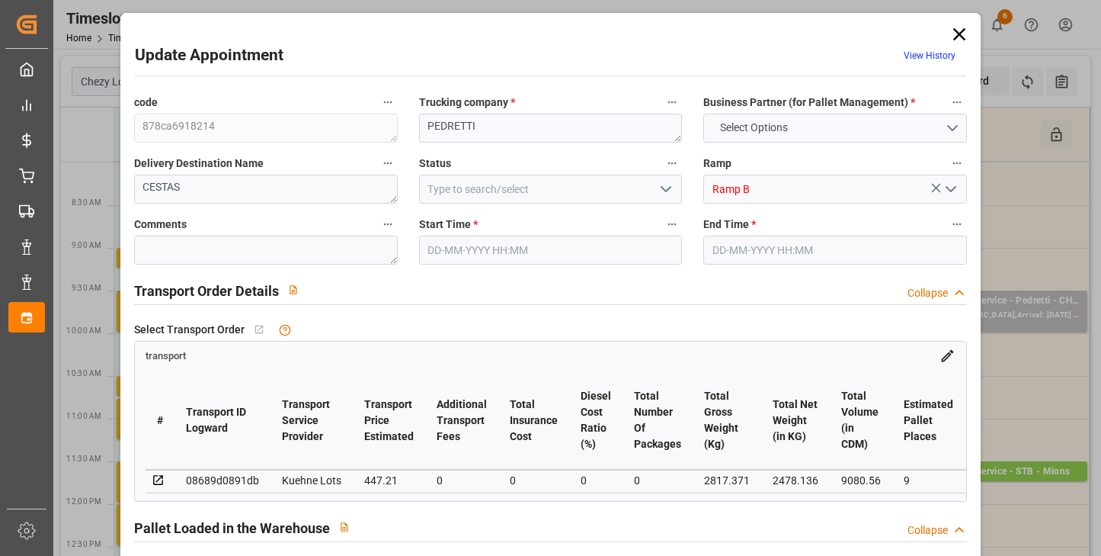
type input "101"
type input "2817.371"
type input "0"
type input "4710.8598"
type input "0"
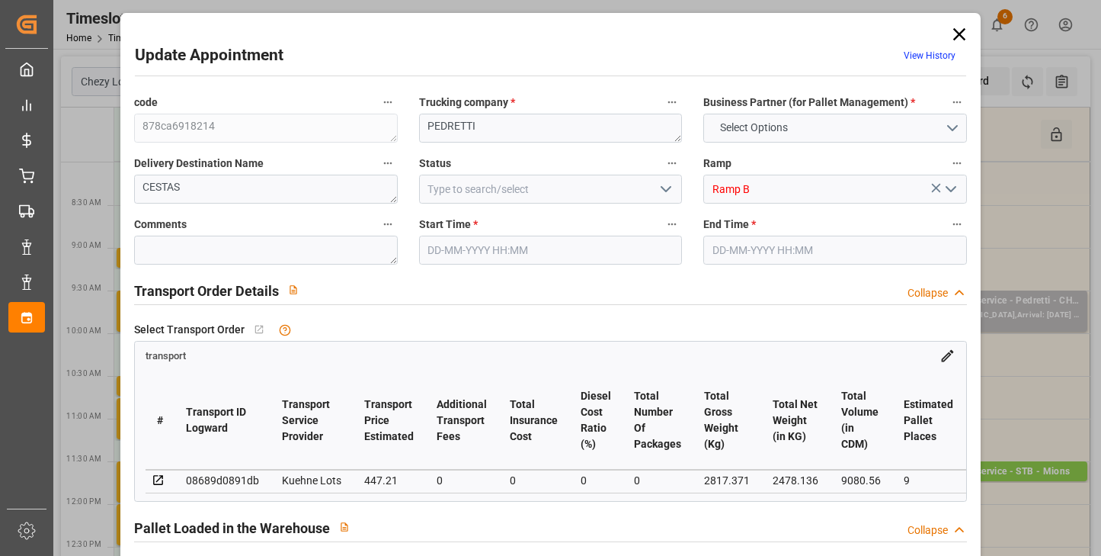
type input "0"
type input "21"
type input "35"
type input "[DATE] 11:00"
type input "[DATE] 11:15"
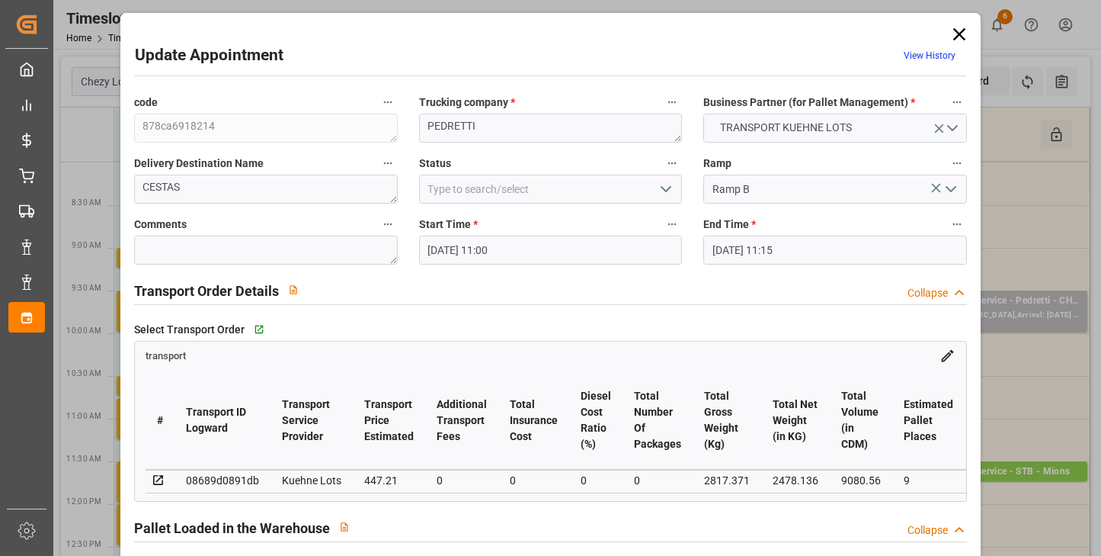
type input "[DATE] 13:01"
type input "[DATE] 11:17"
type input "[DATE]"
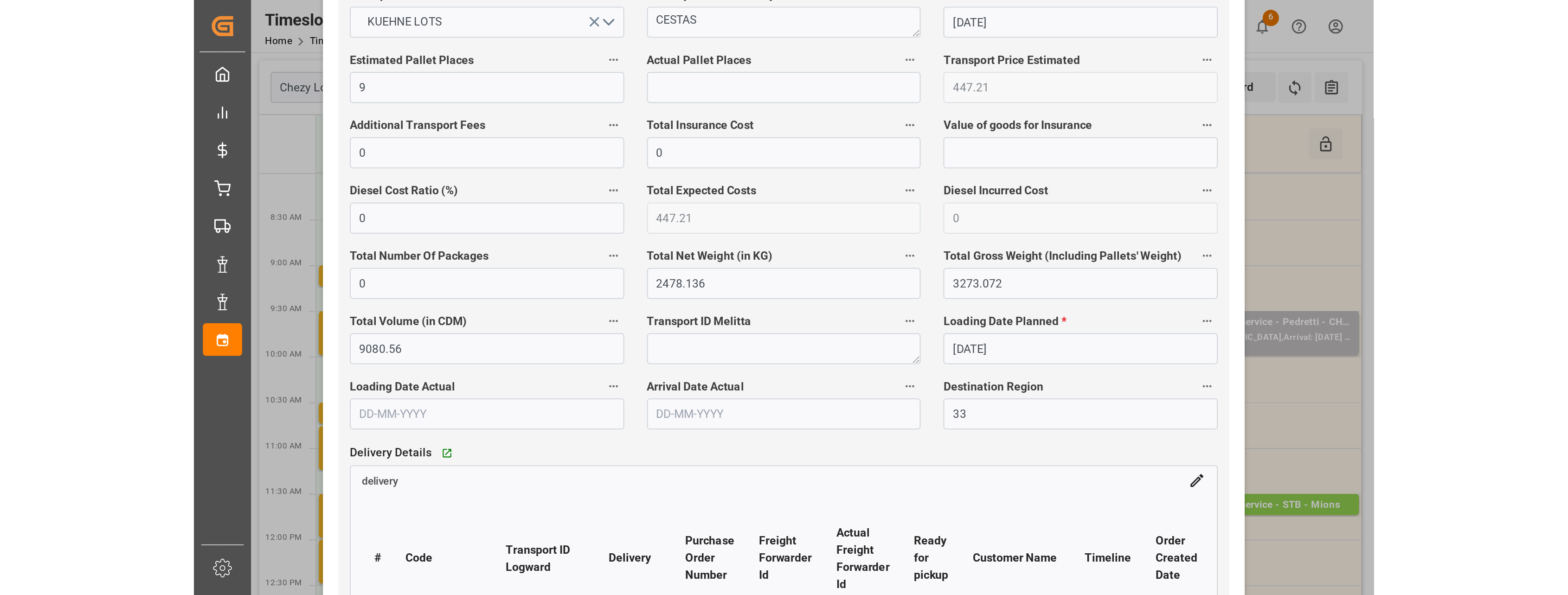
scroll to position [638, 0]
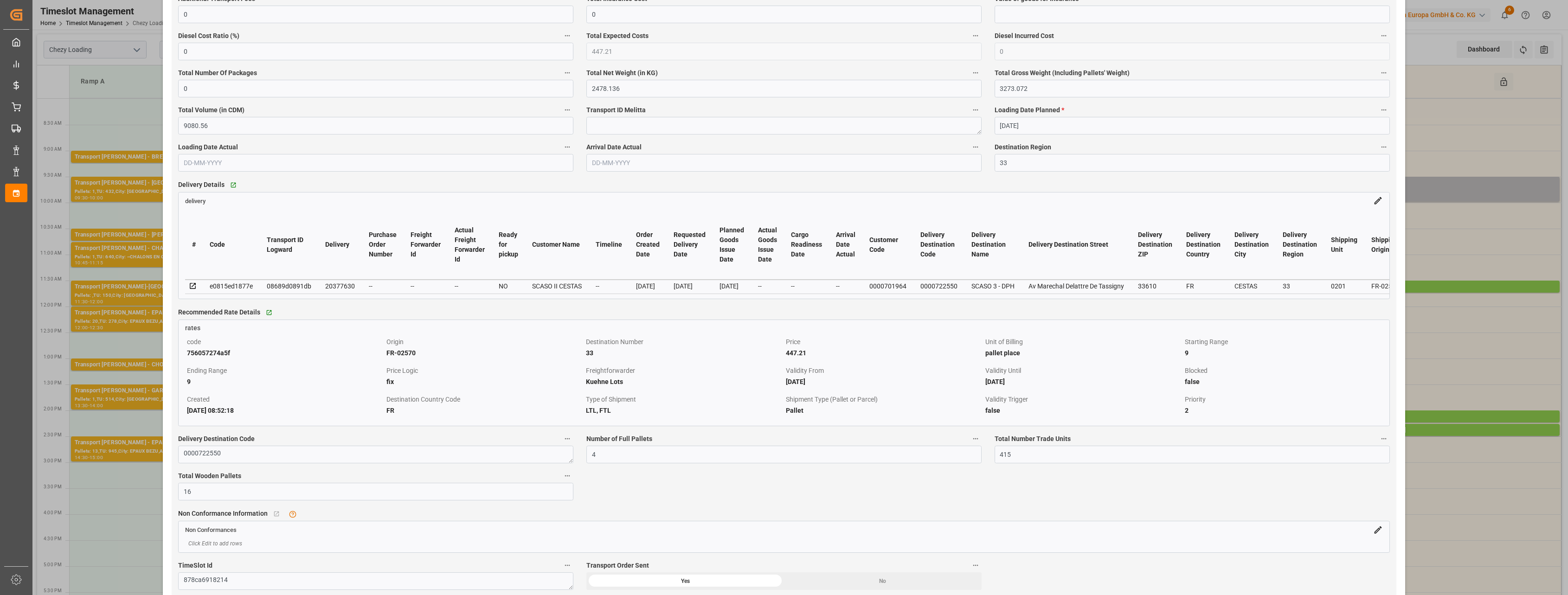
click at [714, 172] on div "Update Appointment View History code 878ca6918214 Trucking company * [PERSON_NA…" at bounding box center [784, 298] width 1568 height 595
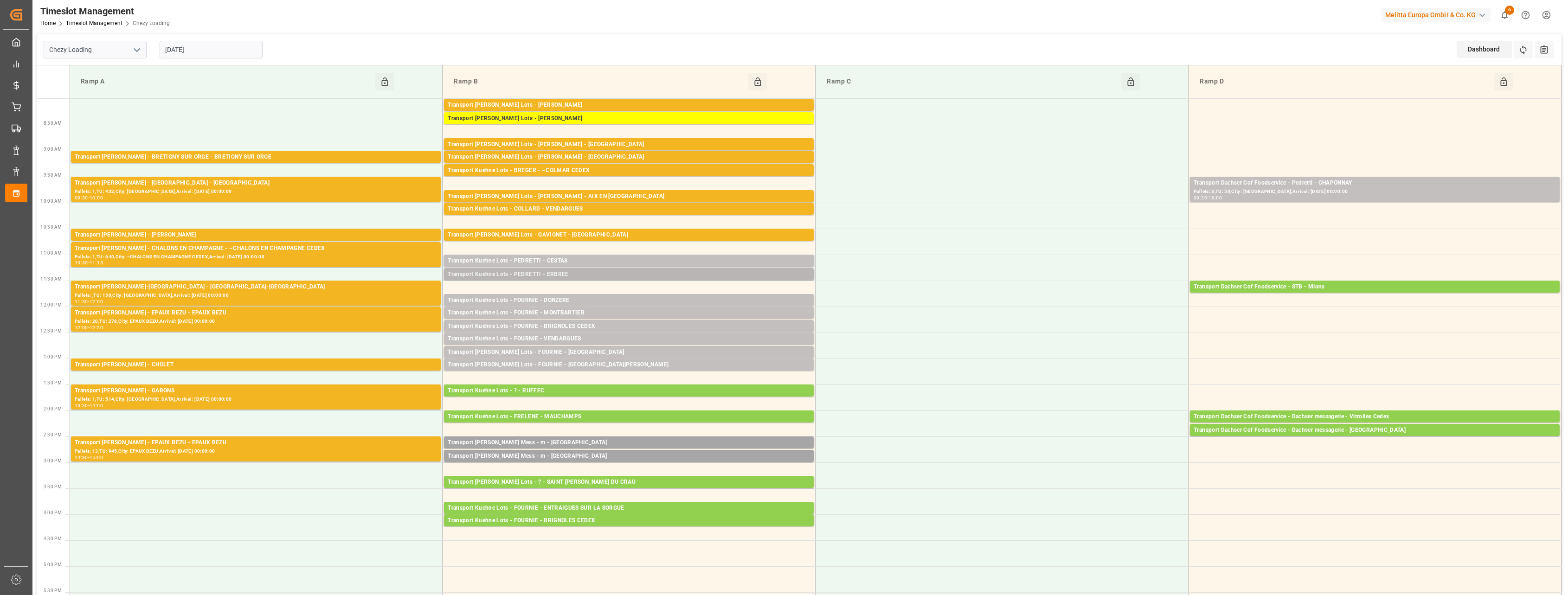
click at [592, 276] on div "Transport Kuehne Lots - PEDRETTI - ERBREE" at bounding box center [628, 274] width 362 height 9
click at [303, 151] on div "Transport [PERSON_NAME] - BRETIGNY SUR ORGE - BRETIGNY SUR ORGE Pallets: ,TU: 4…" at bounding box center [256, 157] width 369 height 12
click at [285, 188] on div "Pallets: 1,TU: 432,City: [GEOGRAPHIC_DATA],Arrival: [DATE] 00:00:00" at bounding box center [256, 192] width 362 height 8
click at [276, 235] on div "Transport [PERSON_NAME] - [PERSON_NAME]" at bounding box center [256, 235] width 362 height 9
click at [275, 252] on div "Transport [PERSON_NAME] - CHALONS EN CHAMPAGNE - ~CHALONS EN CHAMPAGNE CEDEX" at bounding box center [256, 248] width 362 height 9
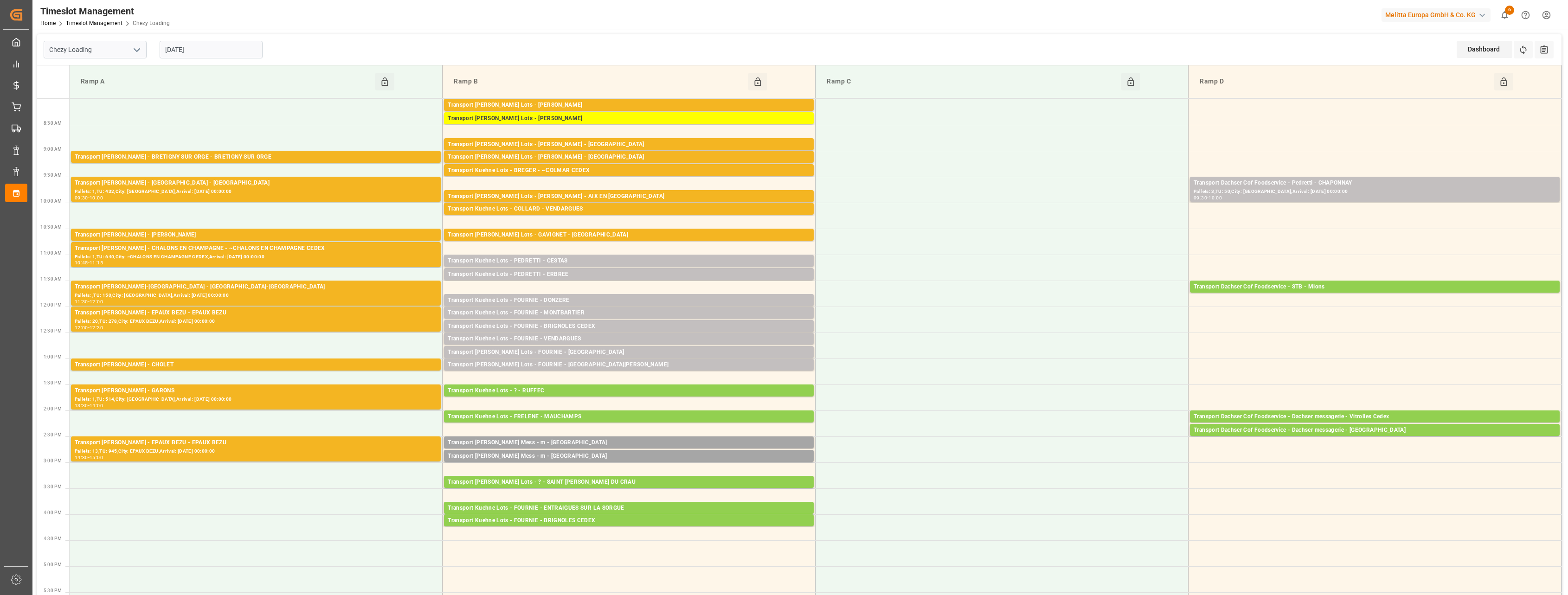
click at [278, 285] on div "Transport [PERSON_NAME]-[GEOGRAPHIC_DATA] - [GEOGRAPHIC_DATA]-[GEOGRAPHIC_DATA]" at bounding box center [256, 287] width 362 height 9
click at [279, 318] on div "Pallets: 20,TU: 278,City: EPAUX BEZU,Arrival: [DATE] 00:00:00" at bounding box center [256, 321] width 362 height 8
